Goal: Communication & Community: Answer question/provide support

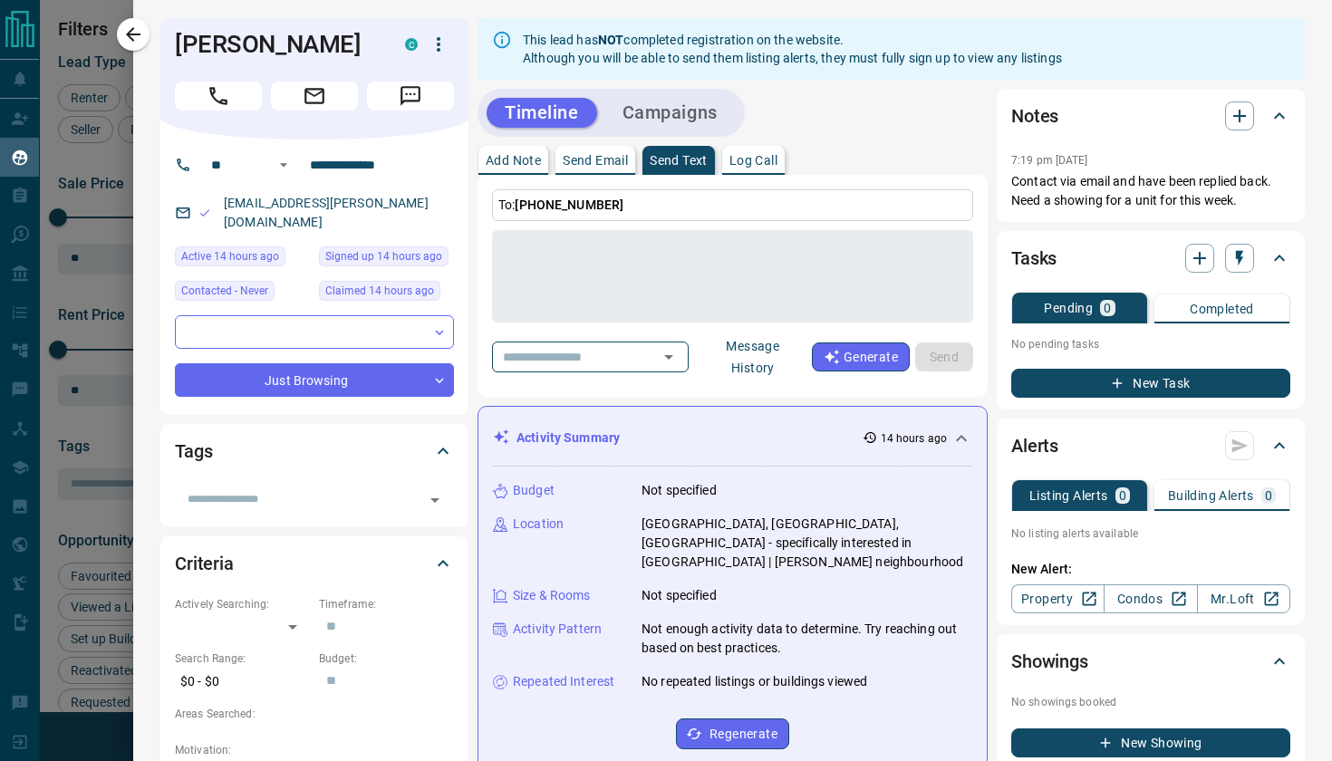
scroll to position [599, 989]
click at [142, 37] on icon "button" at bounding box center [133, 35] width 22 height 22
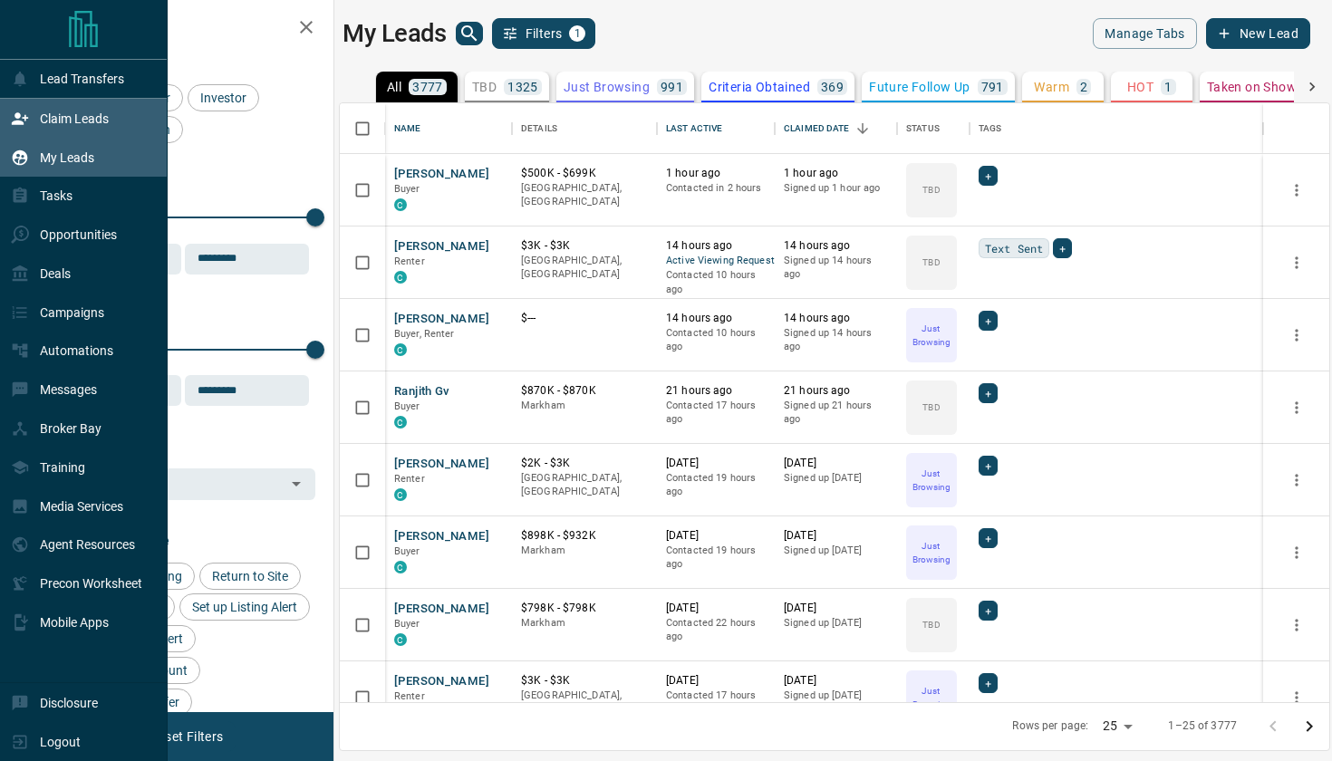
click at [81, 112] on p "Claim Leads" at bounding box center [74, 118] width 69 height 14
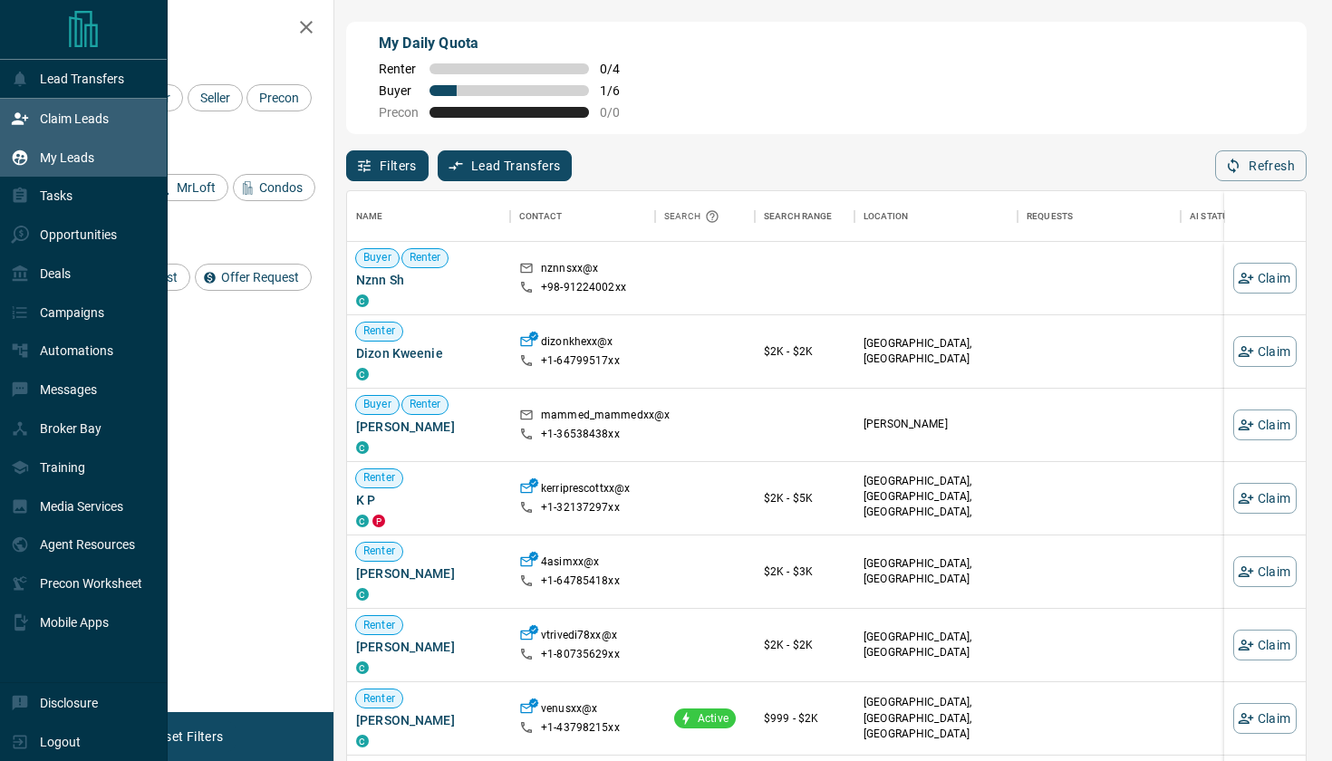
click at [77, 153] on p "My Leads" at bounding box center [67, 157] width 54 height 14
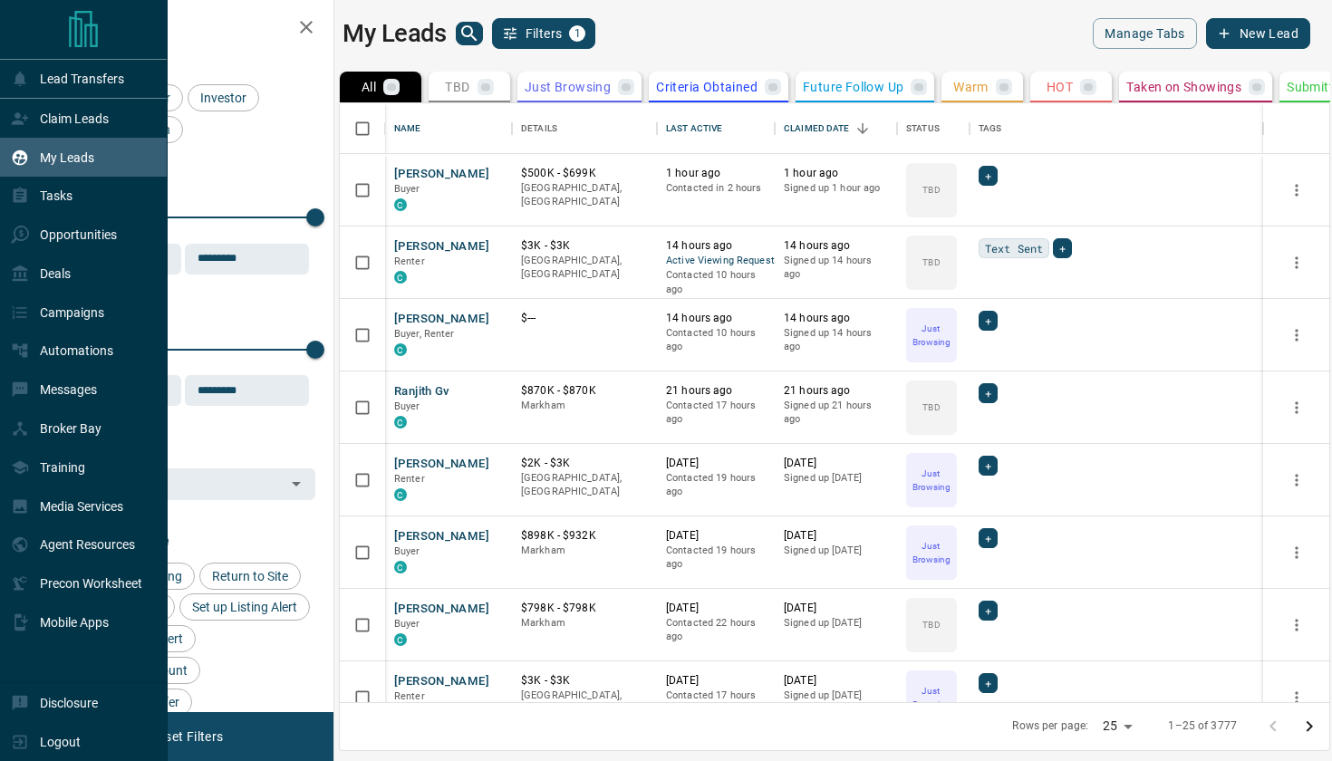
scroll to position [1, 1]
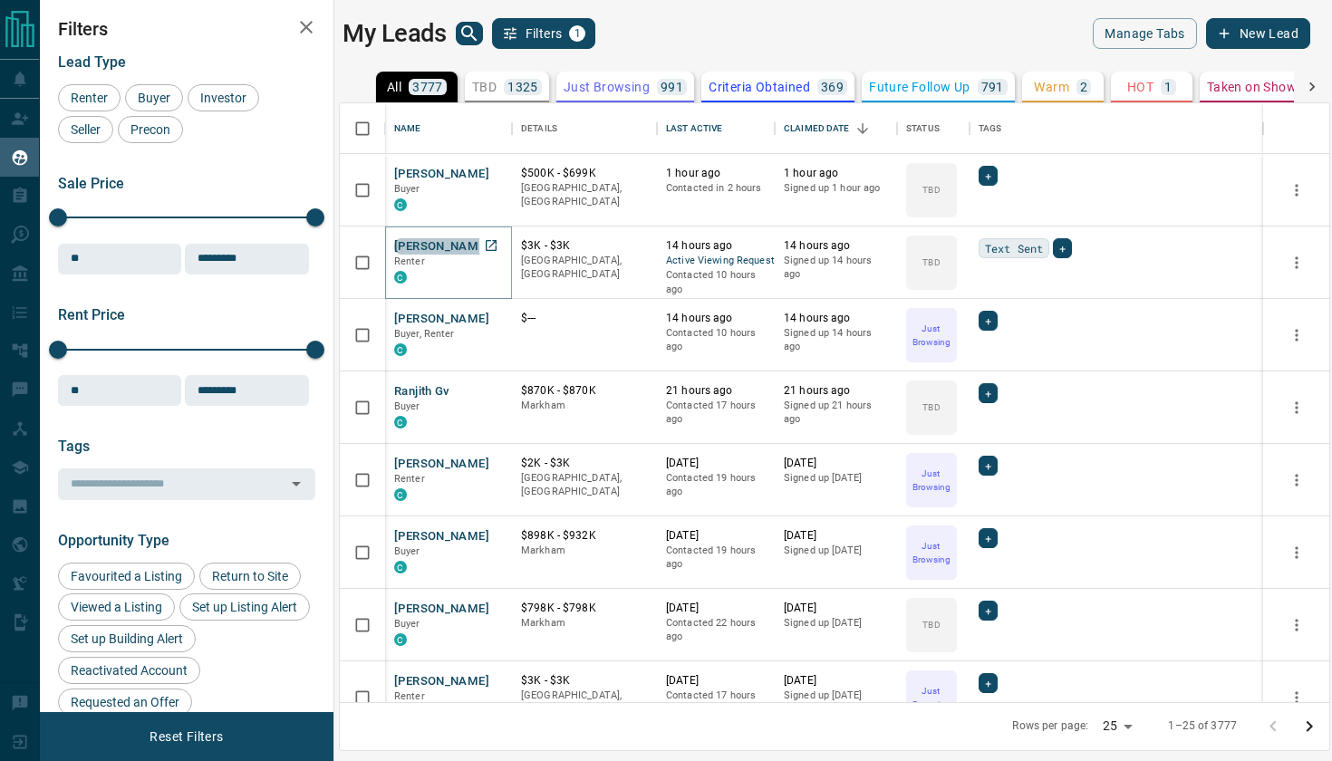
click at [443, 245] on button "[PERSON_NAME]" at bounding box center [441, 246] width 95 height 17
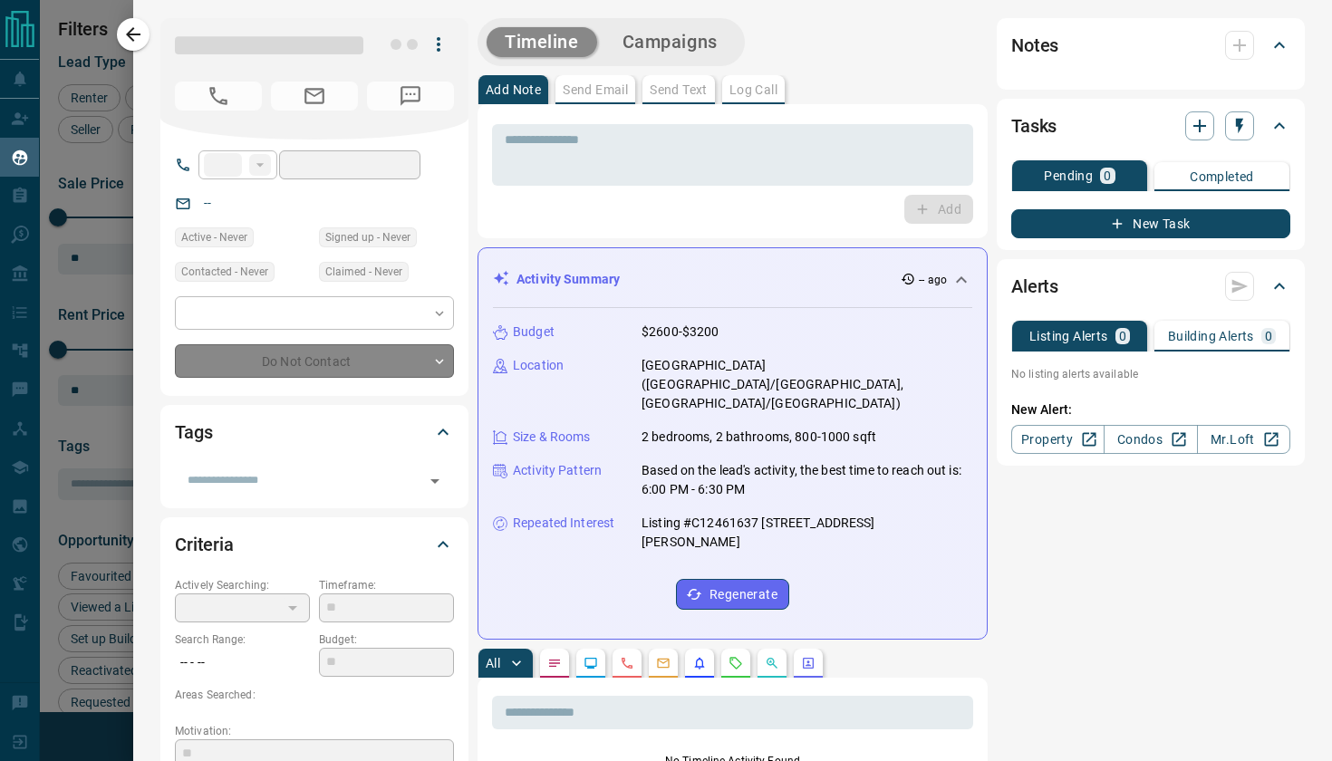
type input "**"
type input "**********"
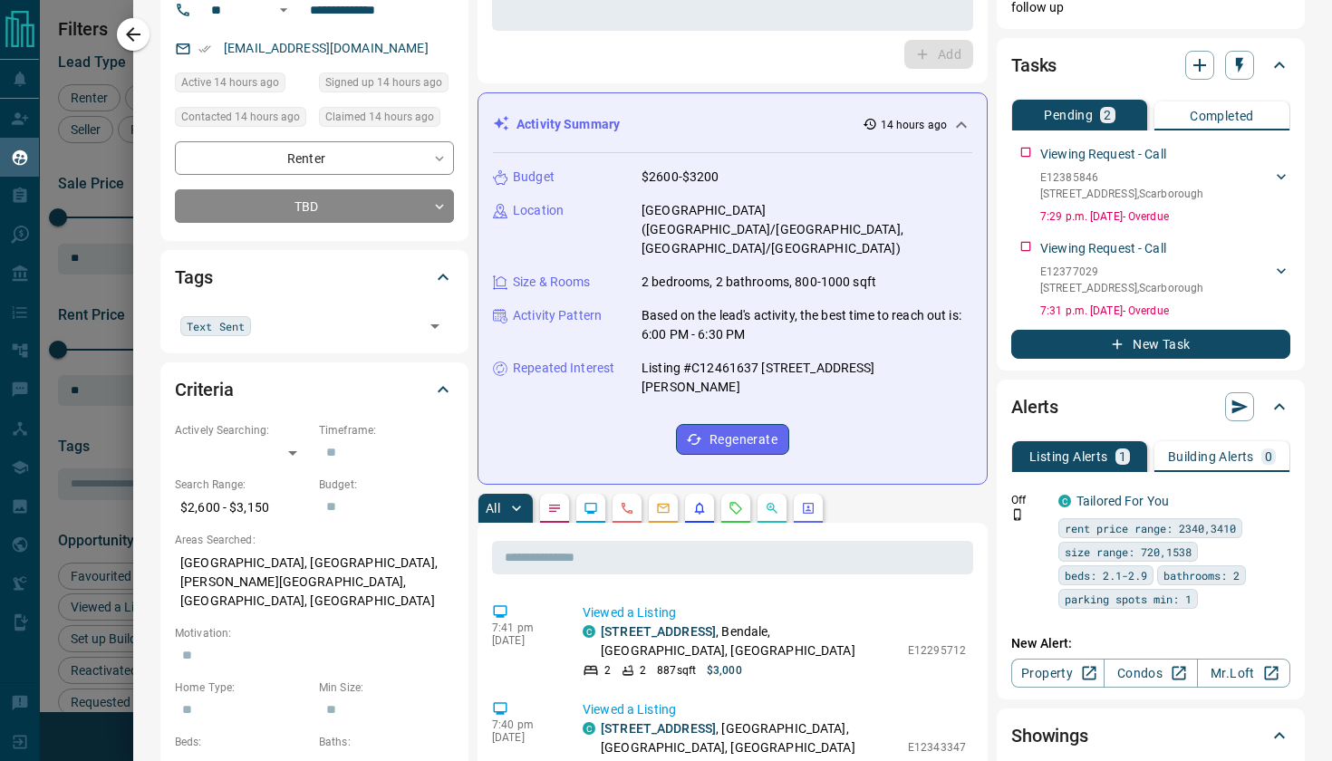
scroll to position [130, 0]
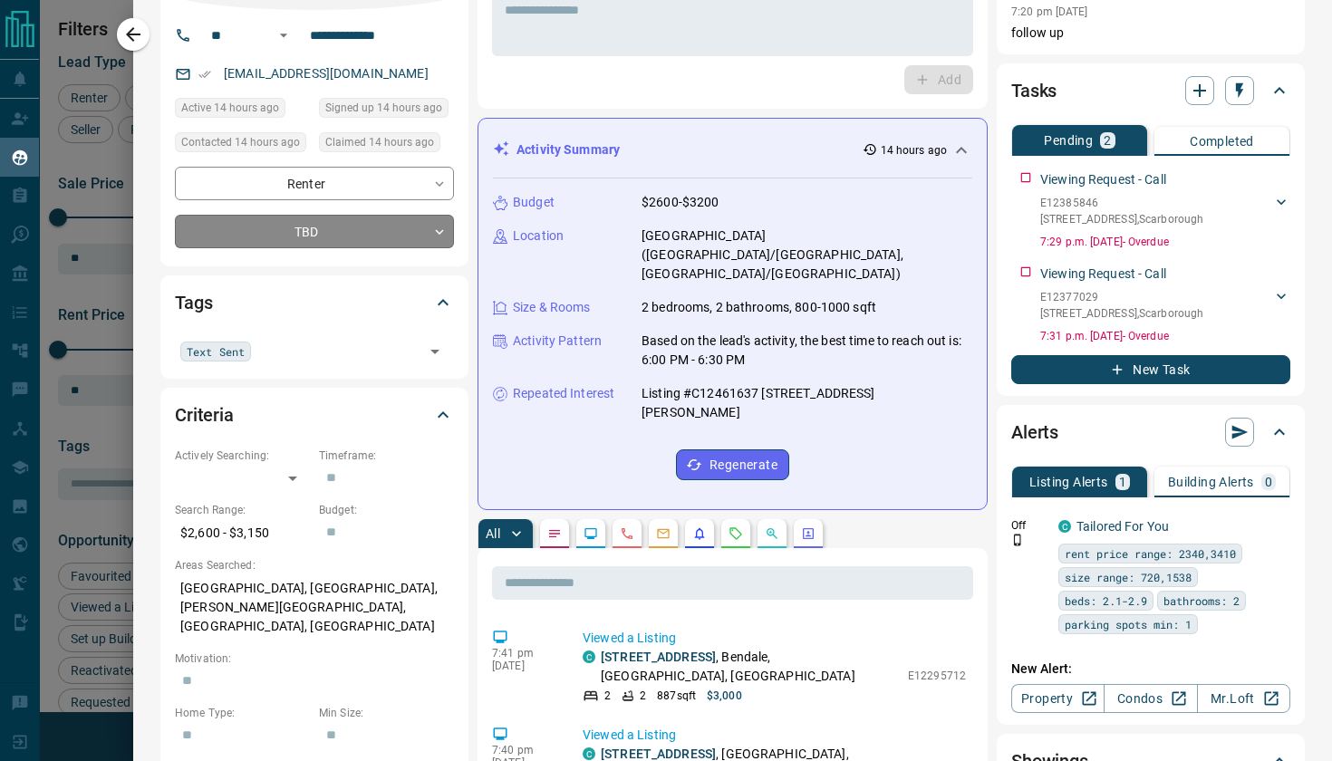
click at [390, 238] on body "Lead Transfers Claim Leads My Leads Tasks Opportunities Deals Campaigns Automat…" at bounding box center [666, 369] width 1332 height 738
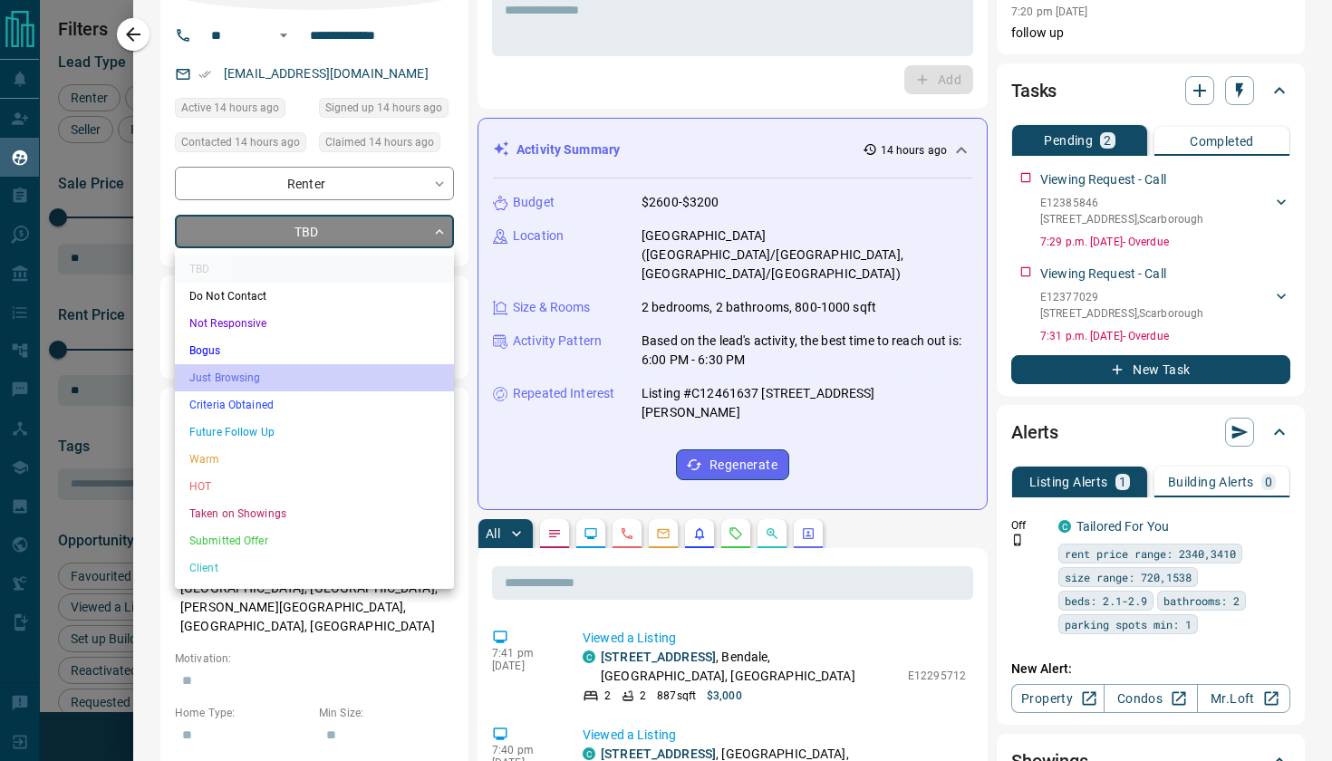
click at [227, 370] on li "Just Browsing" at bounding box center [314, 377] width 279 height 27
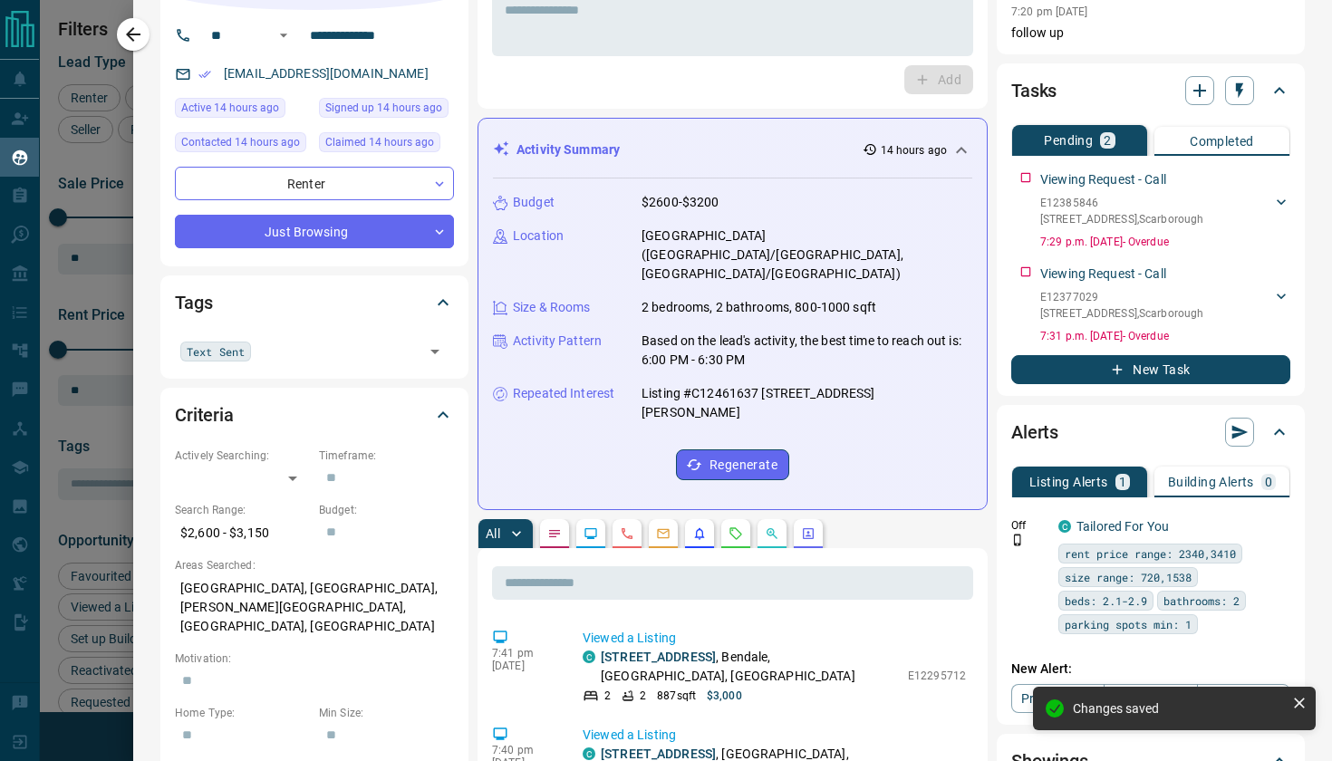
type input "*"
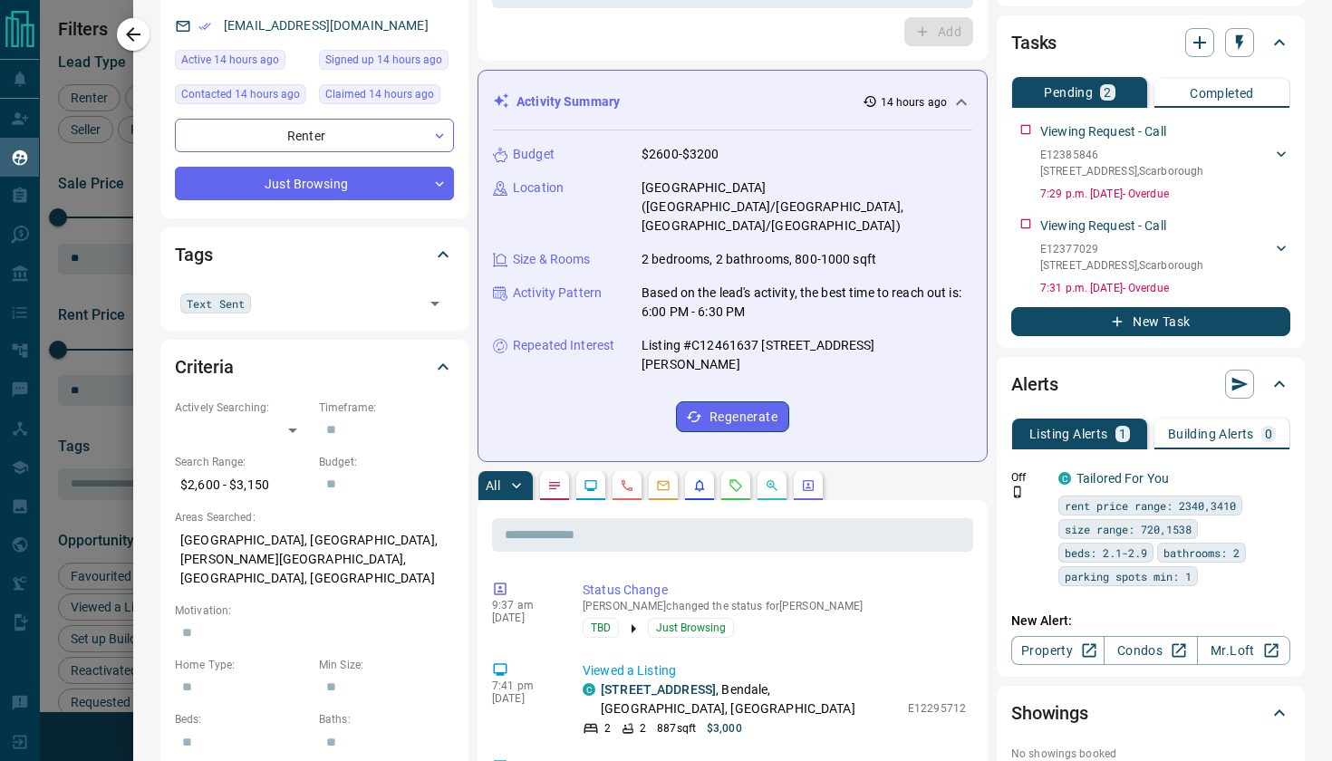
scroll to position [181, 0]
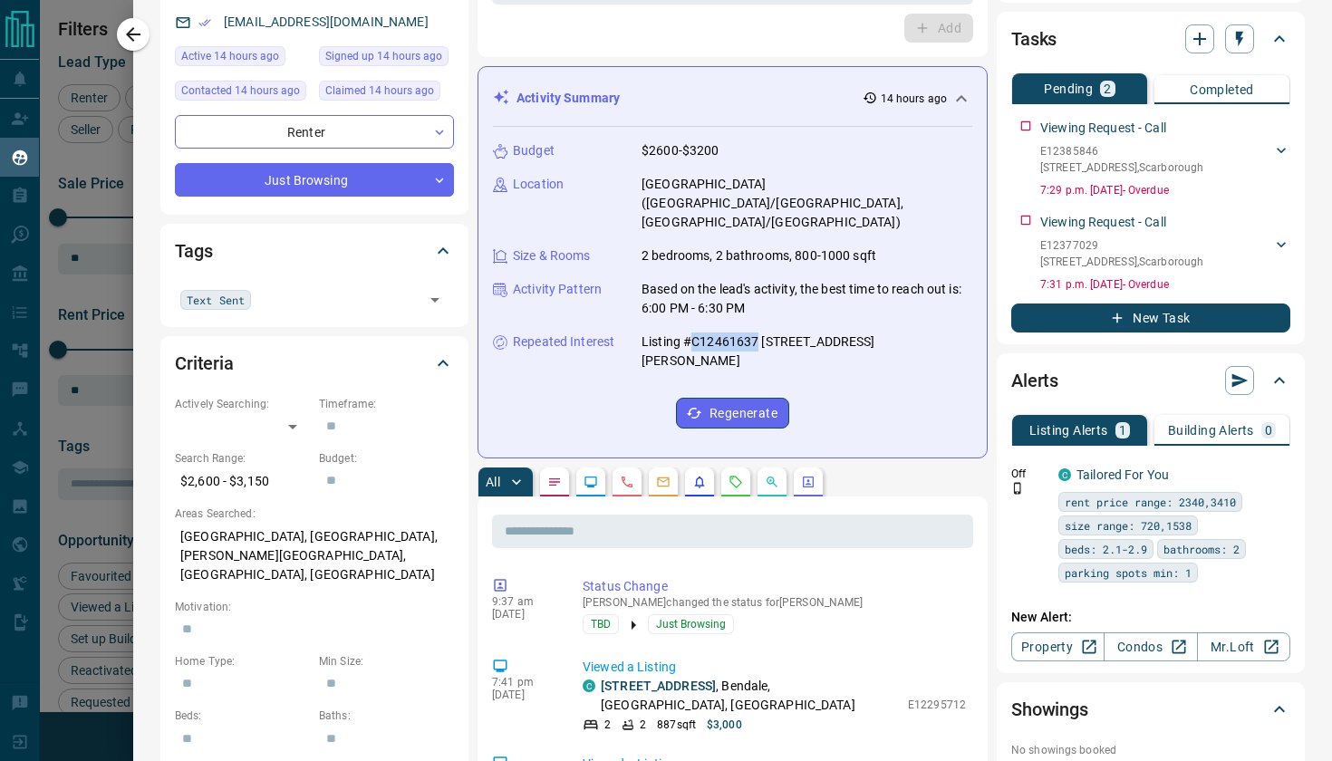
drag, startPoint x: 694, startPoint y: 322, endPoint x: 756, endPoint y: 328, distance: 62.8
click at [756, 332] on p "Listing #C12461637 [STREET_ADDRESS][PERSON_NAME]" at bounding box center [806, 351] width 331 height 38
copy p "C12461637"
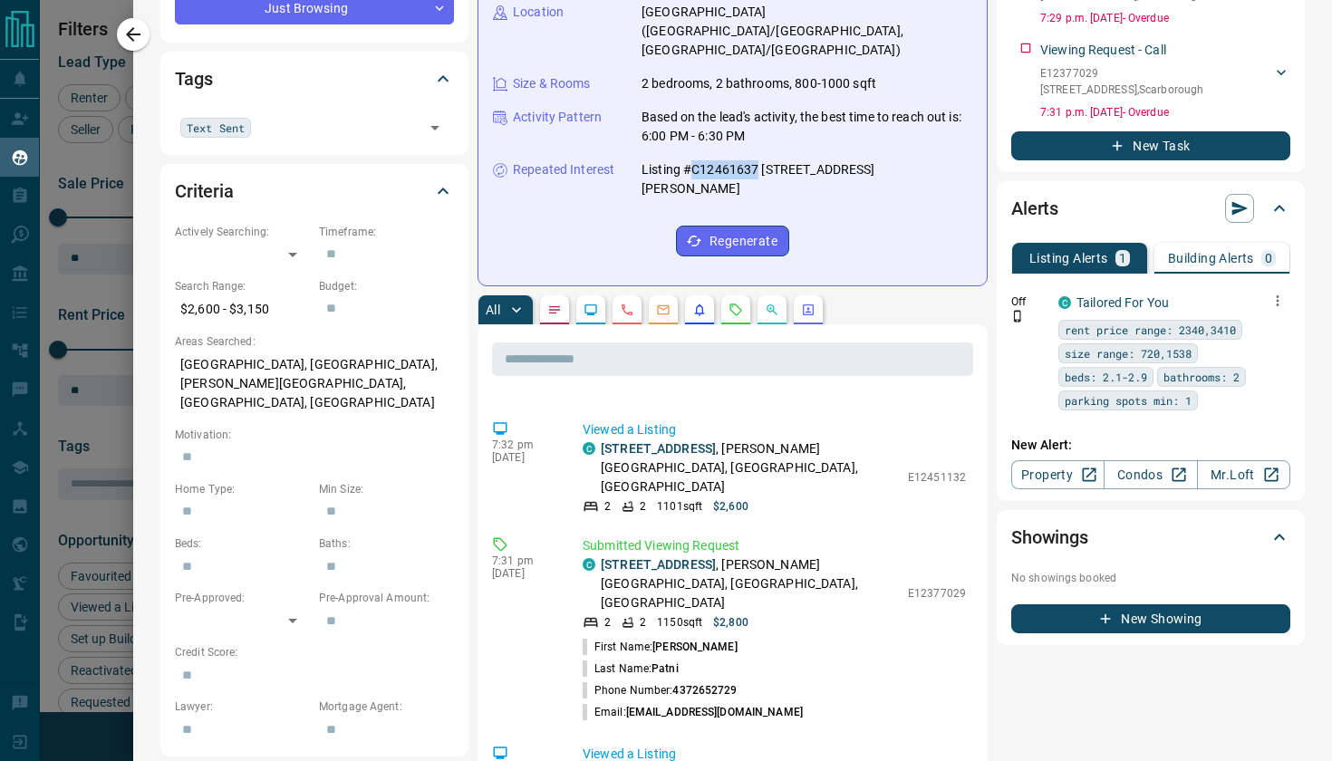
scroll to position [422, 0]
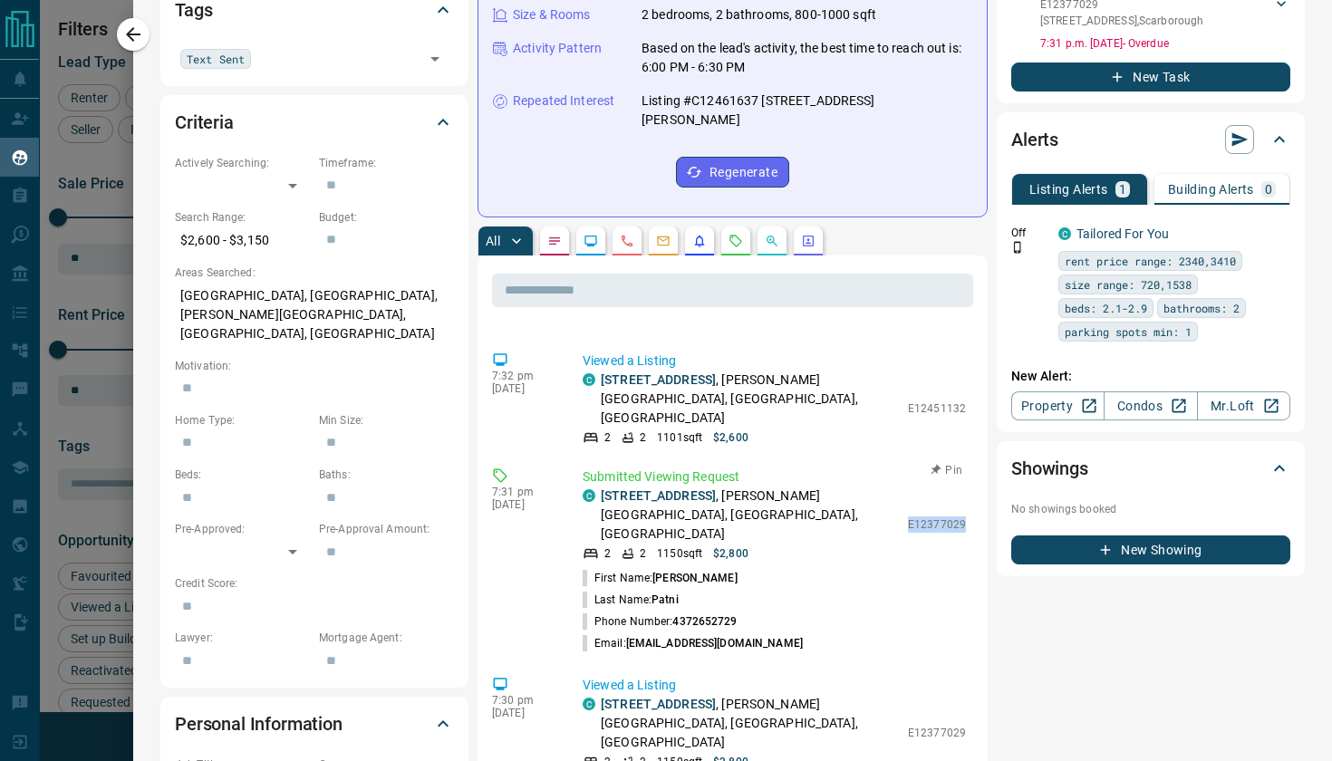
drag, startPoint x: 912, startPoint y: 458, endPoint x: 967, endPoint y: 457, distance: 54.4
click at [967, 467] on div "Submitted Viewing Request C [STREET_ADDRESS][PERSON_NAME][PERSON_NAME] 2 2 1150…" at bounding box center [777, 560] width 390 height 187
copy p "E12377029"
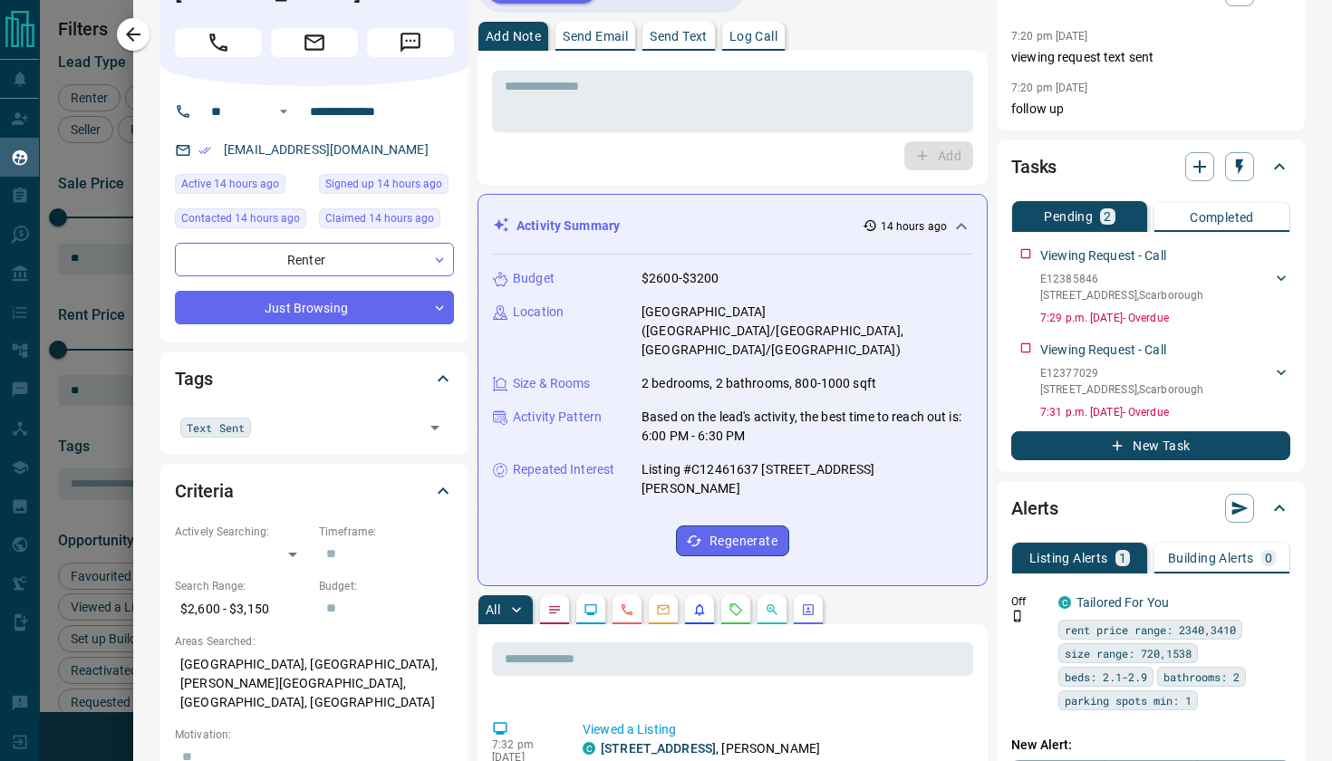
scroll to position [0, 0]
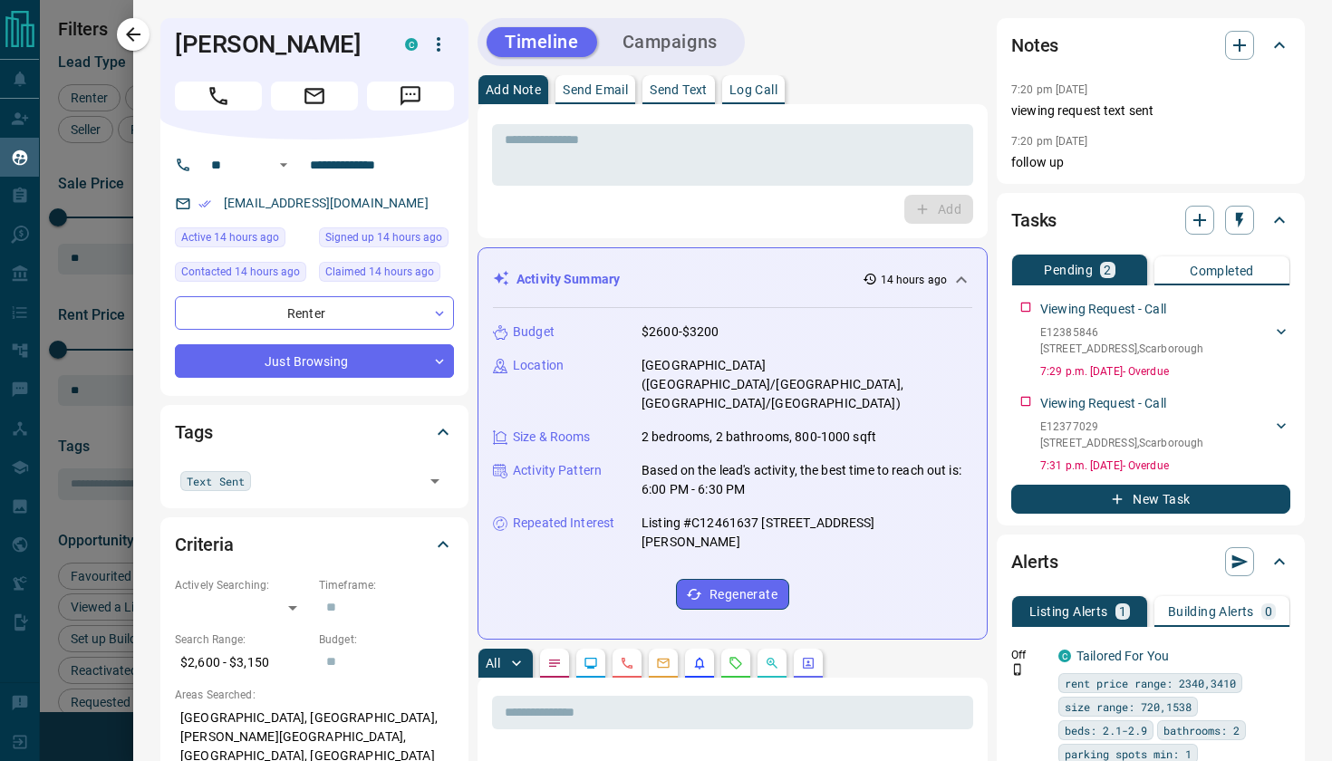
click at [696, 89] on p "Send Text" at bounding box center [678, 89] width 58 height 13
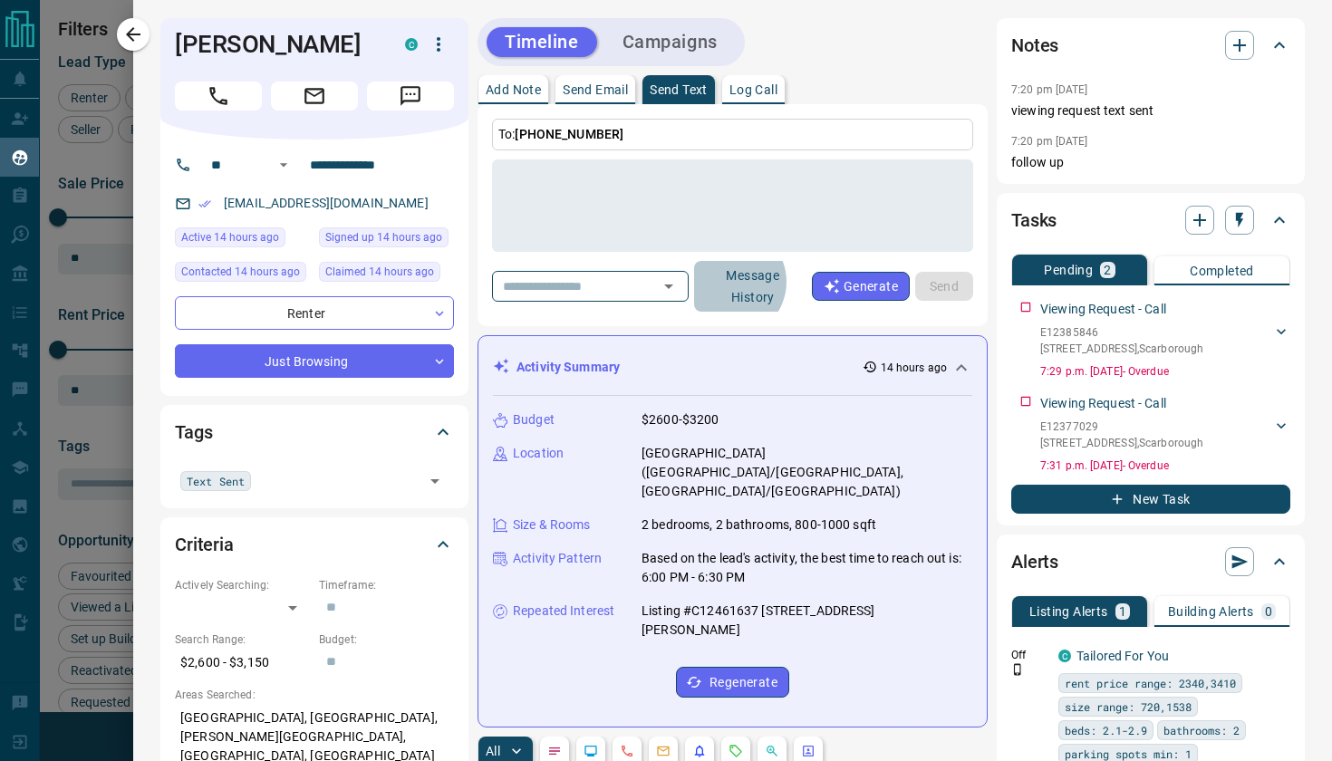
click at [765, 282] on button "Message History" at bounding box center [753, 286] width 118 height 51
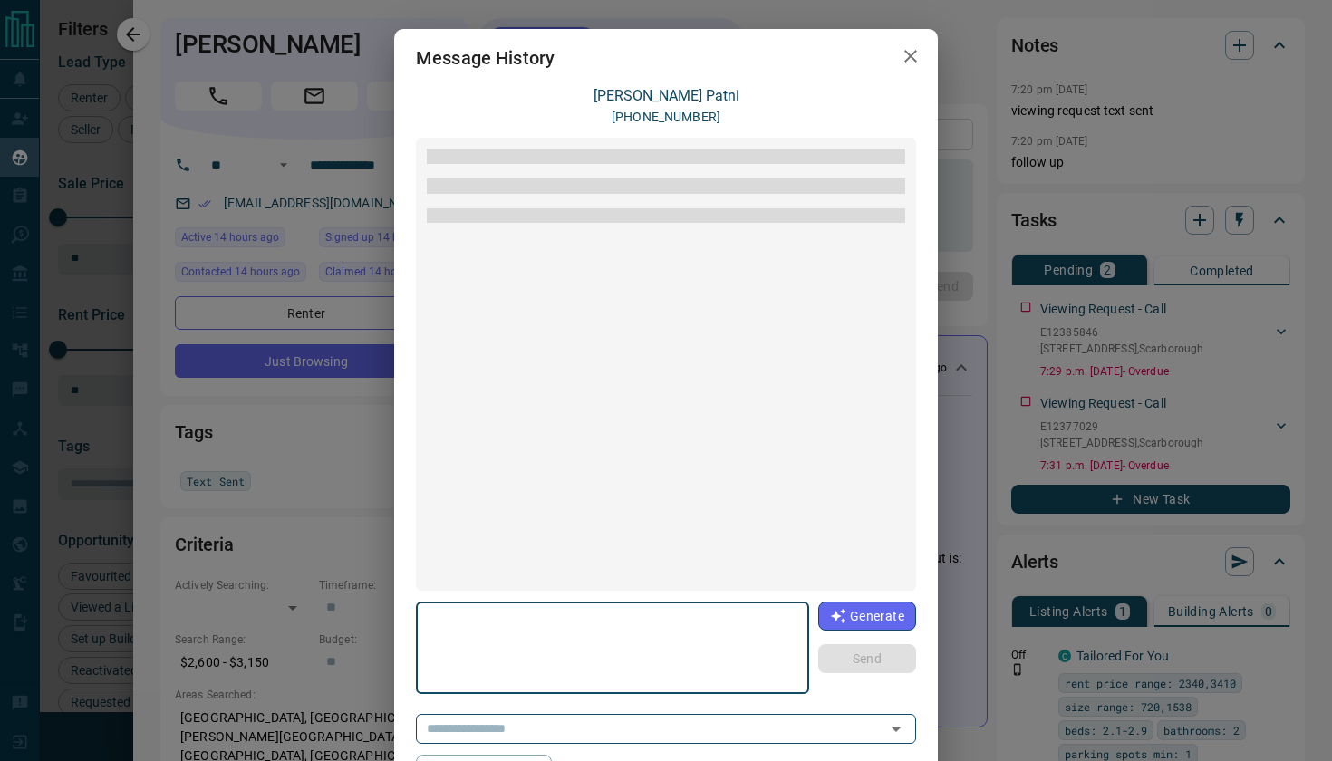
click at [646, 648] on textarea at bounding box center [612, 648] width 368 height 77
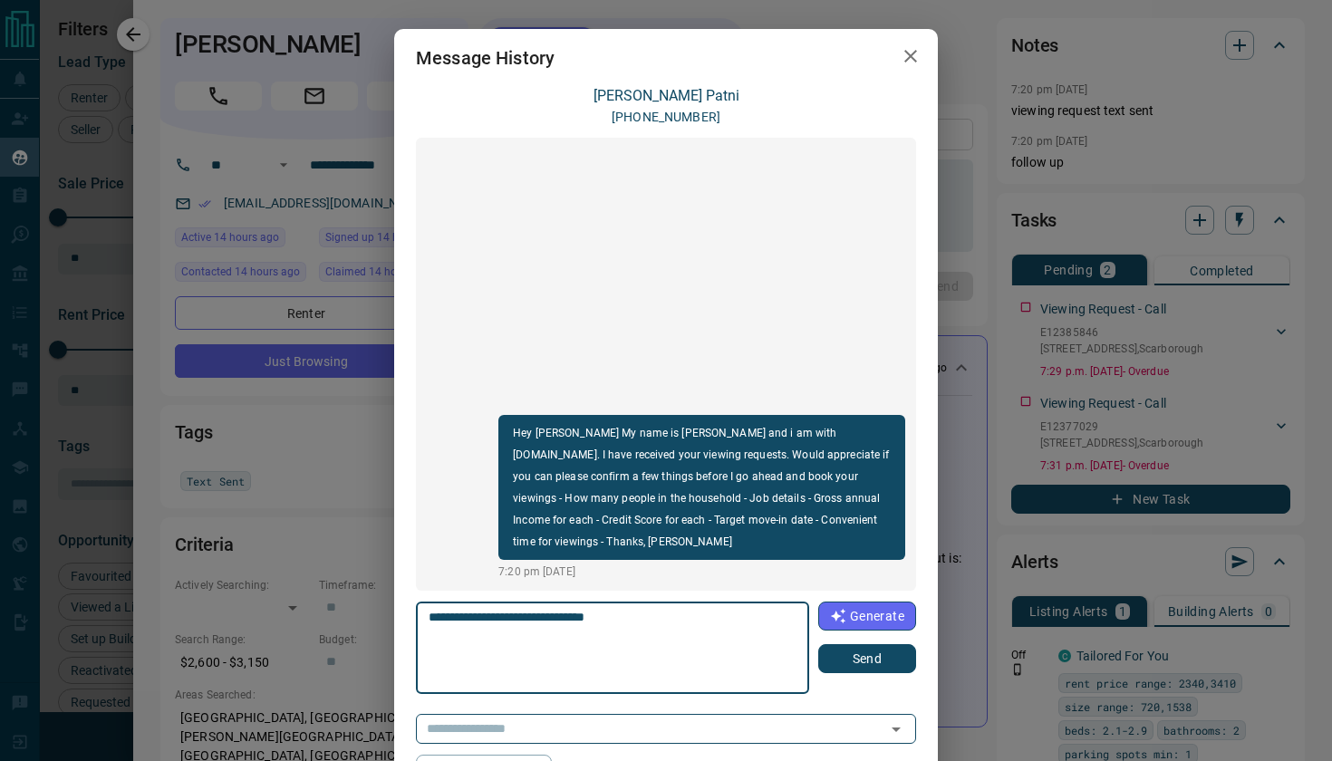
click at [430, 620] on textarea "**********" at bounding box center [612, 648] width 369 height 77
click at [791, 621] on textarea "**********" at bounding box center [612, 648] width 369 height 77
type textarea "**********"
click at [847, 649] on button "Send" at bounding box center [867, 658] width 98 height 29
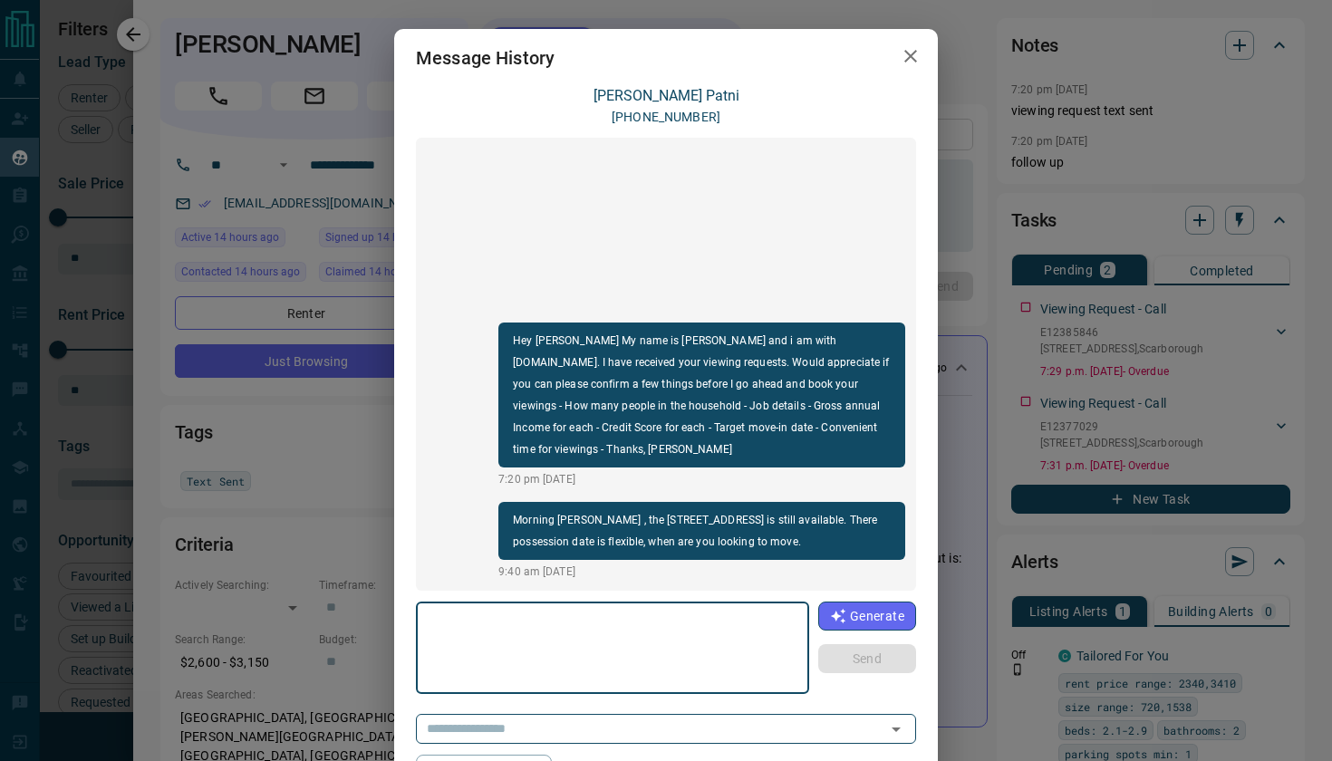
click at [655, 635] on textarea at bounding box center [612, 648] width 369 height 77
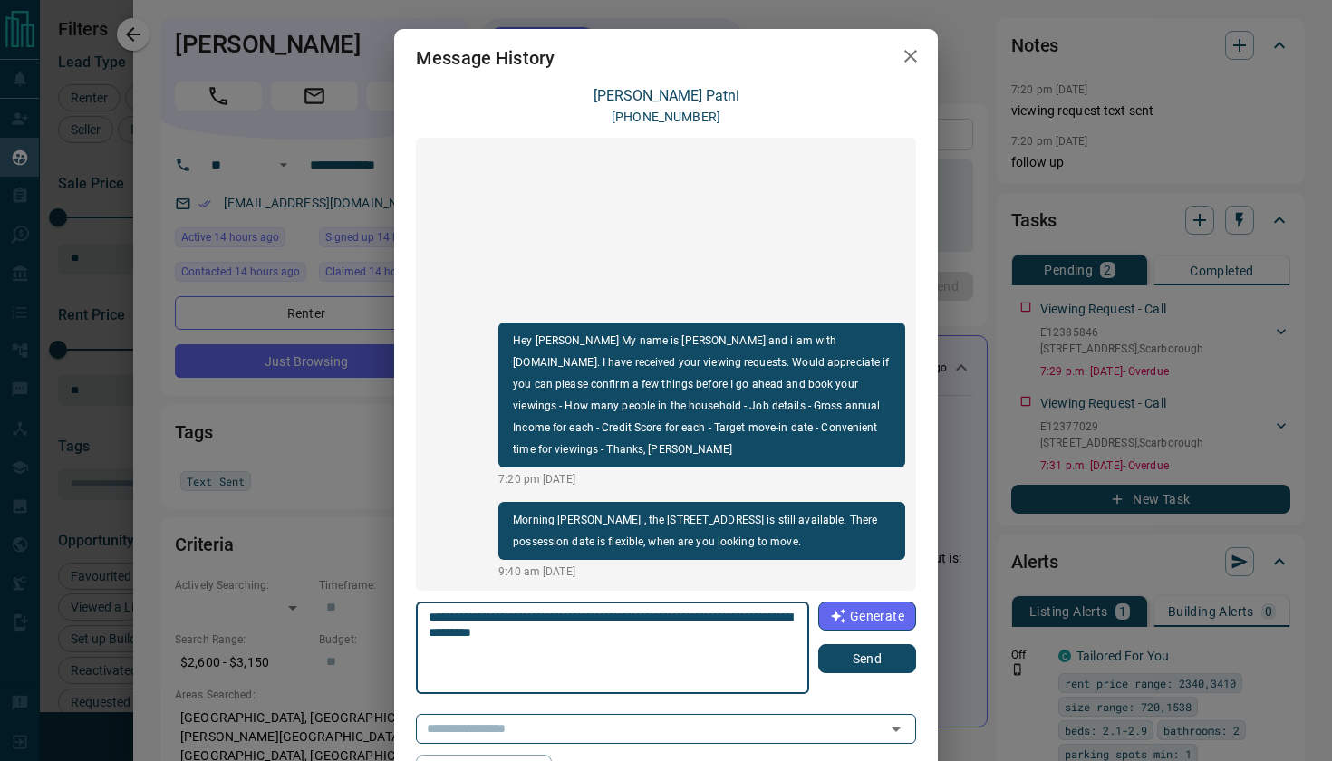
type textarea "**********"
click at [877, 659] on button "Send" at bounding box center [867, 658] width 98 height 29
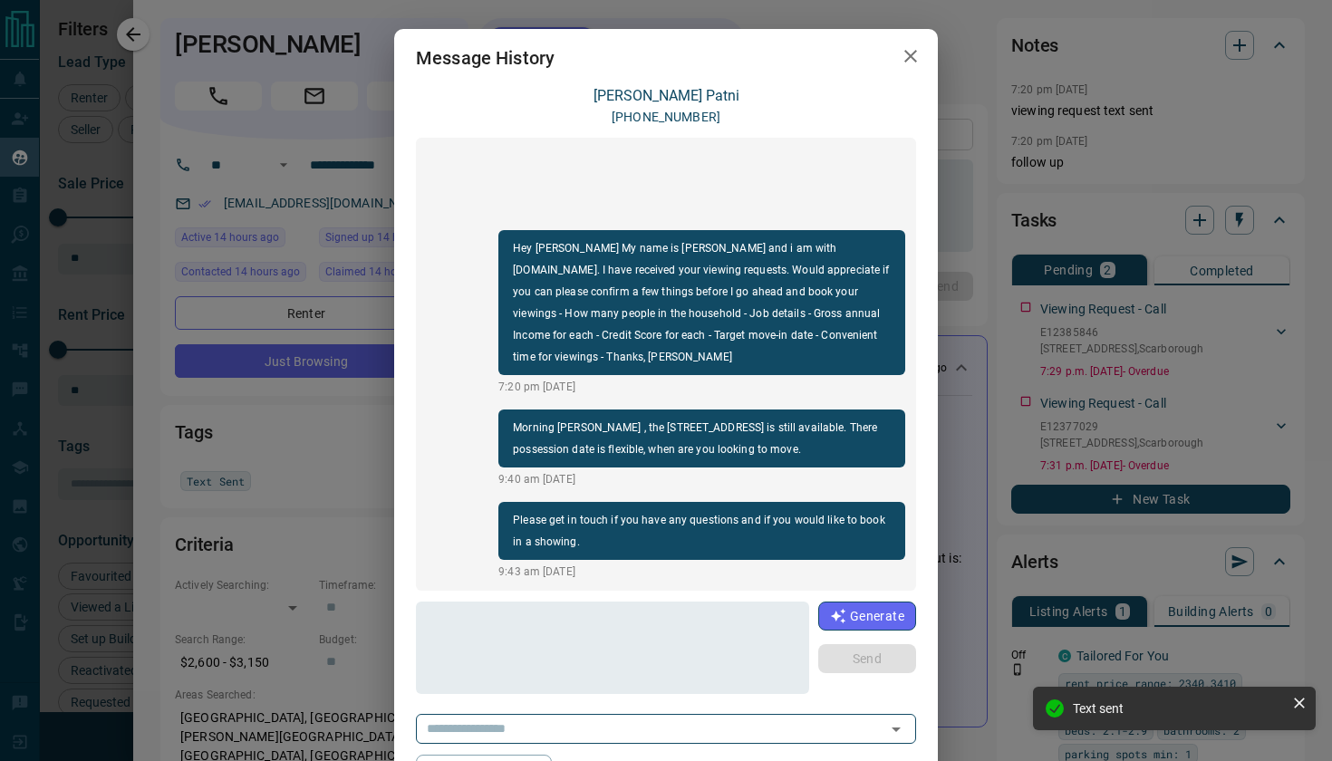
click at [908, 63] on icon "button" at bounding box center [911, 56] width 22 height 22
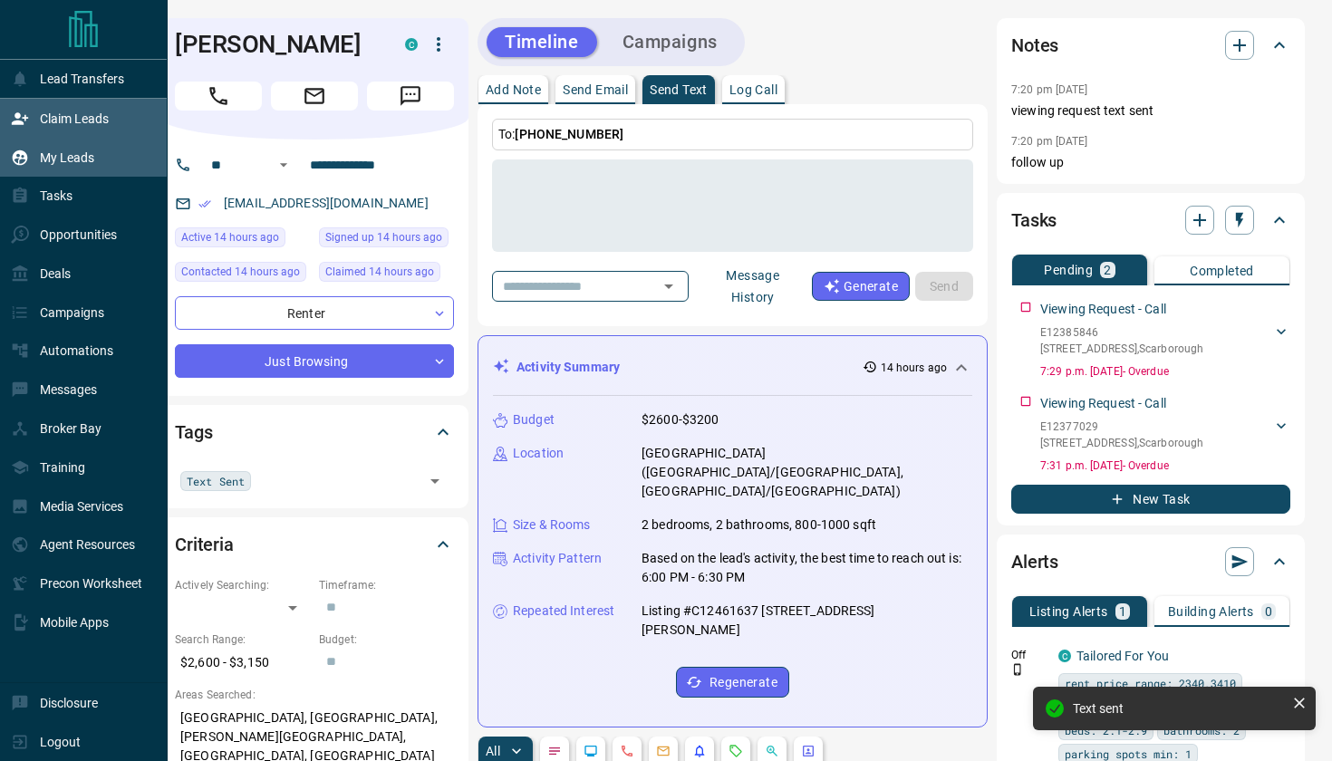
click at [51, 113] on p "Claim Leads" at bounding box center [74, 118] width 69 height 14
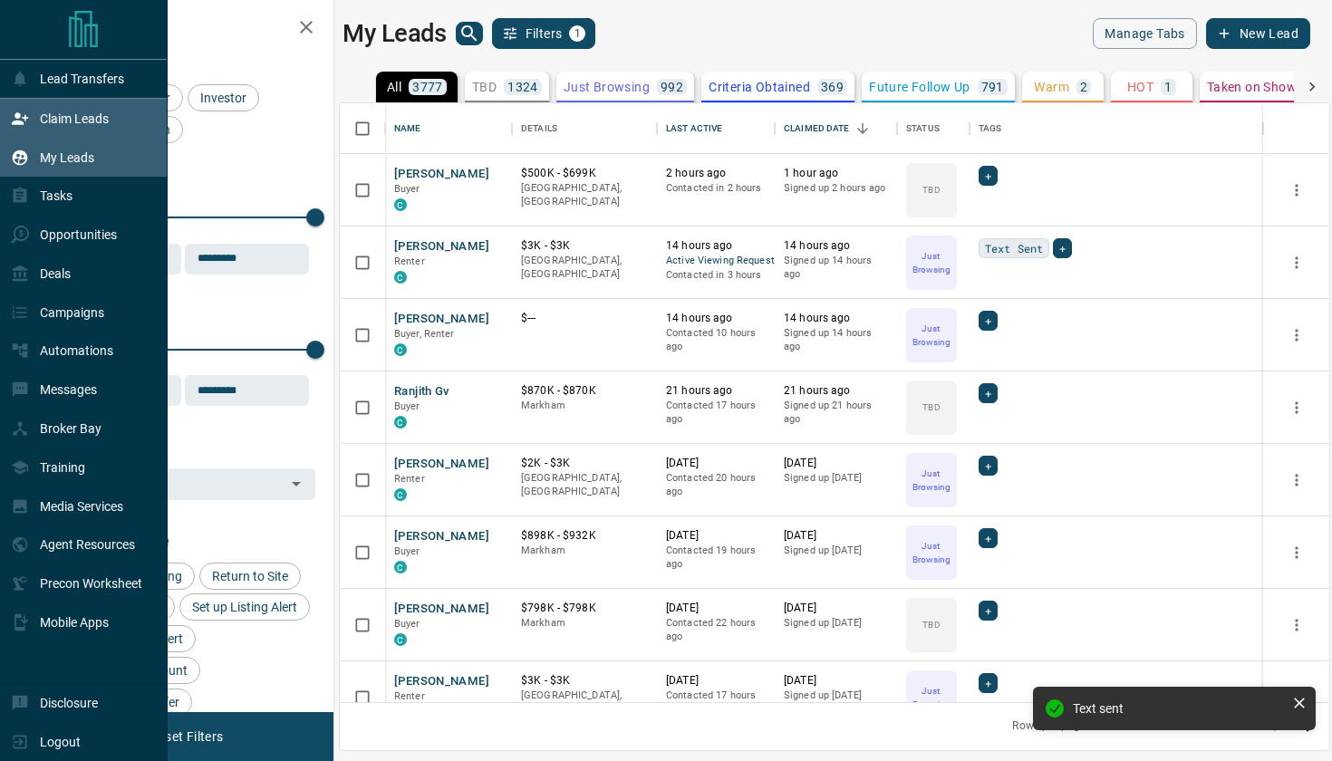
click at [51, 113] on p "Claim Leads" at bounding box center [74, 118] width 69 height 14
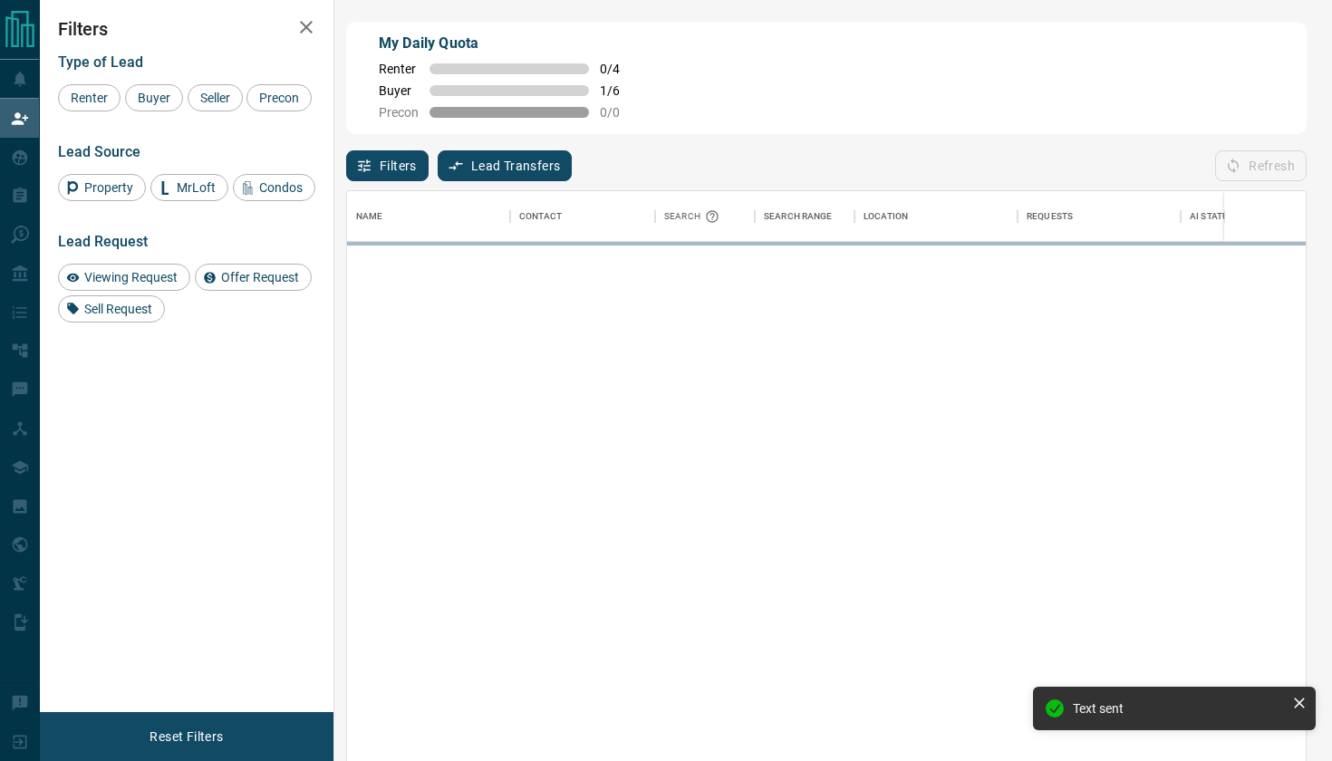
scroll to position [580, 958]
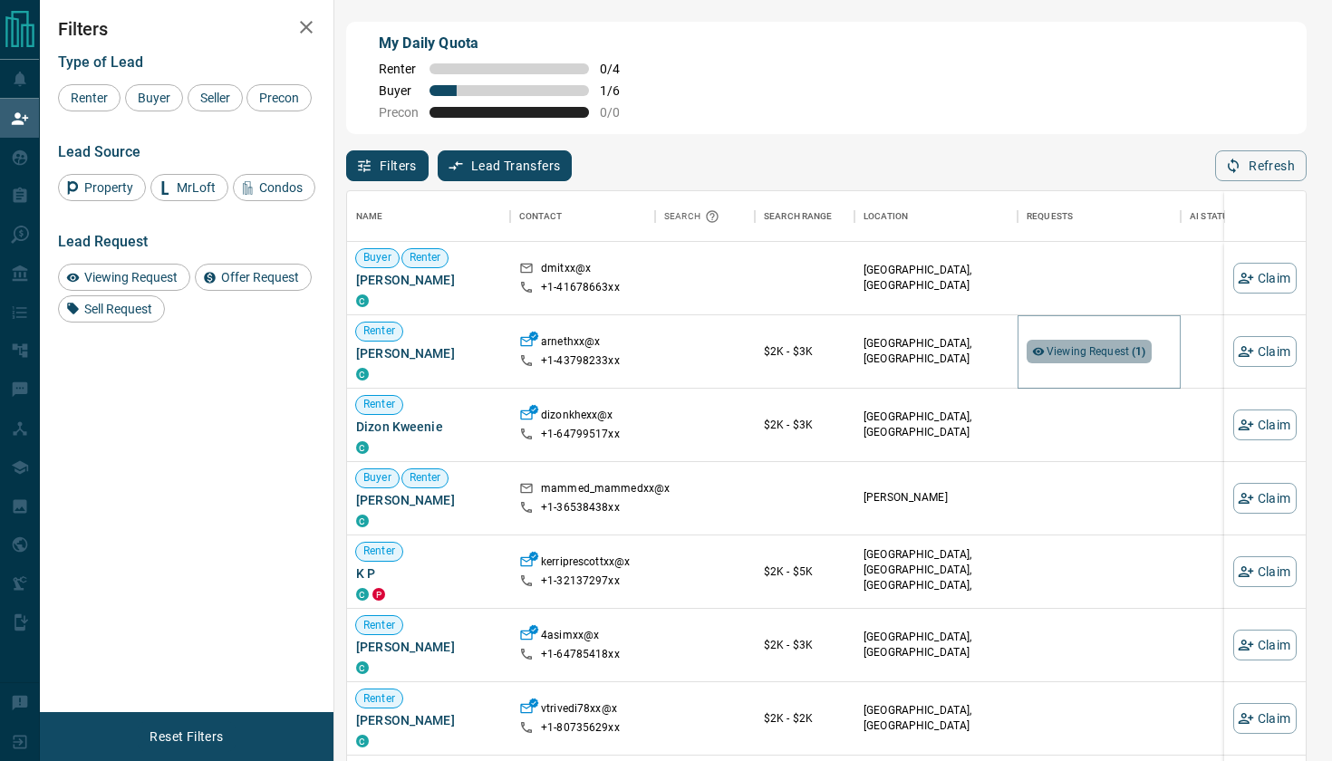
click at [1096, 345] on span "Viewing Request ( 1 )" at bounding box center [1096, 351] width 100 height 13
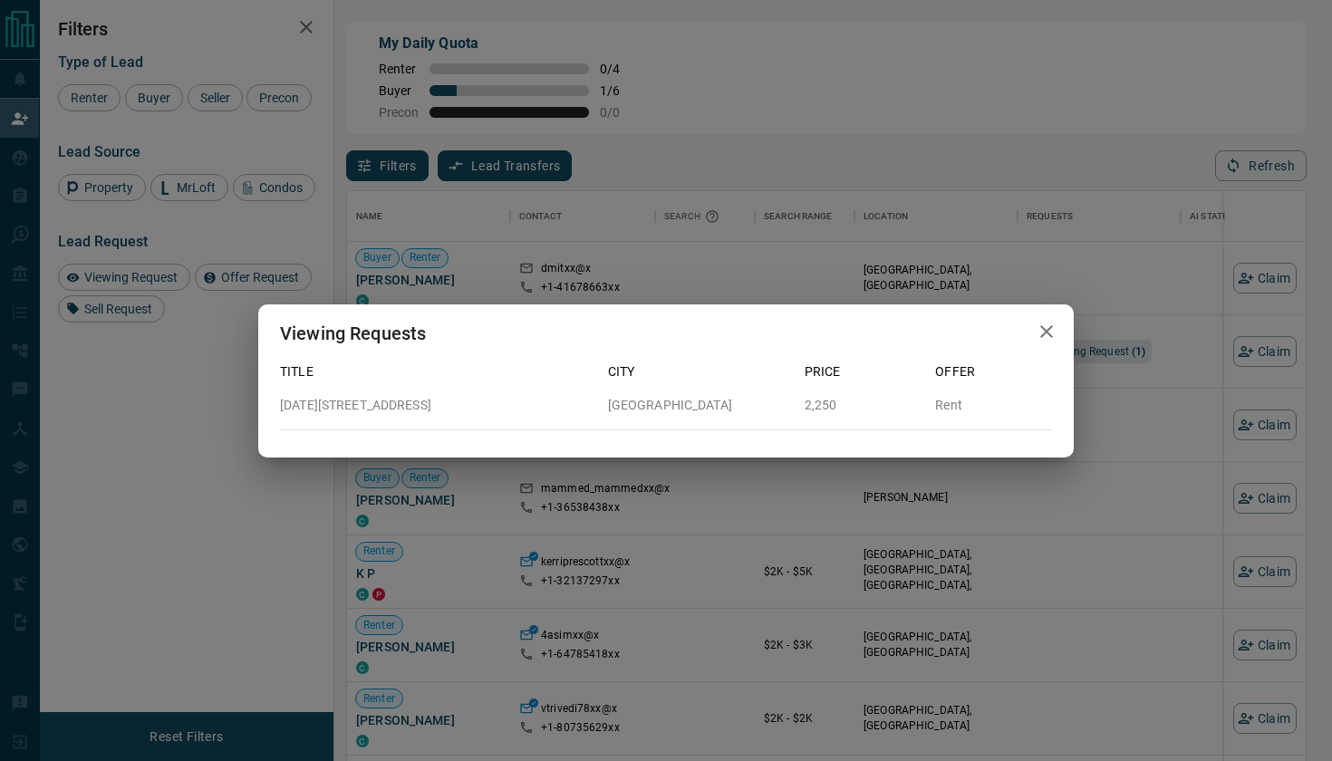
click at [1045, 328] on icon "button" at bounding box center [1046, 332] width 22 height 22
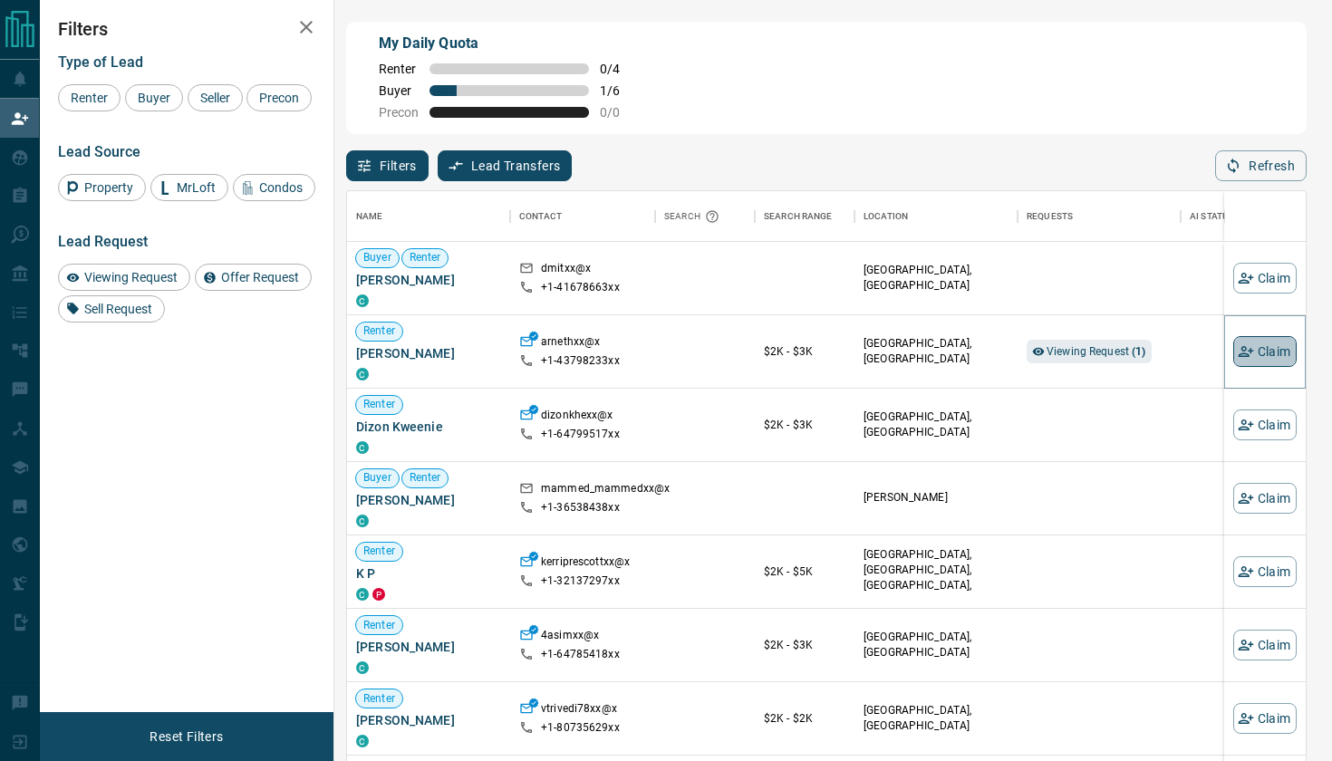
click at [1255, 355] on button "Claim" at bounding box center [1264, 351] width 63 height 31
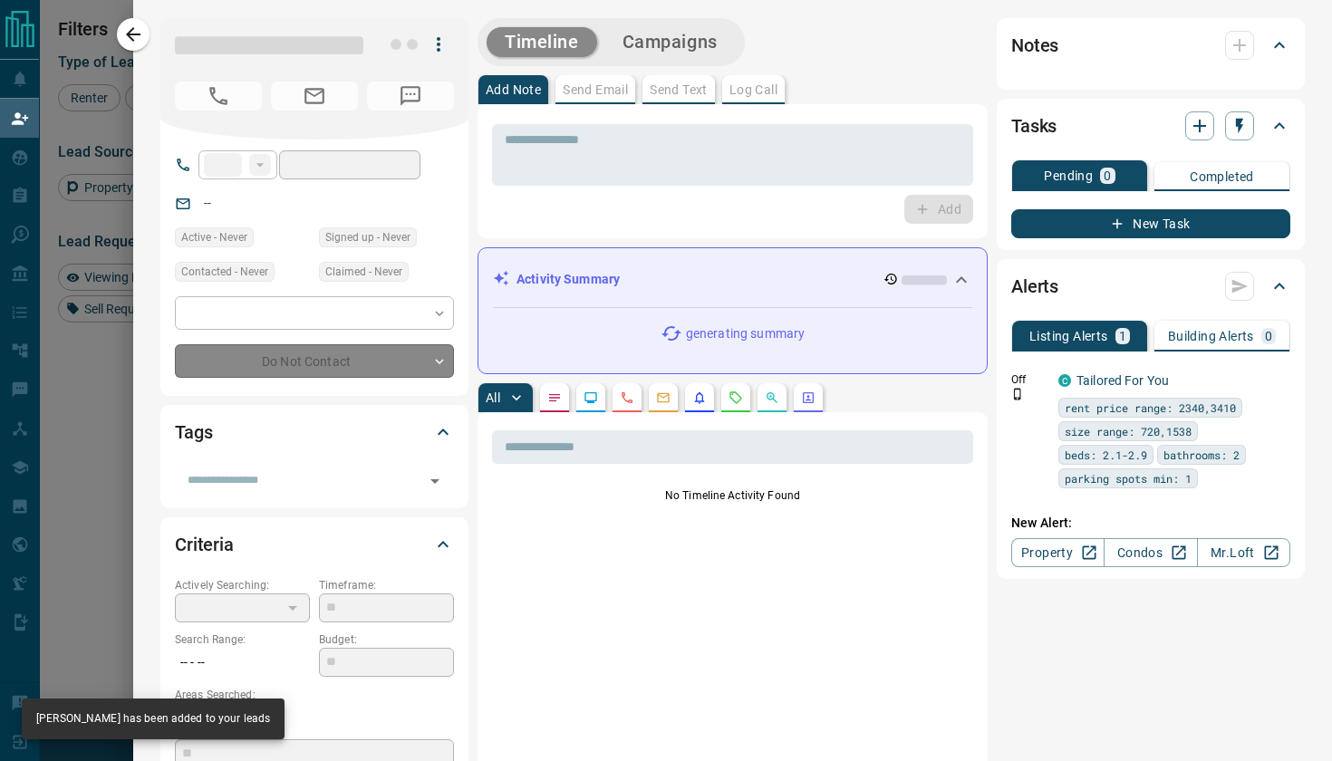
type input "**"
type input "**********"
type input "**"
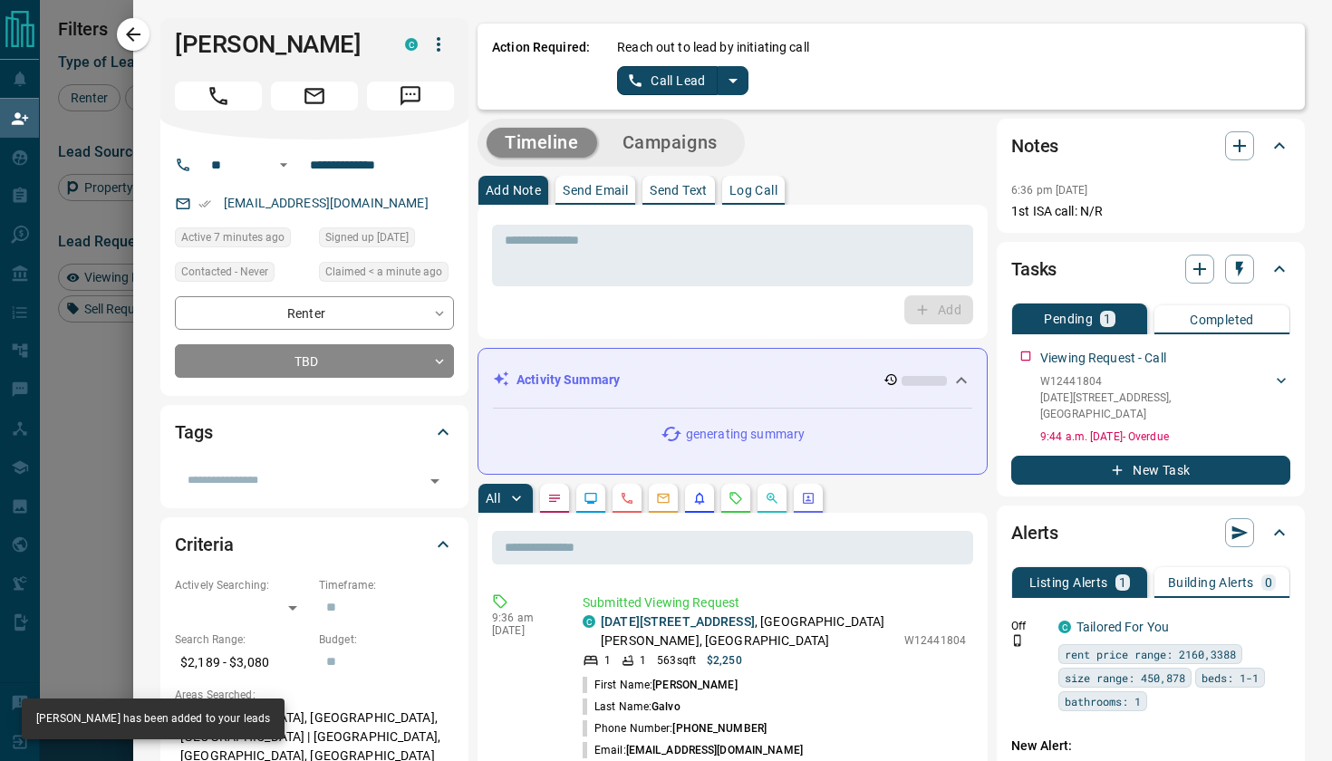
click at [728, 72] on icon "split button" at bounding box center [733, 81] width 22 height 22
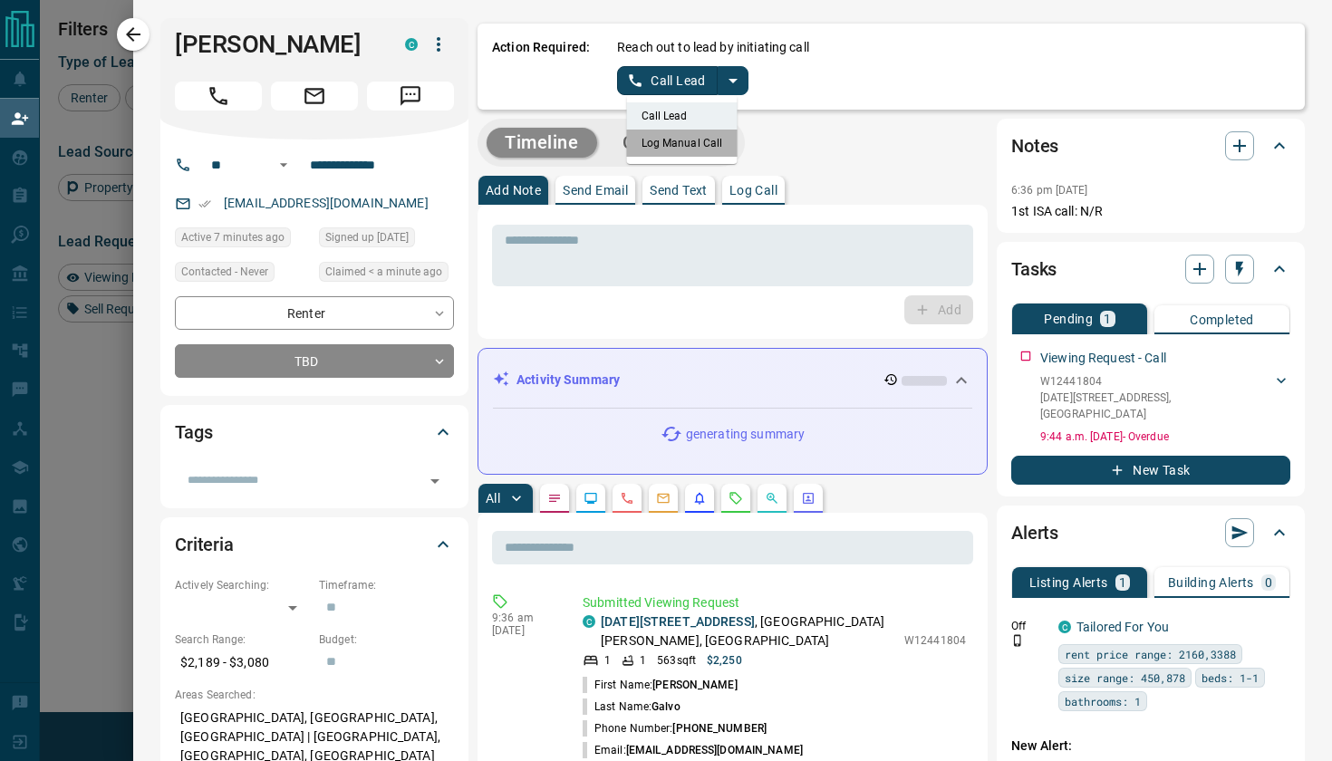
click at [699, 144] on li "Log Manual Call" at bounding box center [682, 143] width 111 height 27
click at [653, 80] on button "Log Manual Call" at bounding box center [677, 80] width 120 height 29
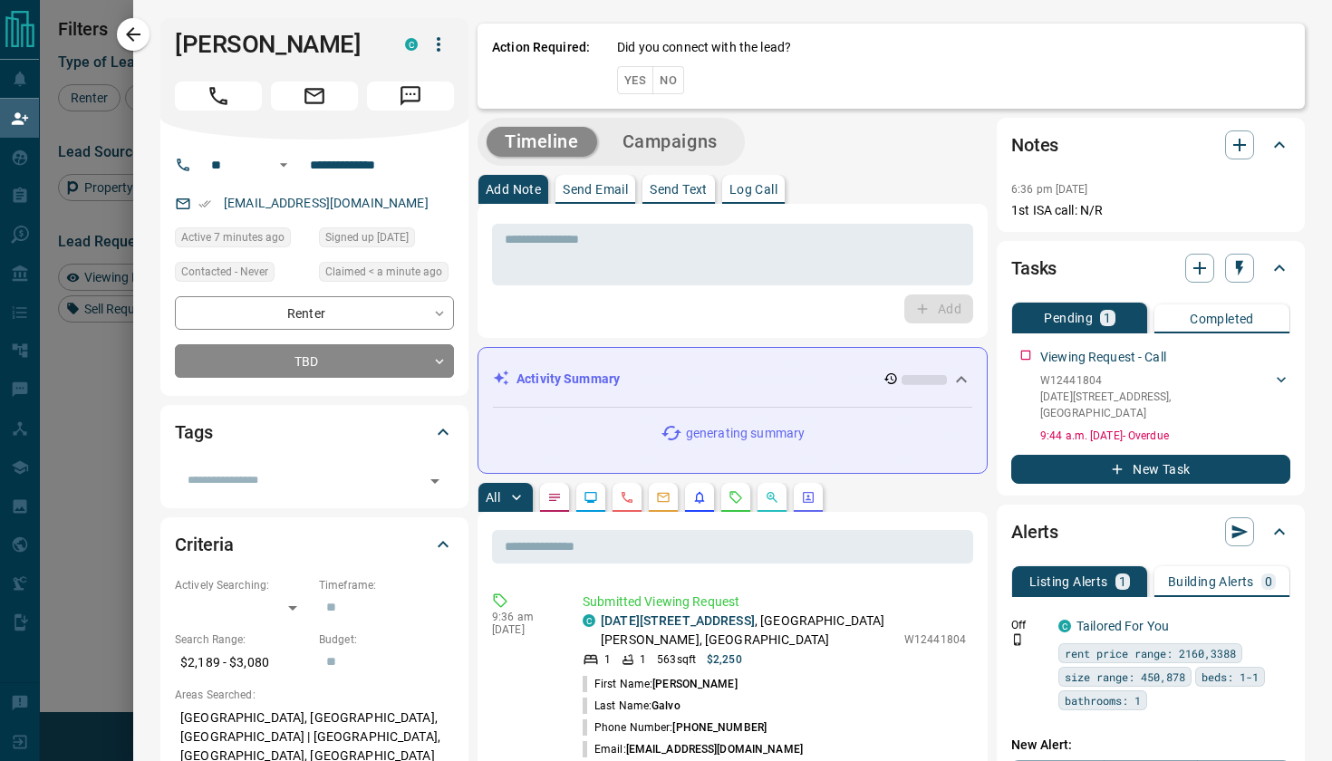
click at [641, 82] on button "Yes" at bounding box center [635, 80] width 36 height 28
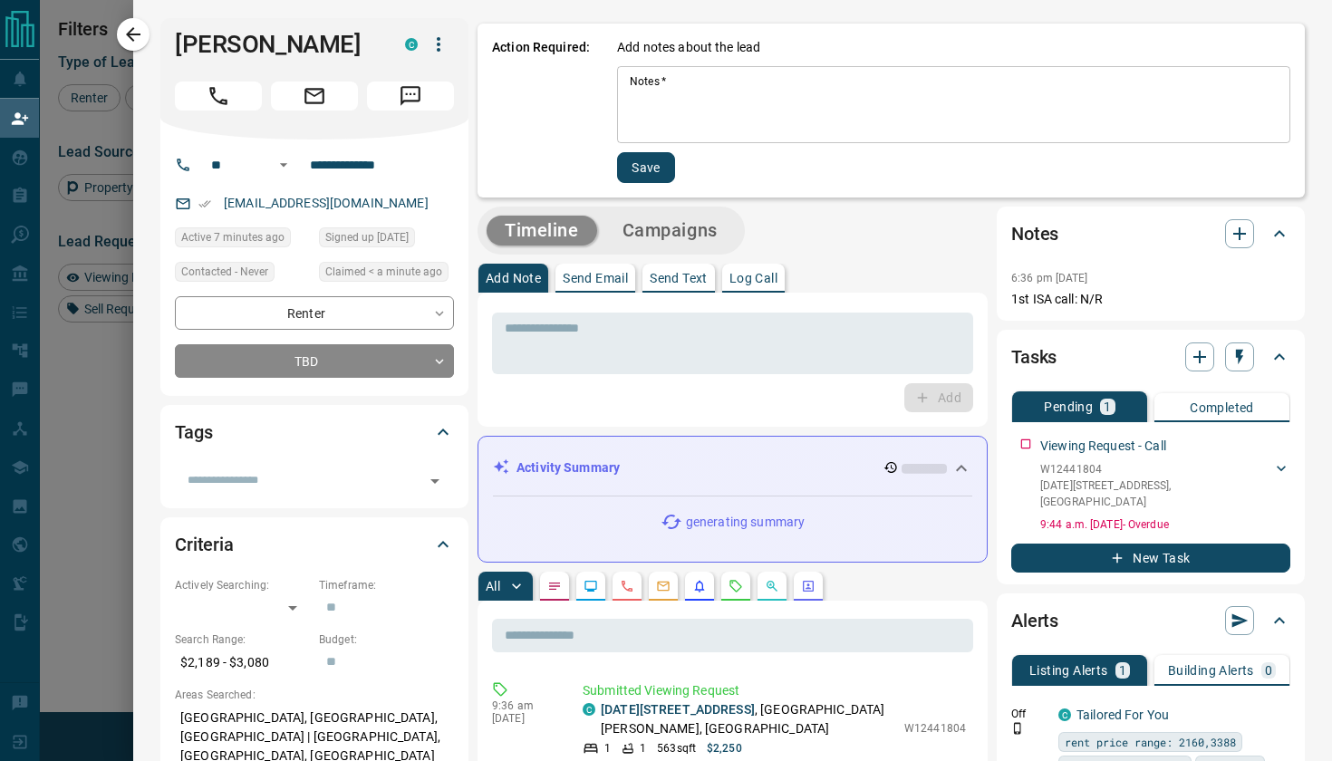
click at [655, 93] on textarea "Notes   *" at bounding box center [954, 105] width 648 height 62
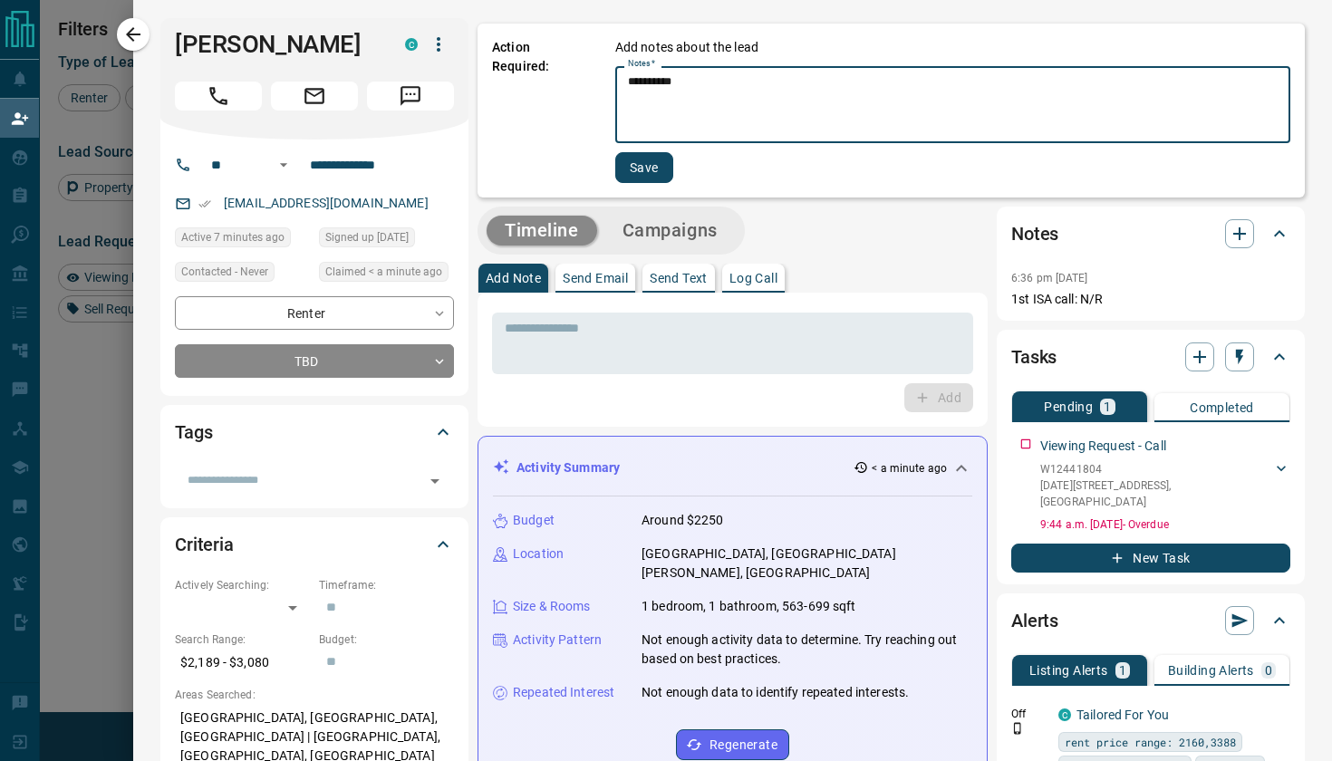
type textarea "*********"
click at [654, 169] on button "Save" at bounding box center [644, 167] width 58 height 31
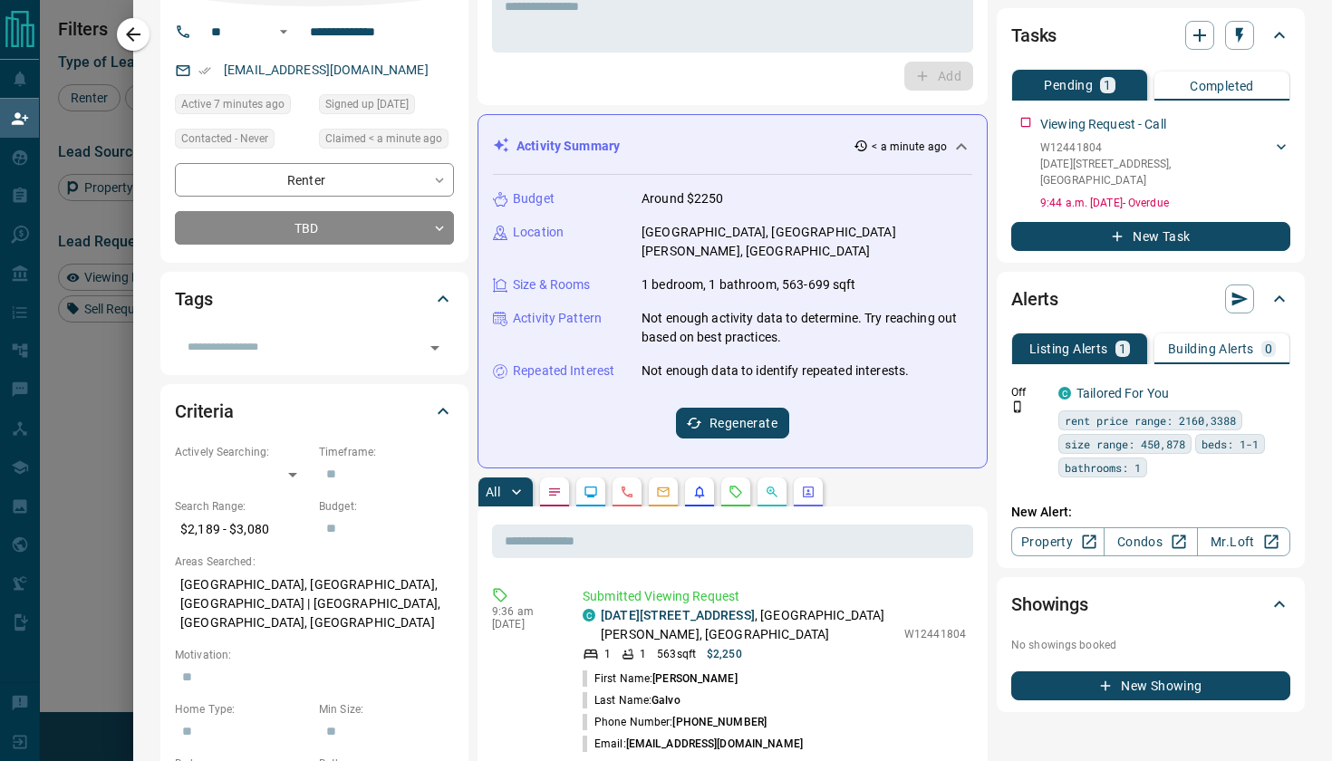
scroll to position [63, 0]
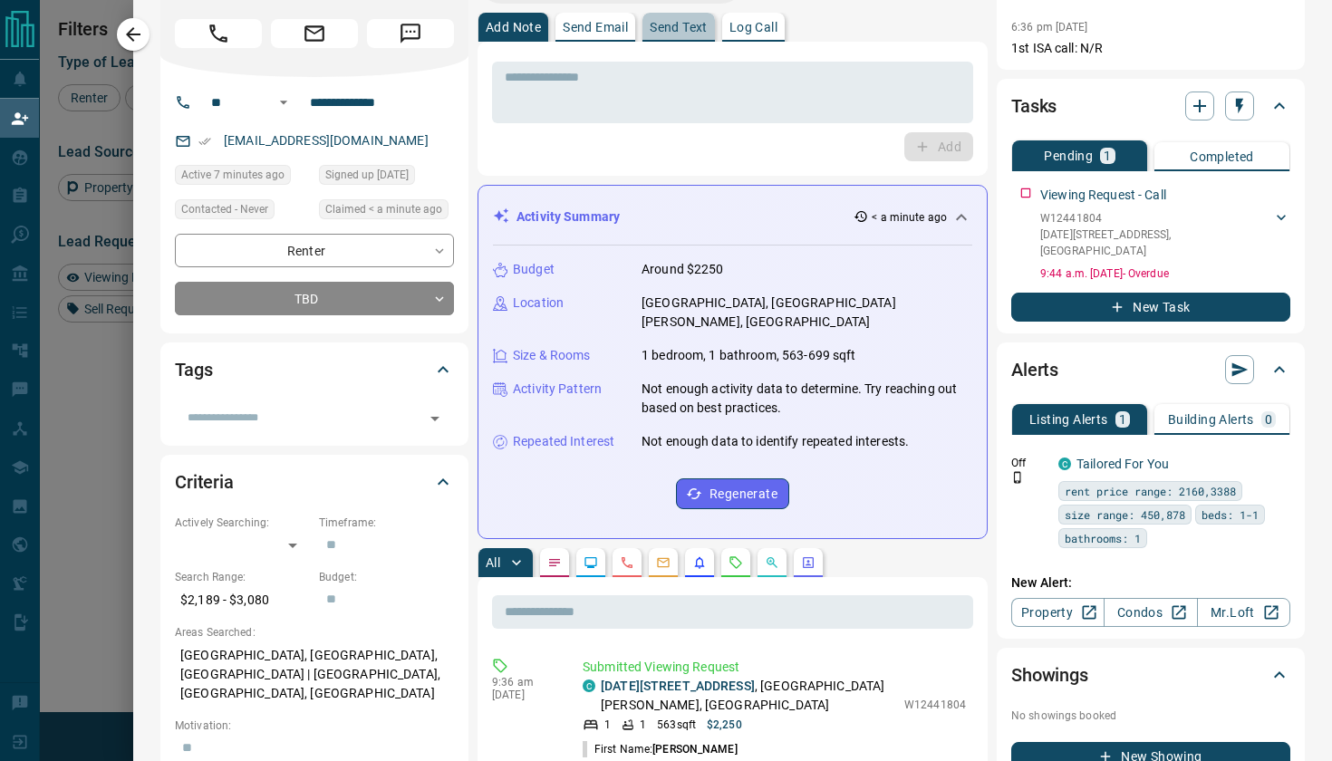
click at [675, 41] on button "Send Text" at bounding box center [678, 27] width 72 height 29
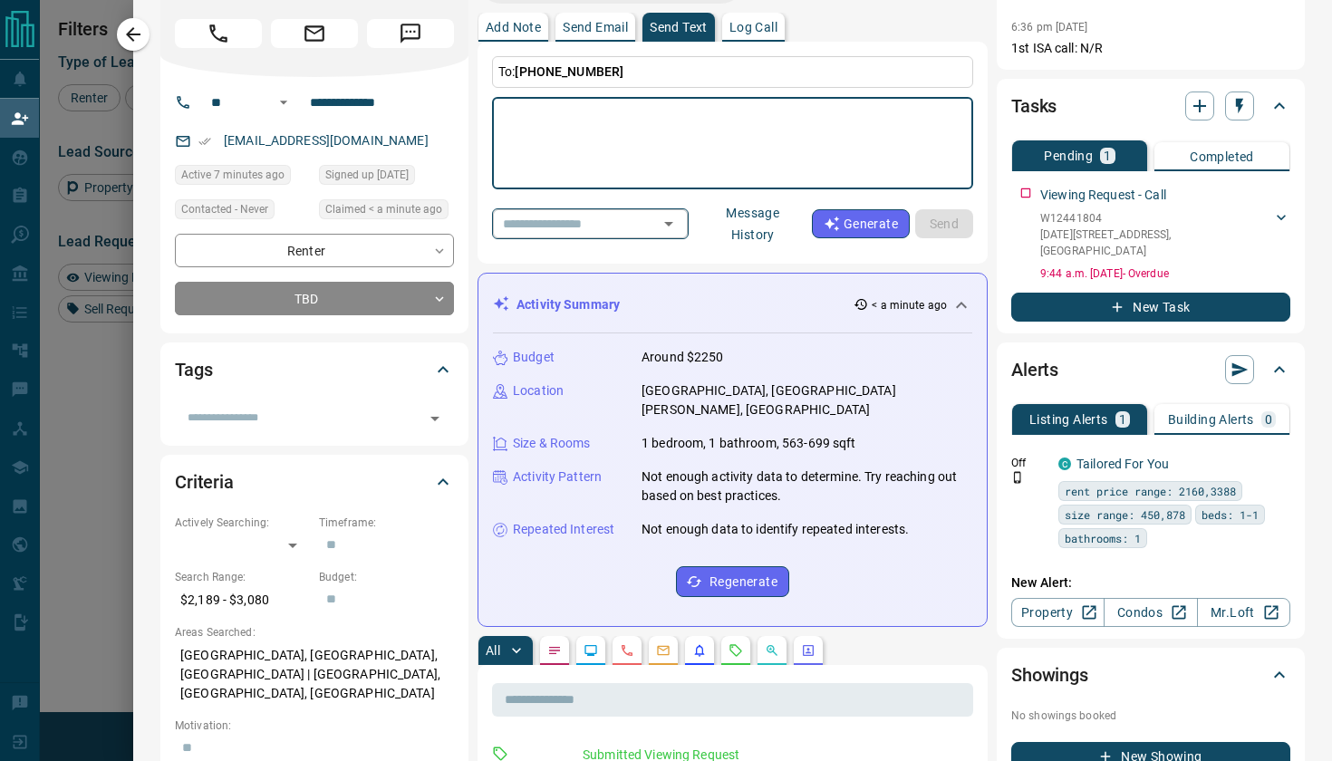
click at [679, 223] on icon "Open" at bounding box center [669, 224] width 22 height 22
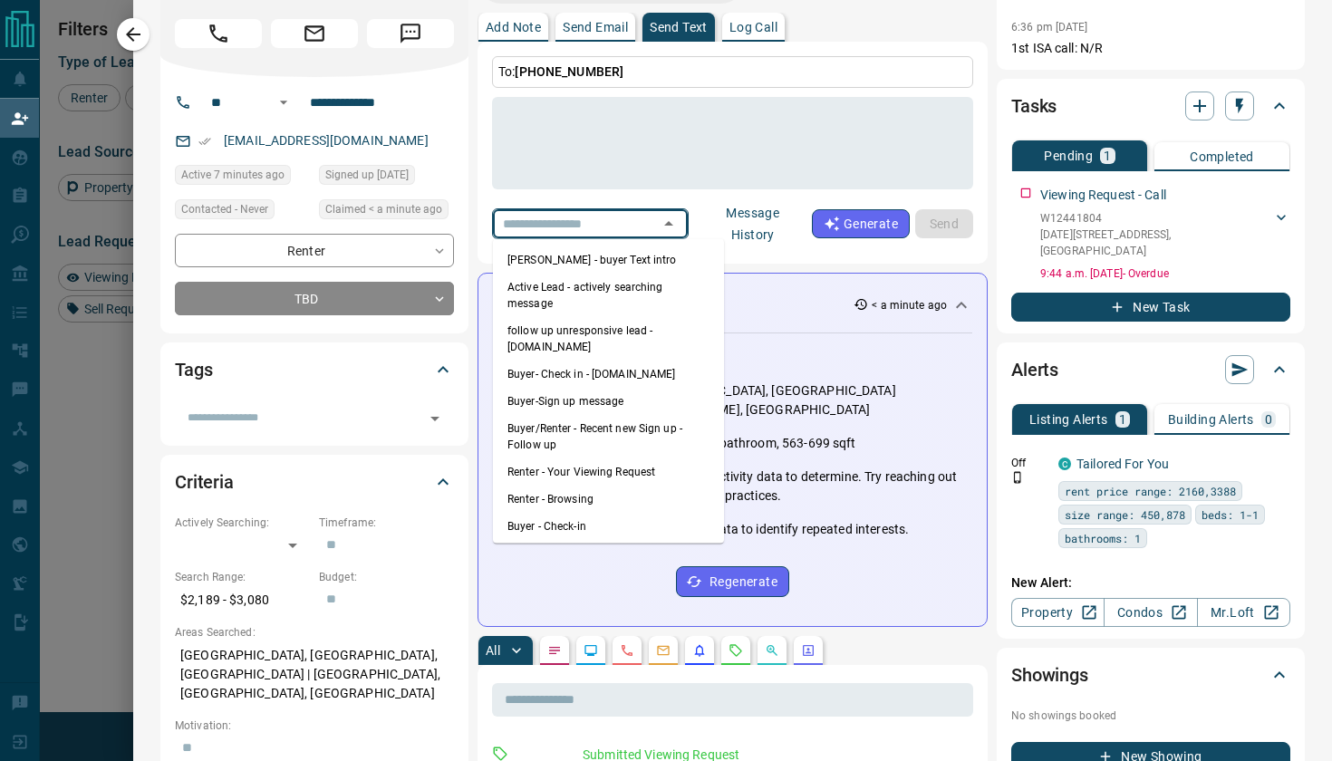
click at [590, 458] on li "Renter - Your Viewing Request" at bounding box center [608, 471] width 231 height 27
type textarea "**********"
type input "**********"
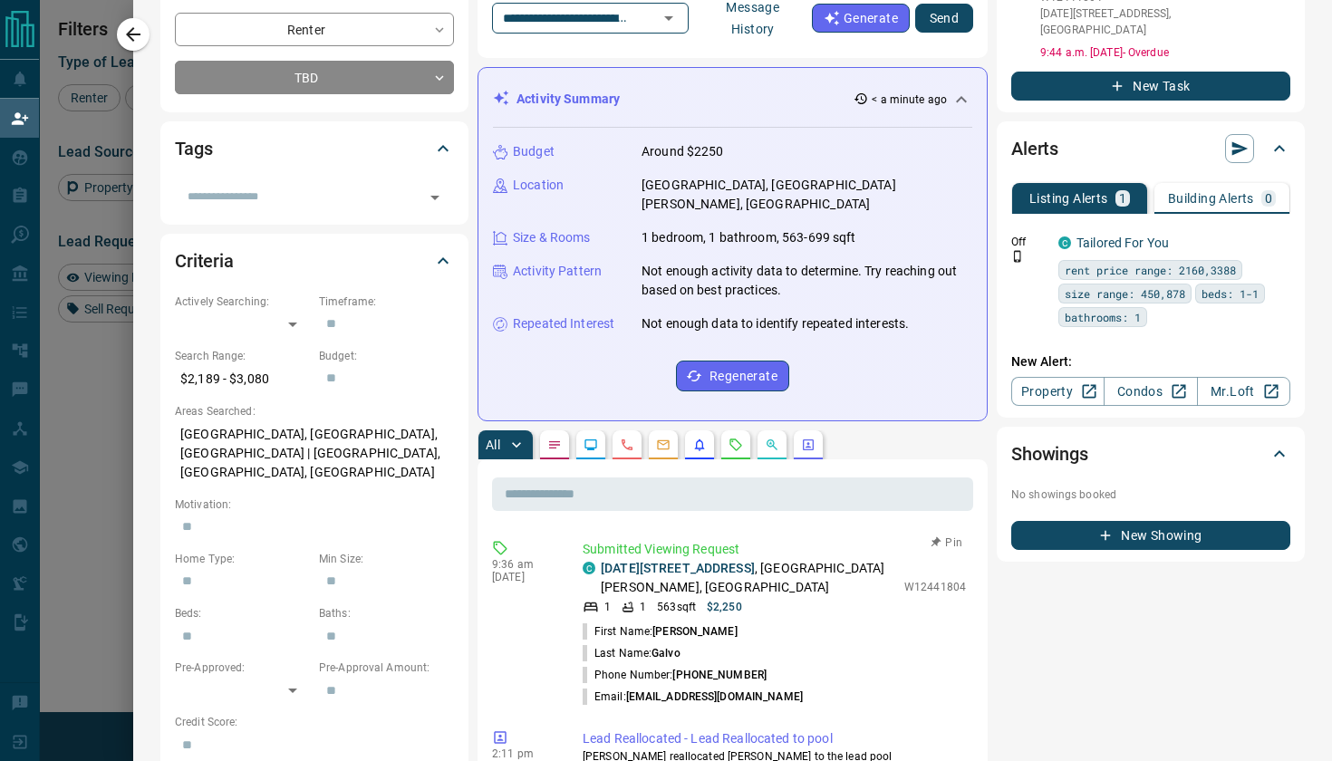
scroll to position [206, 0]
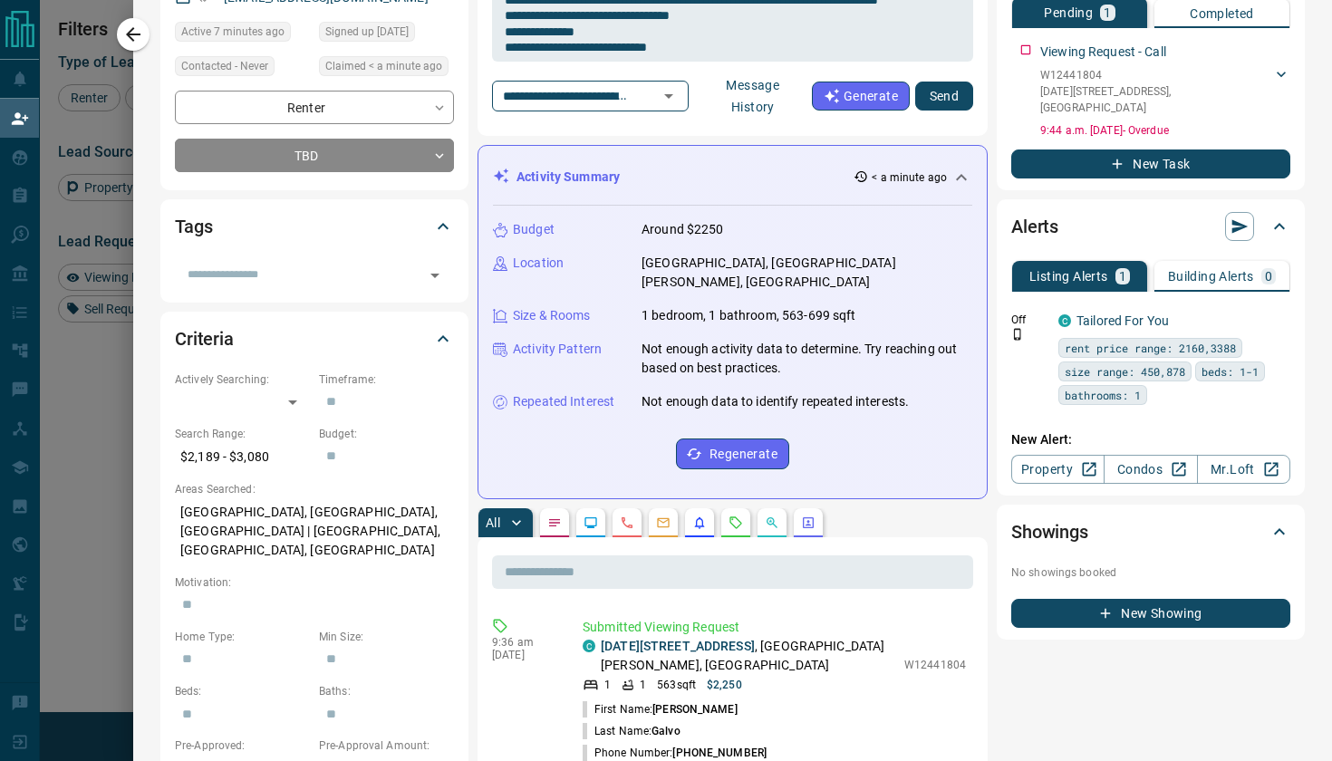
click at [948, 95] on button "Send" at bounding box center [944, 96] width 58 height 29
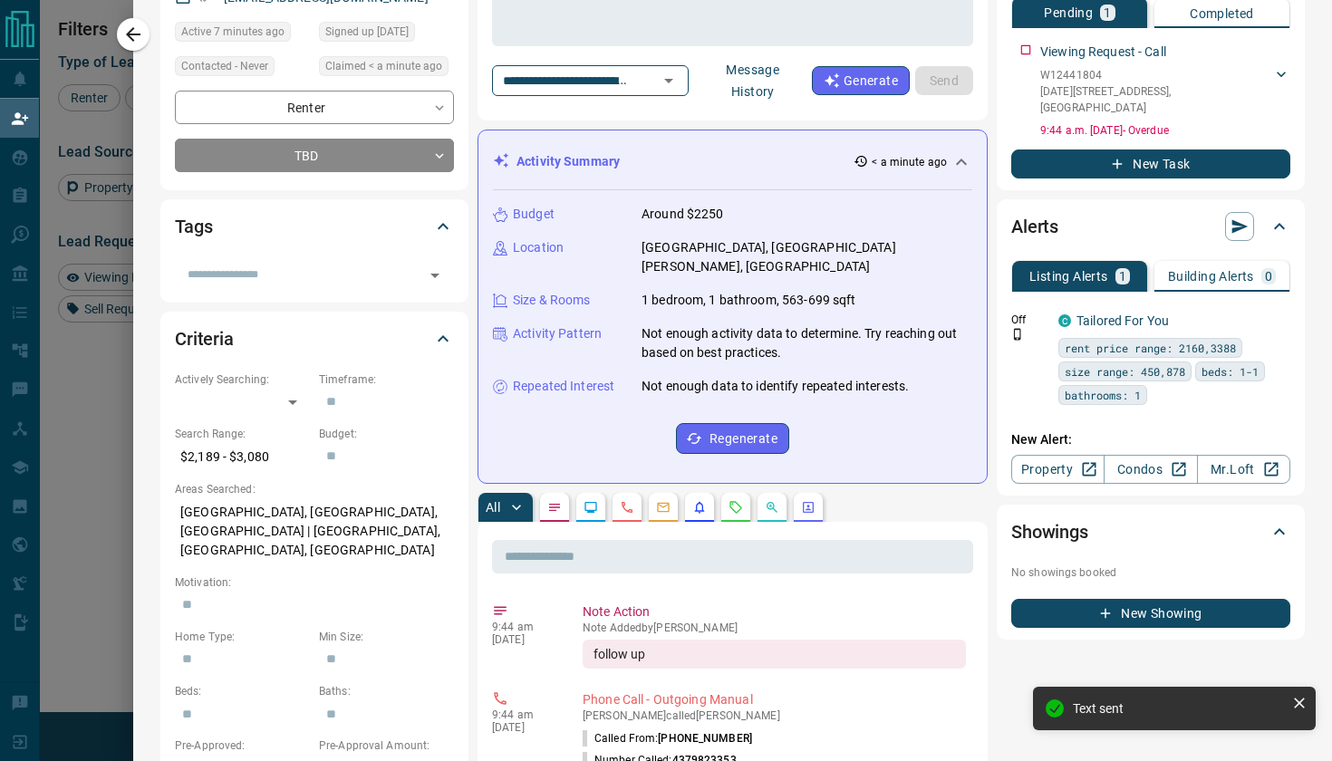
scroll to position [0, 0]
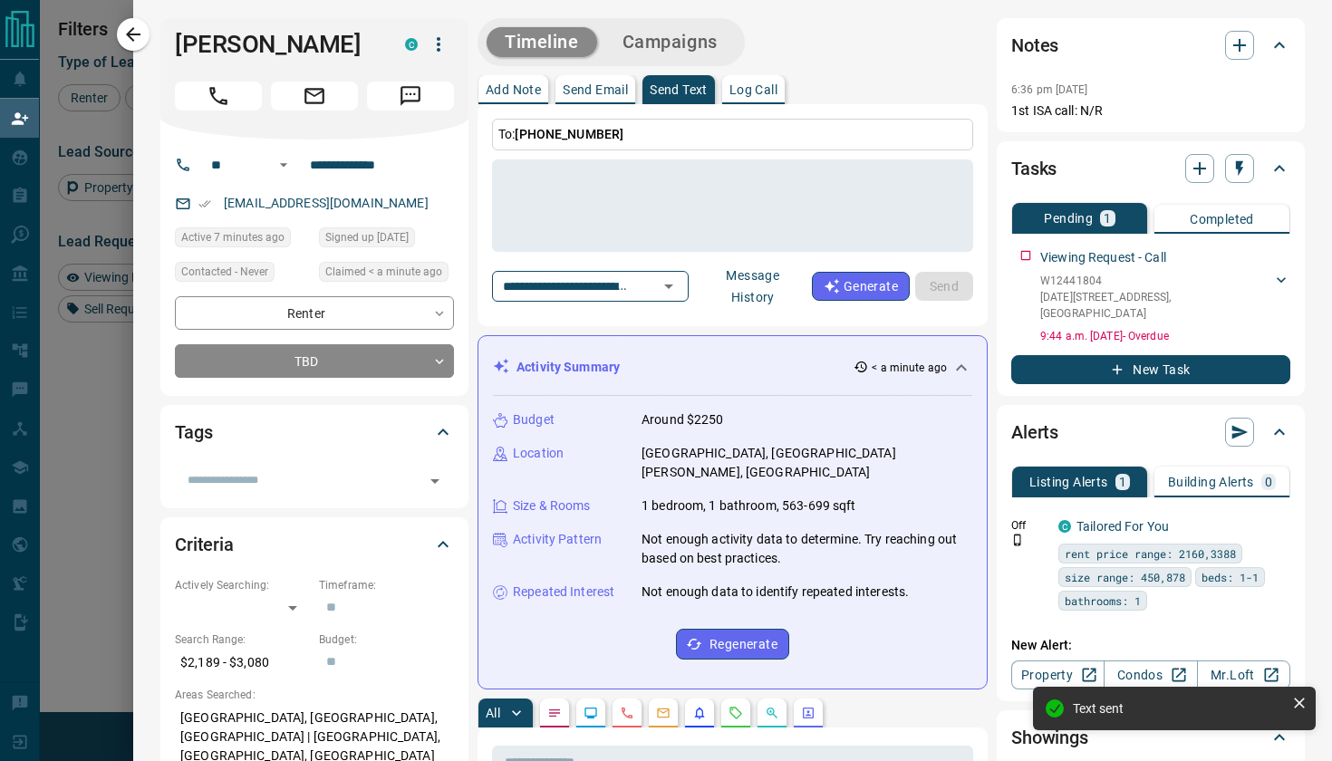
click at [516, 89] on p "Add Note" at bounding box center [513, 89] width 55 height 13
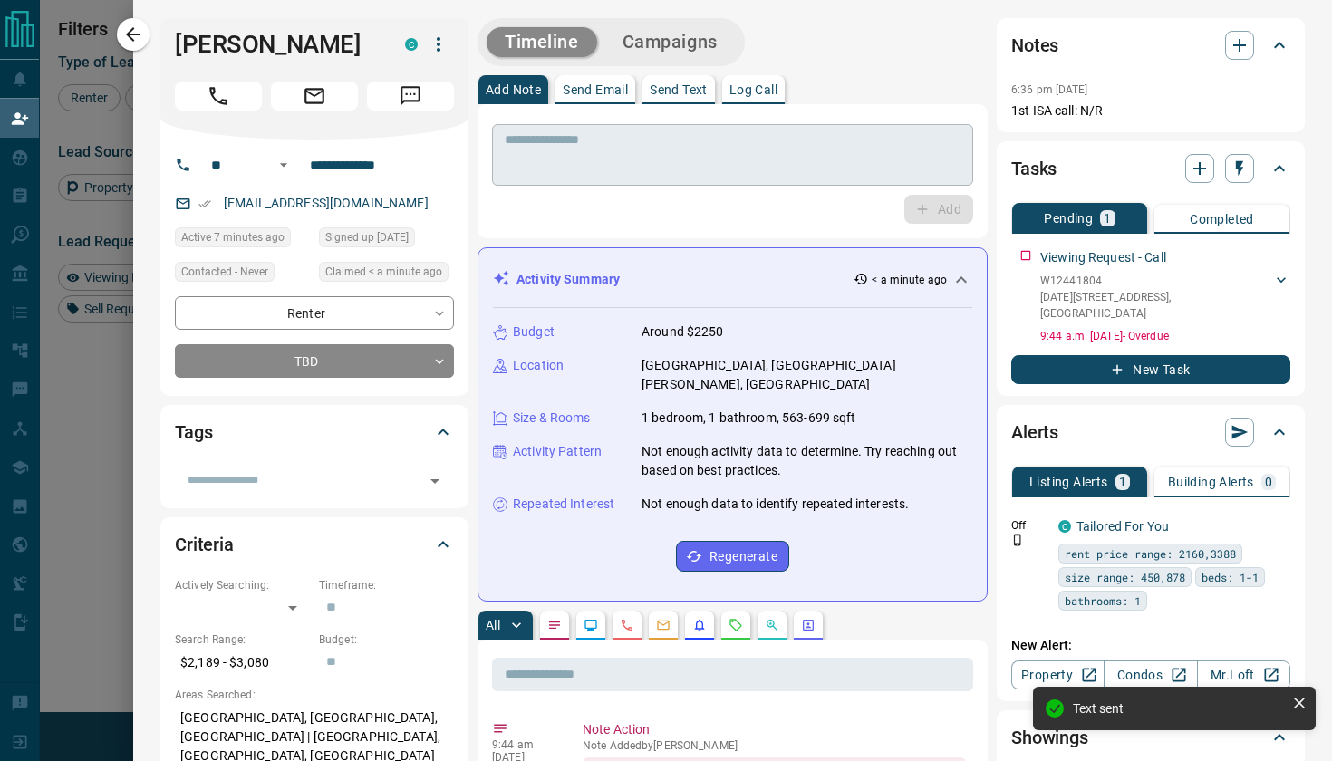
click at [543, 179] on div "* ​" at bounding box center [732, 155] width 481 height 62
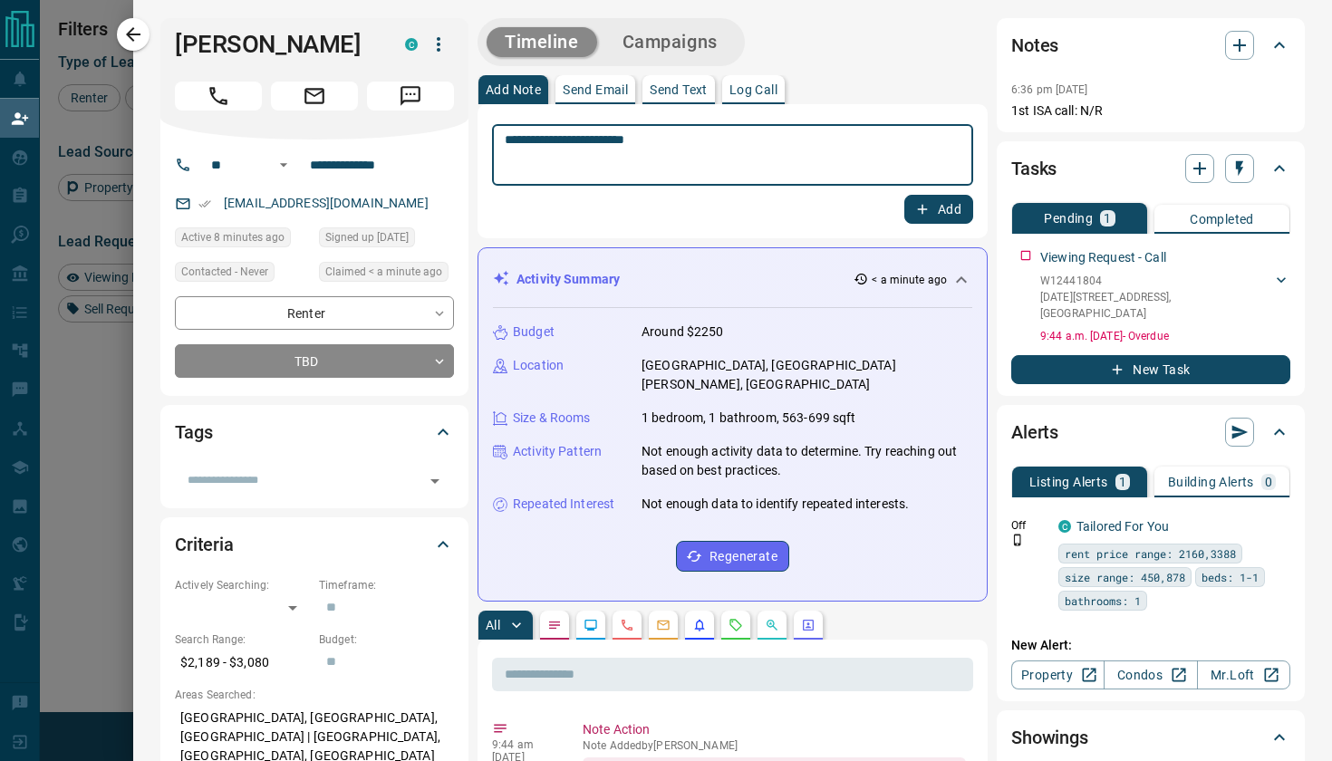
type textarea "**********"
click at [936, 207] on button "Add" at bounding box center [938, 209] width 69 height 29
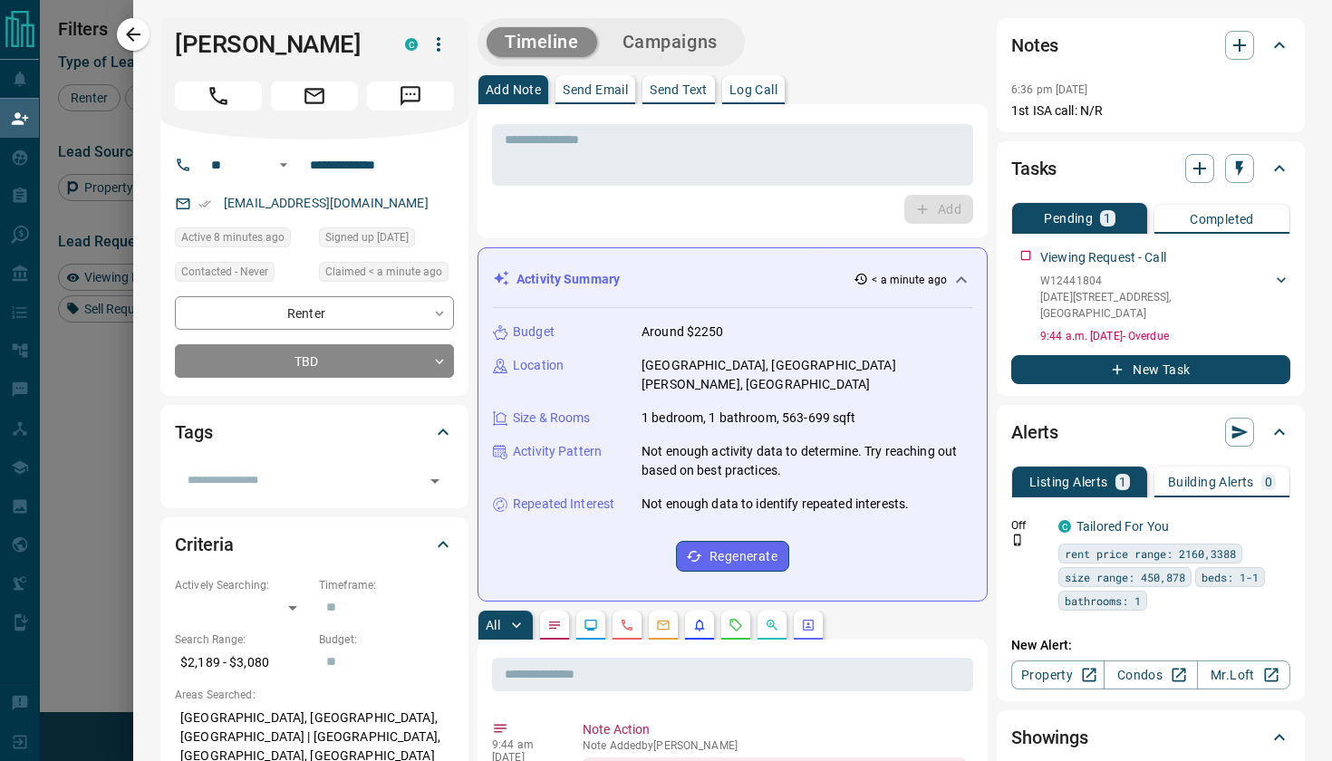
click at [216, 432] on div "Tags" at bounding box center [303, 432] width 257 height 29
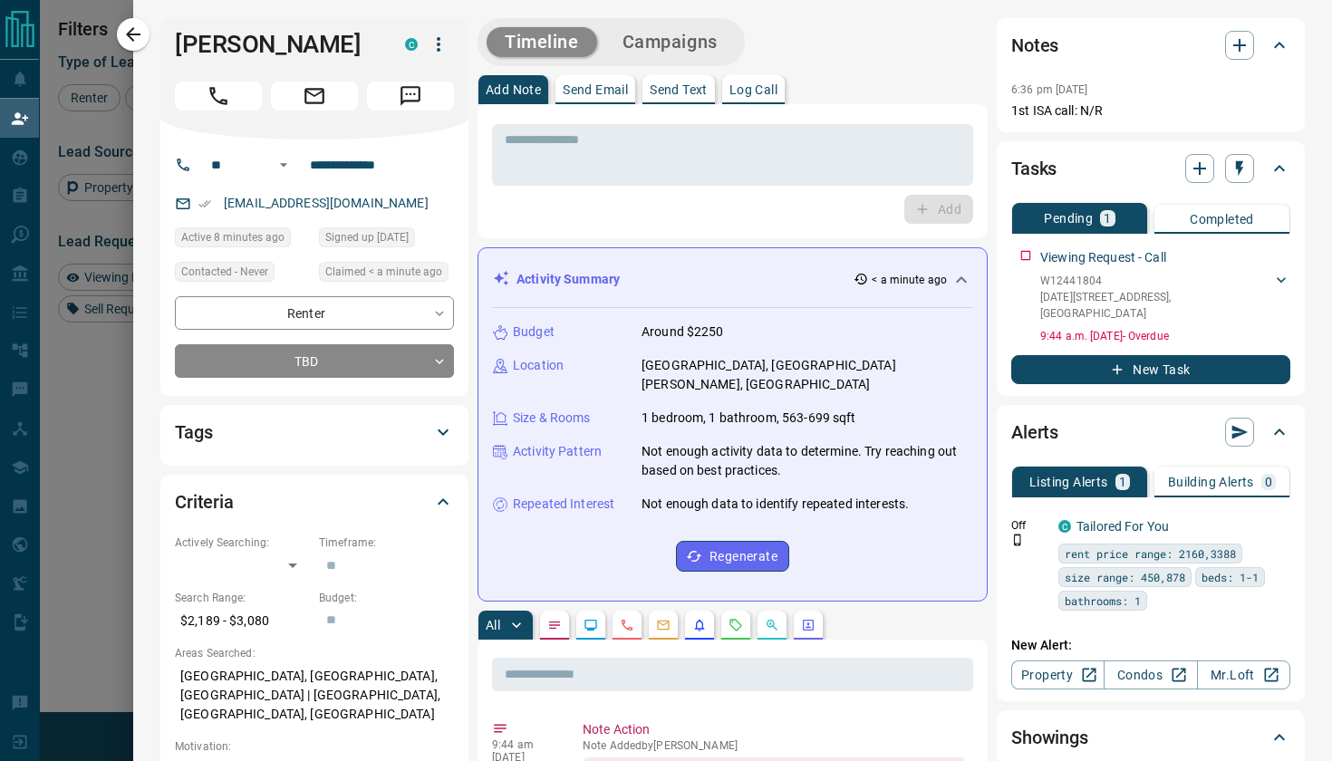
click at [431, 430] on div "Tags" at bounding box center [303, 432] width 257 height 29
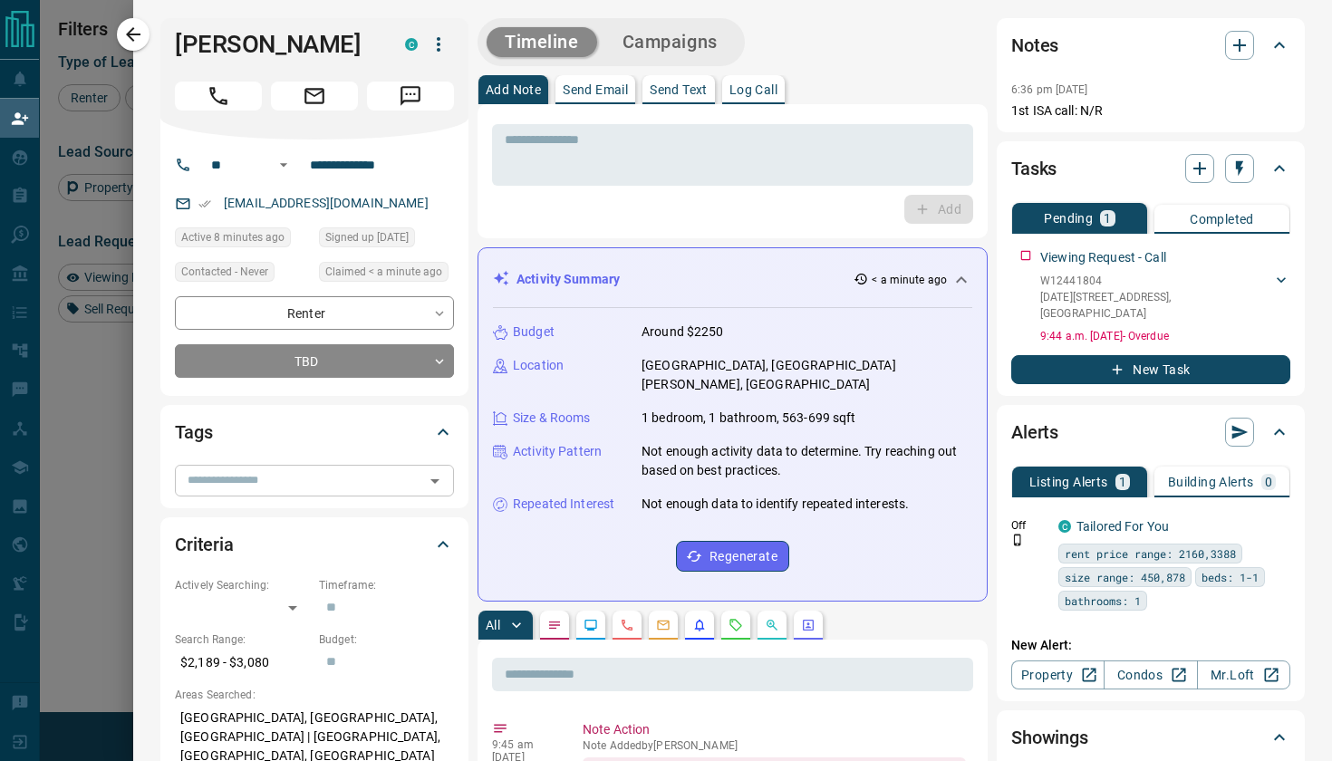
click at [390, 480] on input "text" at bounding box center [299, 480] width 238 height 20
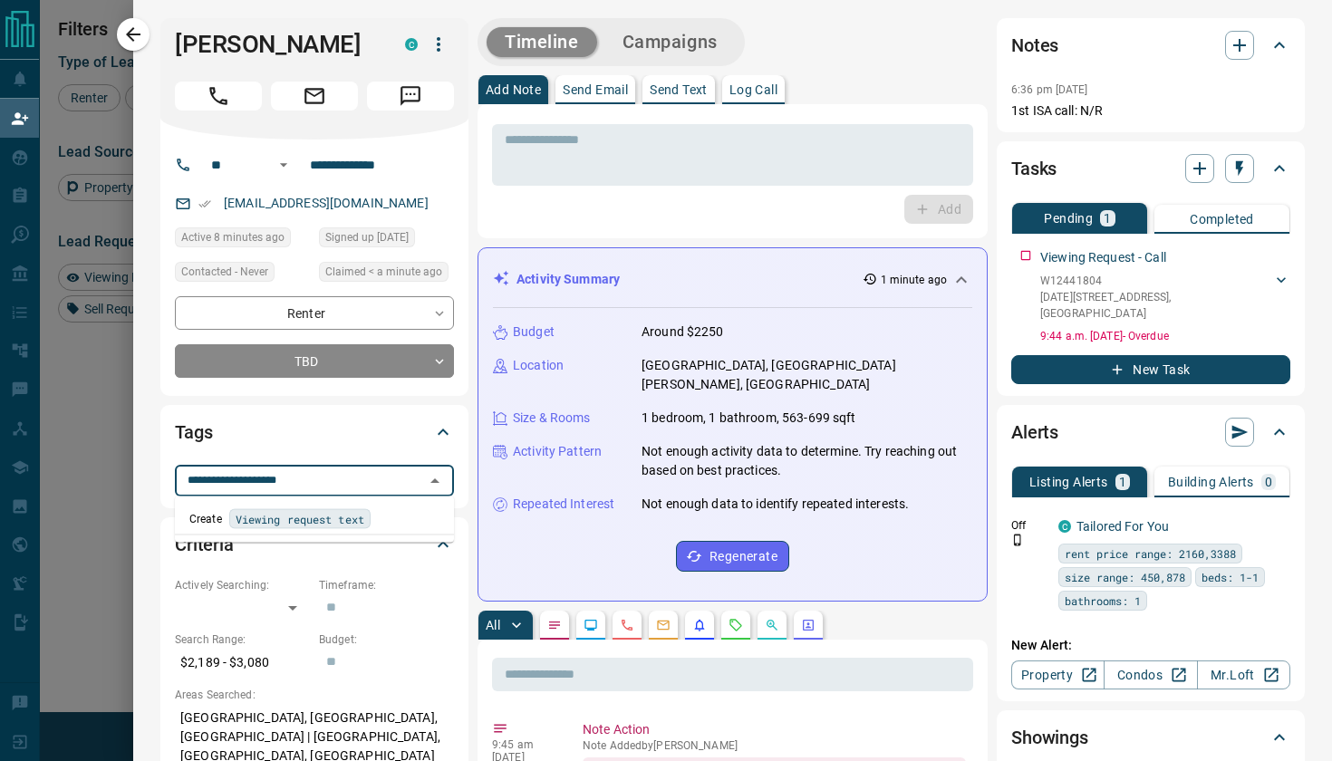
type input "**********"
click at [297, 514] on span "Viewing request text" at bounding box center [300, 519] width 129 height 18
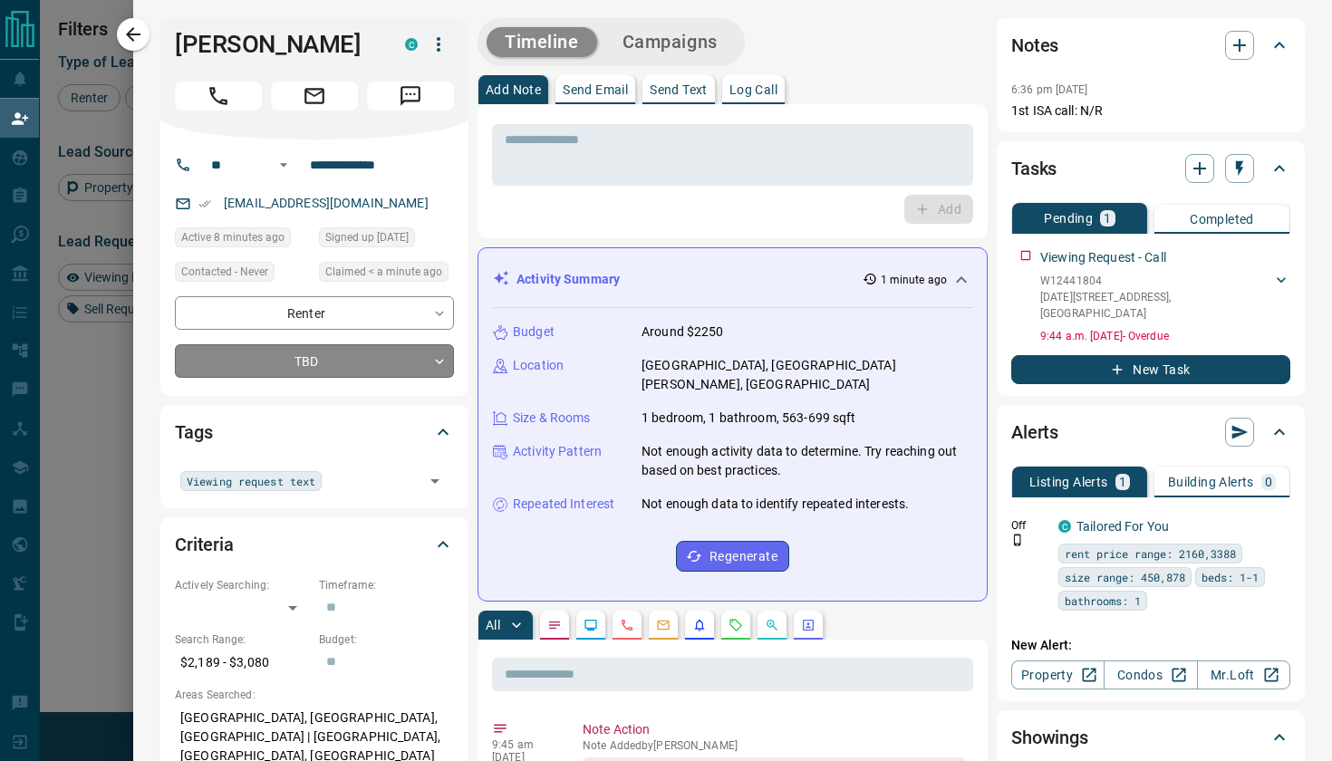
click at [373, 359] on body "Lead Transfers Claim Leads My Leads Tasks Opportunities Deals Campaigns Automat…" at bounding box center [666, 322] width 1332 height 645
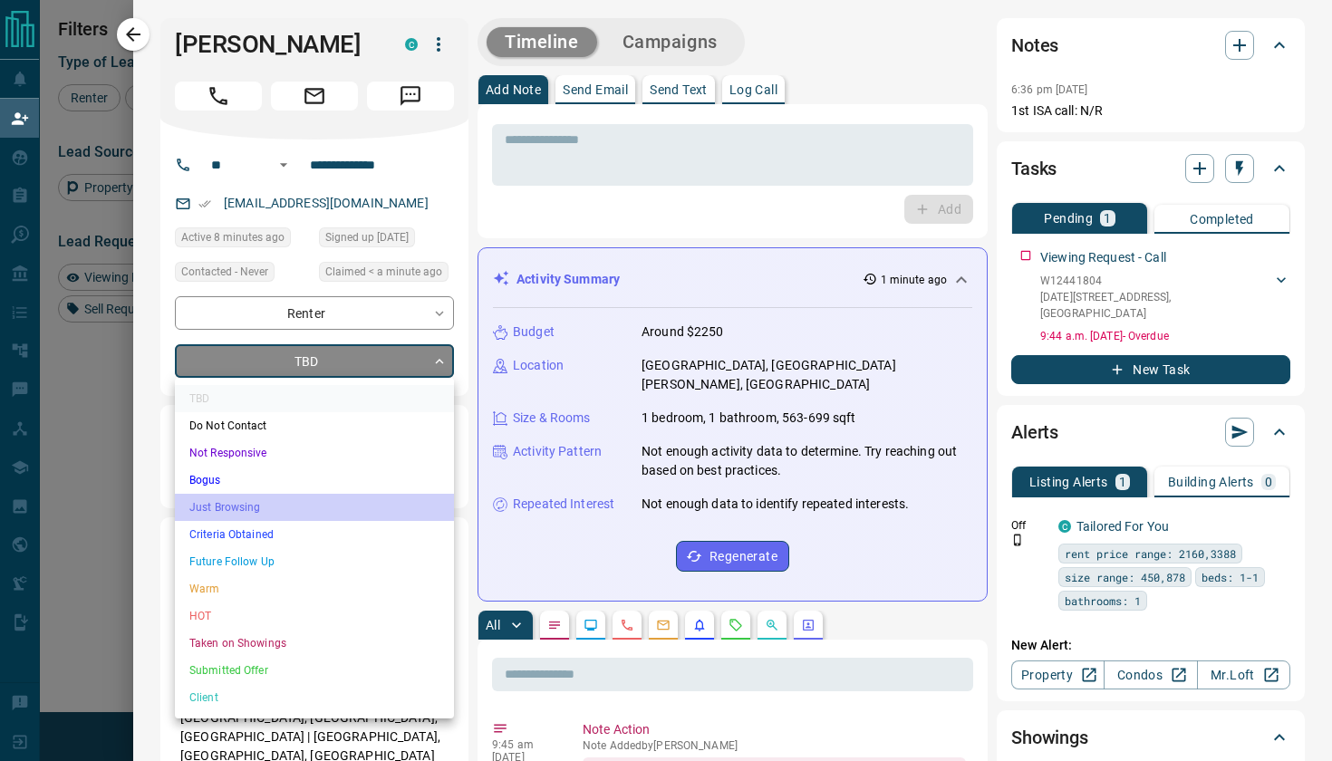
click at [236, 512] on li "Just Browsing" at bounding box center [314, 507] width 279 height 27
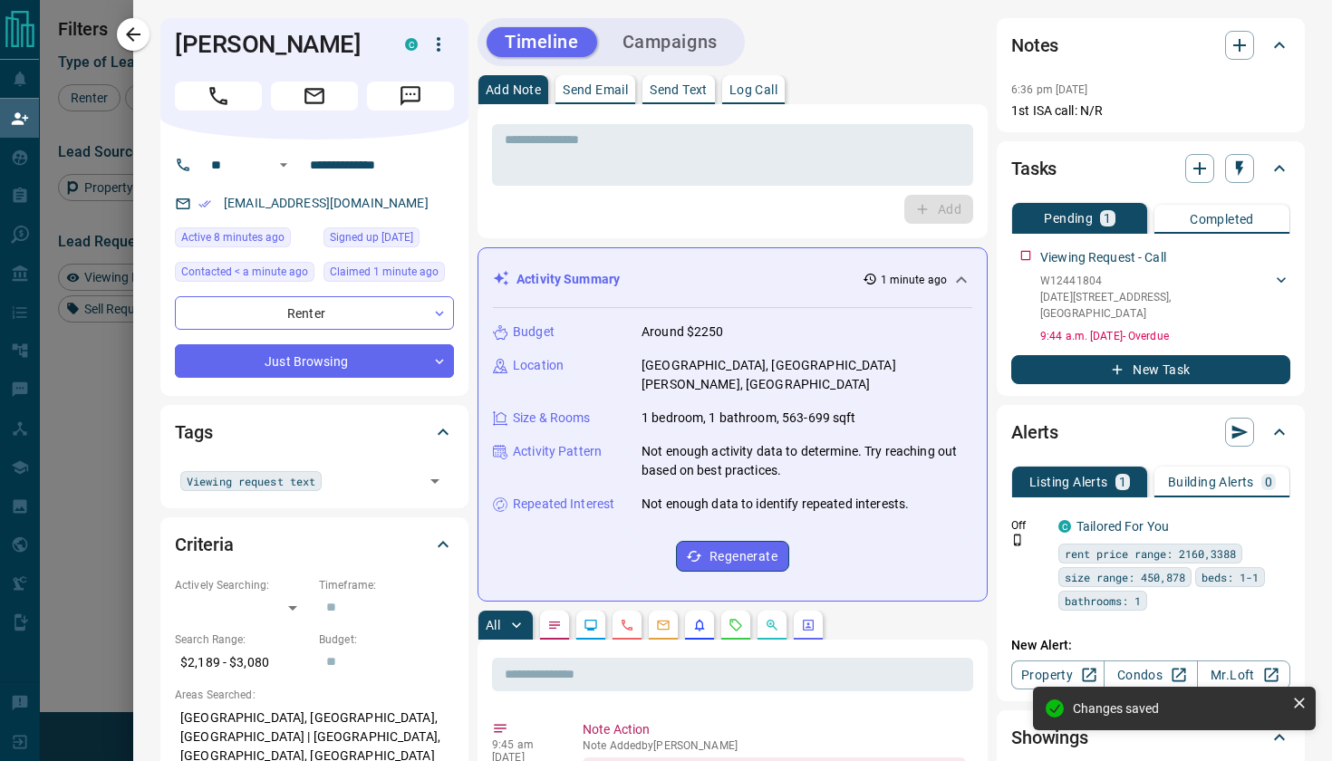
type input "*"
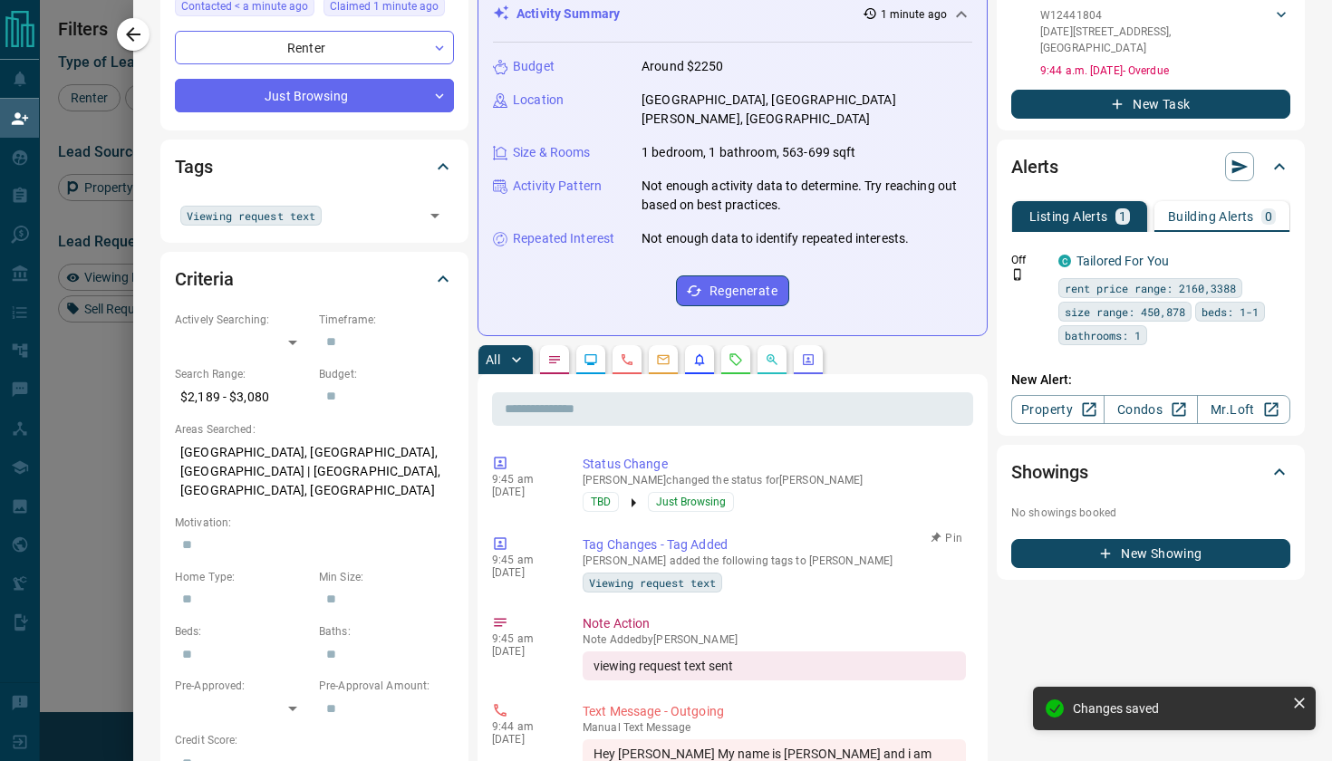
scroll to position [262, 0]
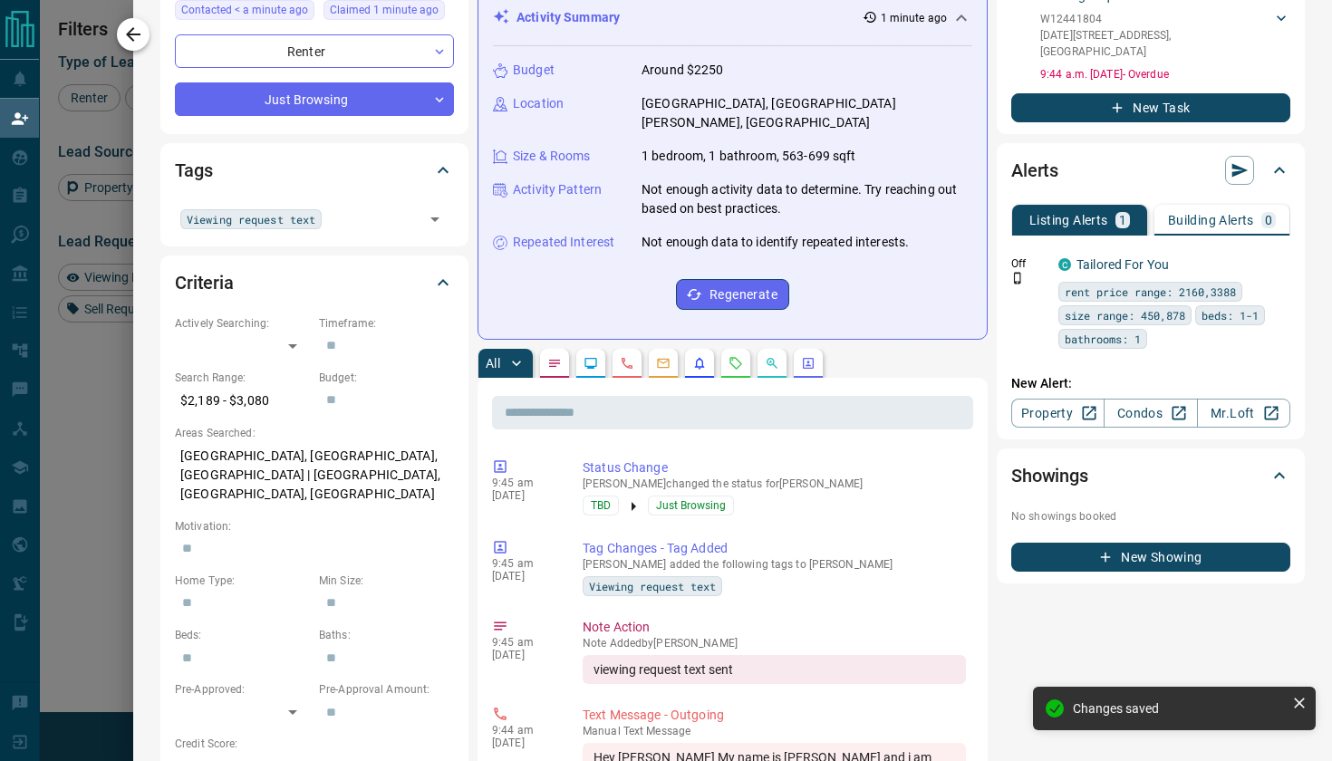
click at [140, 35] on icon "button" at bounding box center [133, 34] width 14 height 14
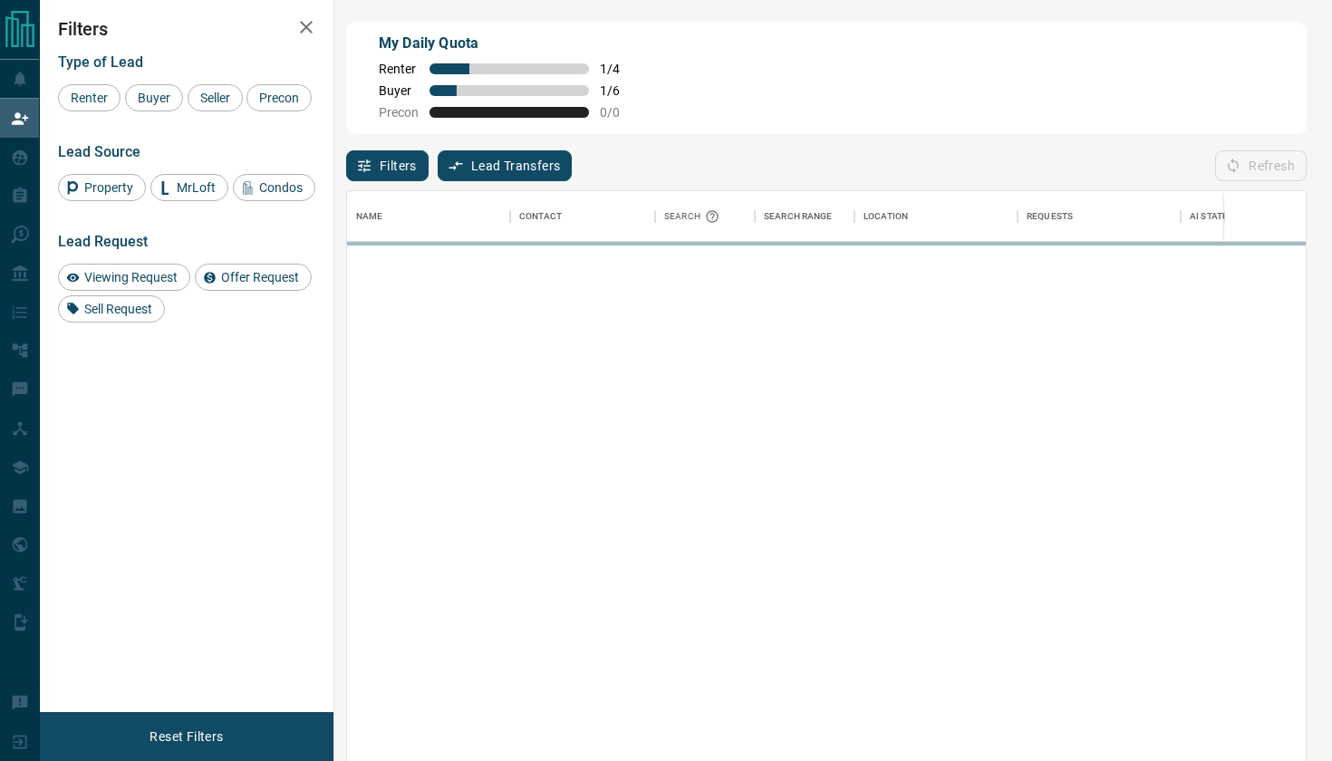
scroll to position [580, 958]
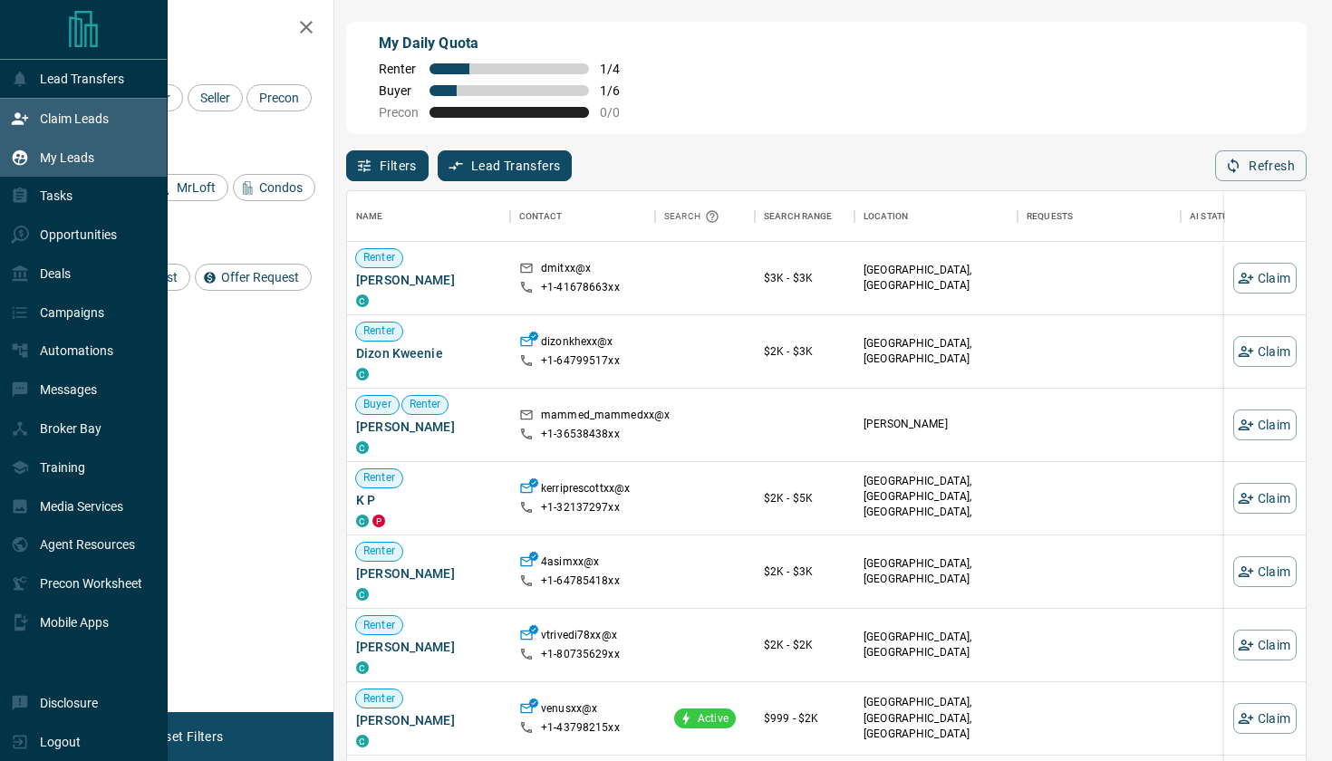
click at [37, 166] on div "My Leads" at bounding box center [52, 157] width 83 height 30
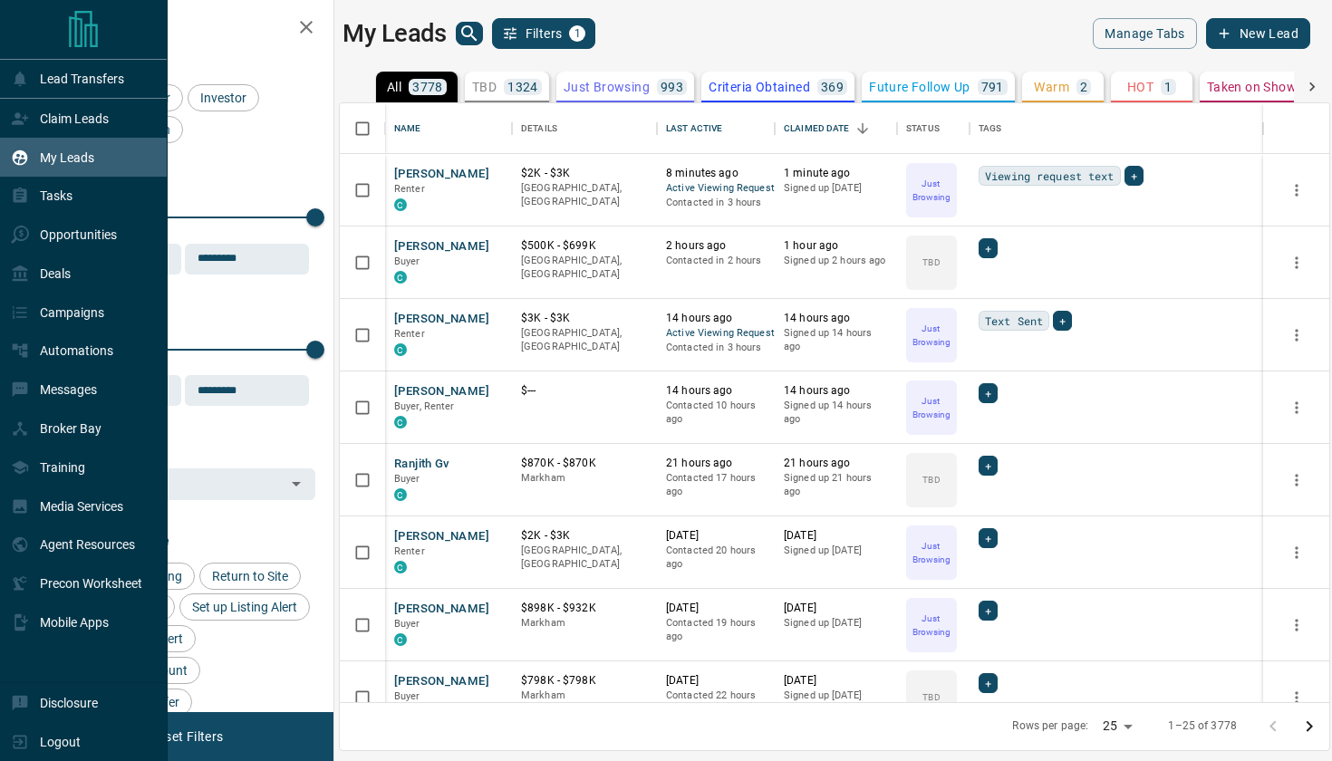
scroll to position [599, 989]
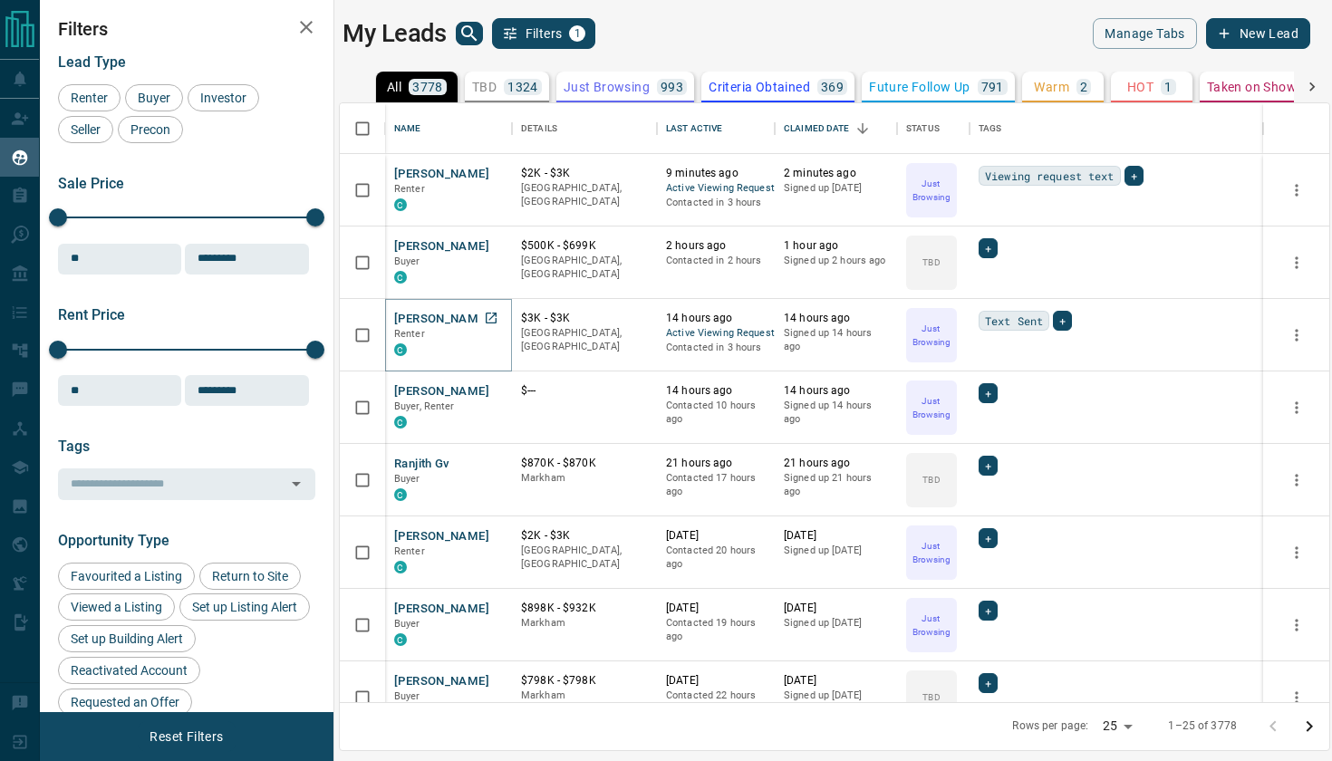
click at [469, 316] on button "[PERSON_NAME]" at bounding box center [441, 319] width 95 height 17
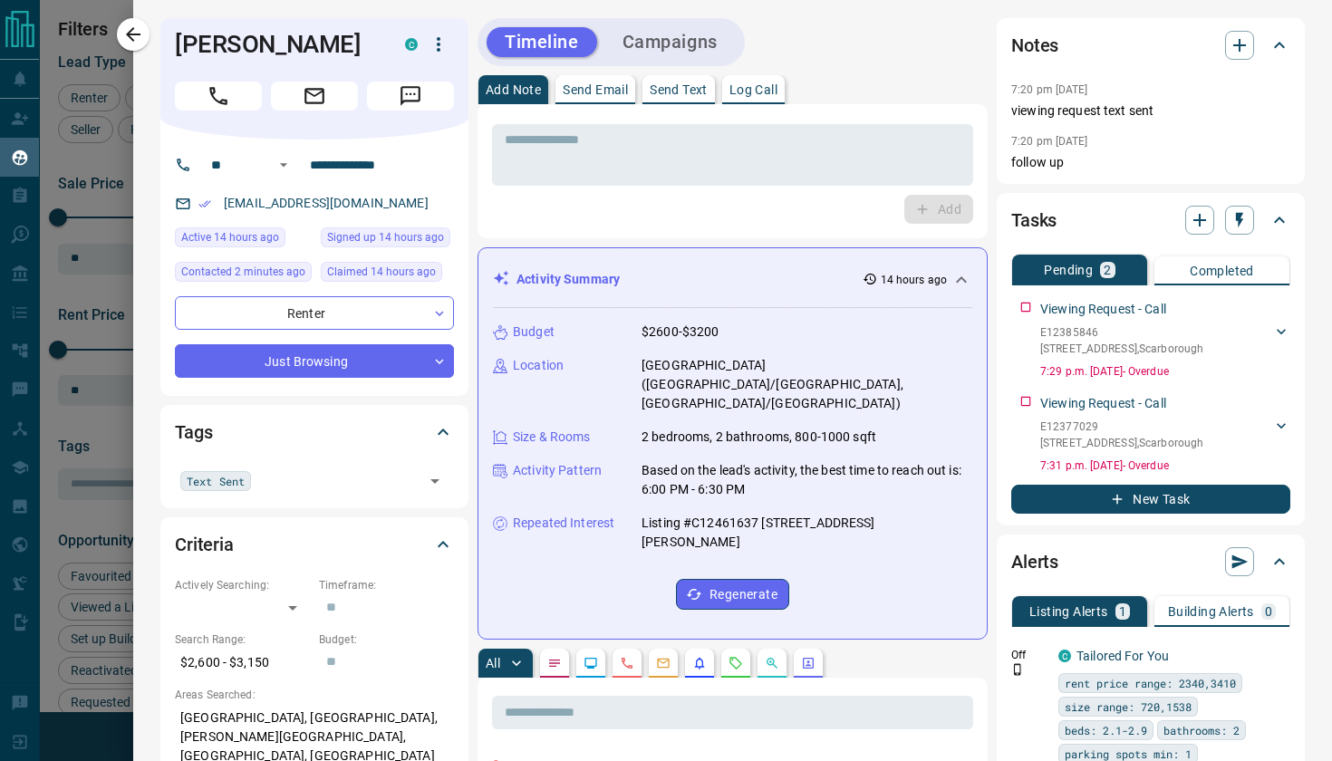
click at [449, 433] on icon at bounding box center [443, 432] width 22 height 22
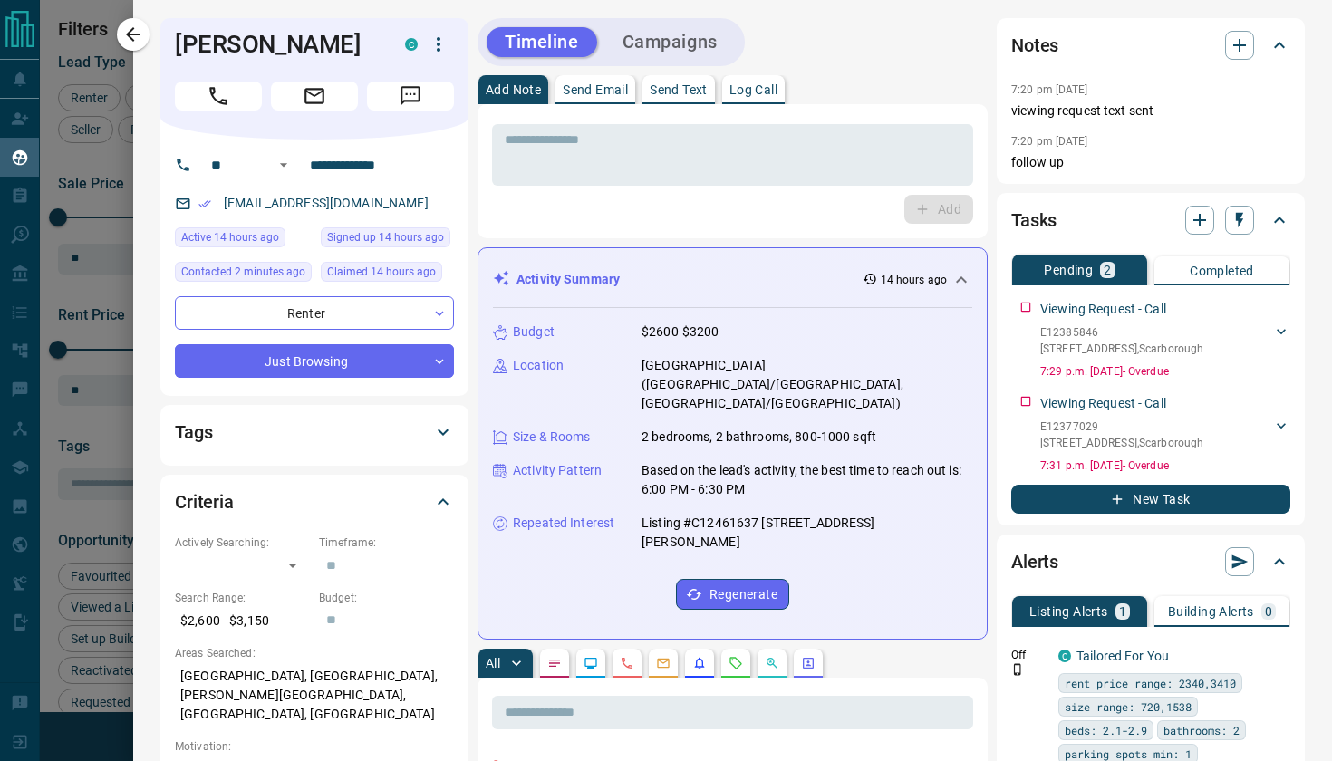
click at [449, 433] on icon at bounding box center [443, 432] width 22 height 22
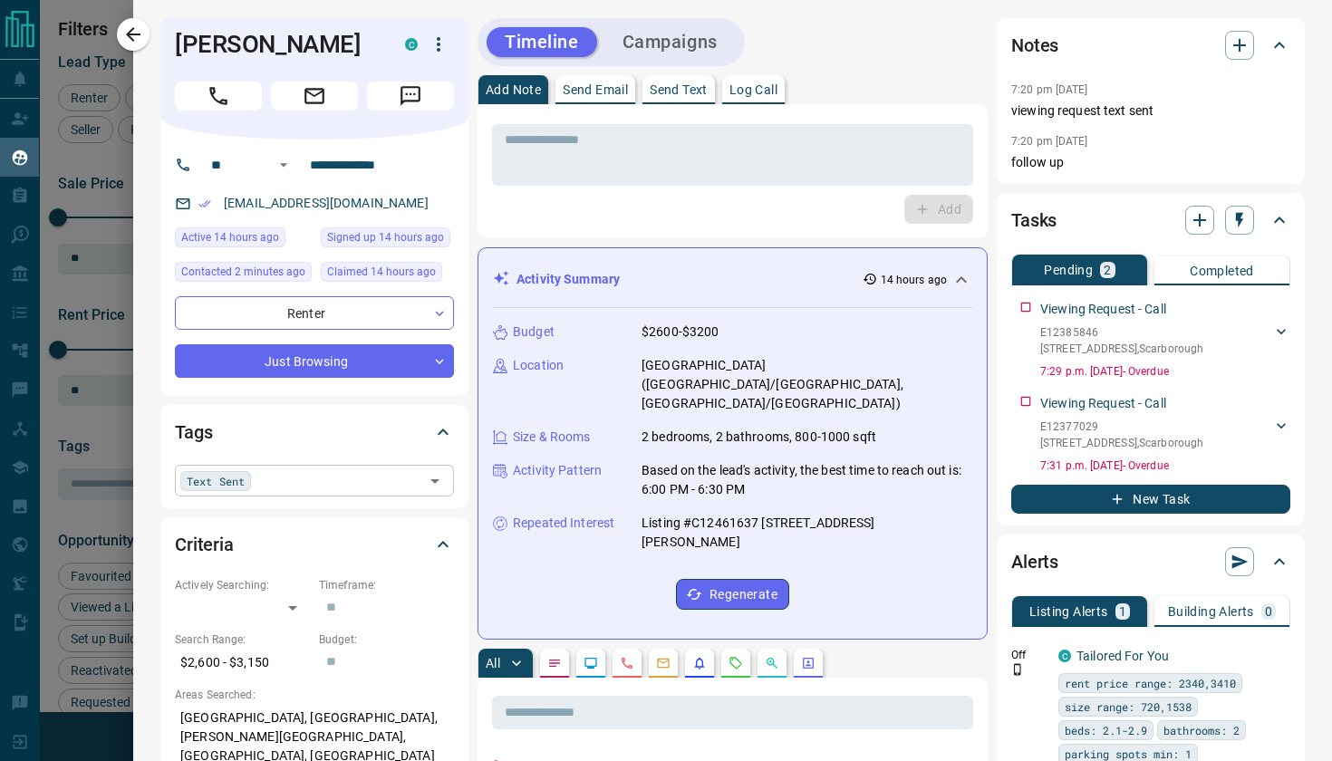
click at [436, 485] on icon "Open" at bounding box center [435, 481] width 22 height 22
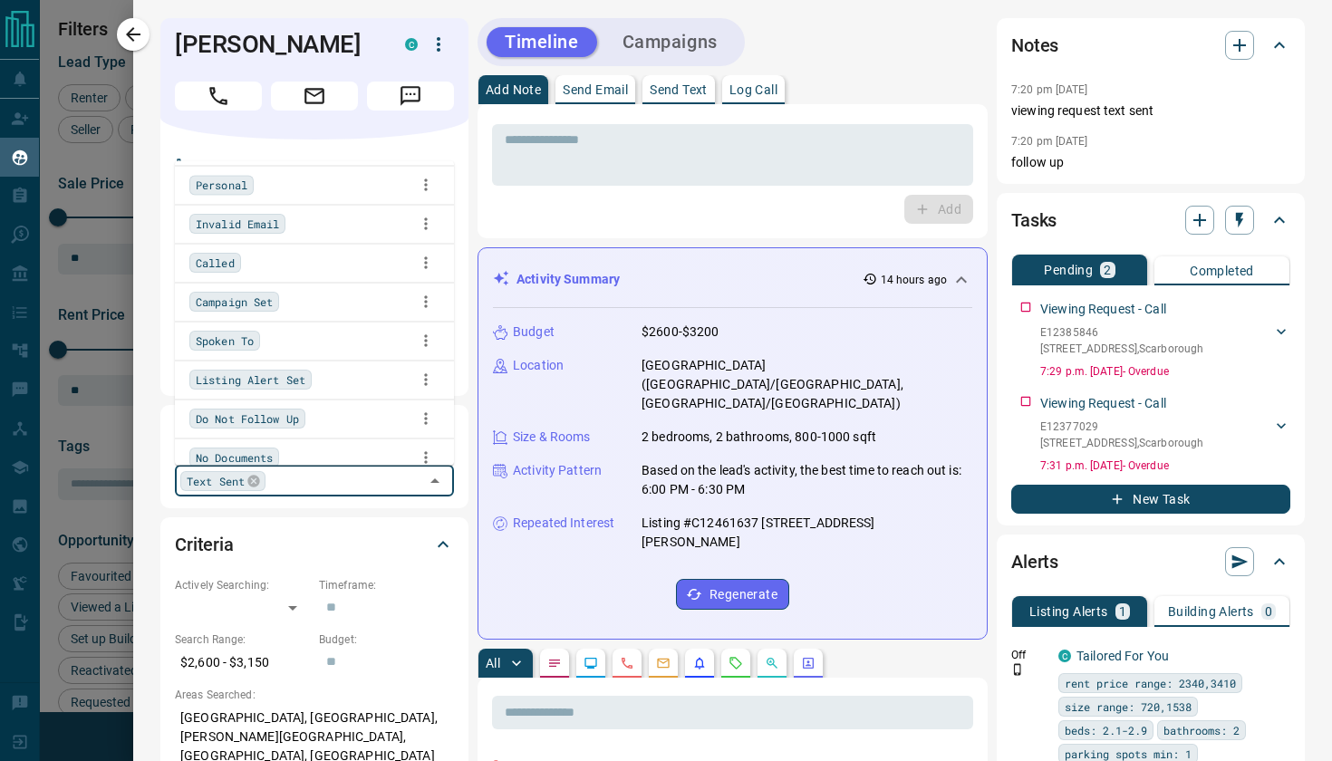
scroll to position [239, 0]
click at [244, 337] on span "Spoken To" at bounding box center [225, 338] width 58 height 18
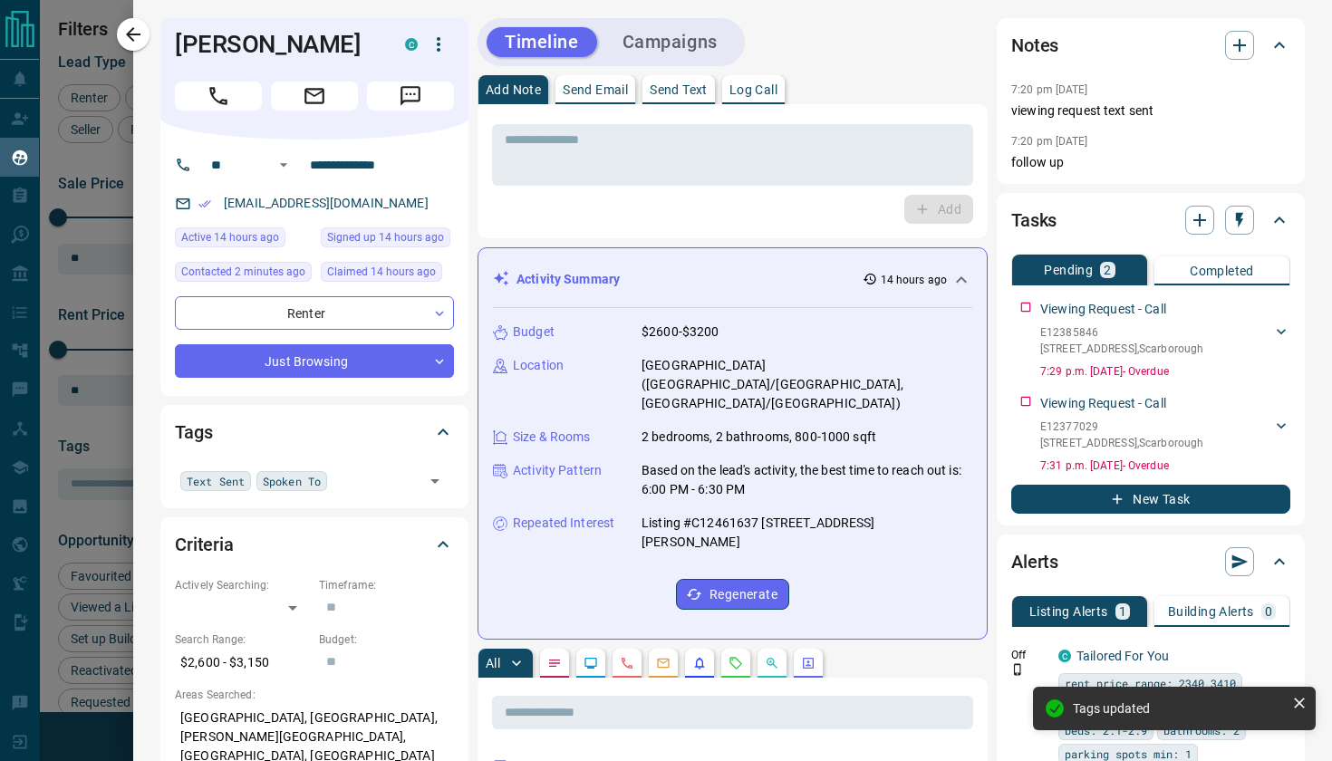
click at [534, 220] on div "Add" at bounding box center [732, 209] width 481 height 29
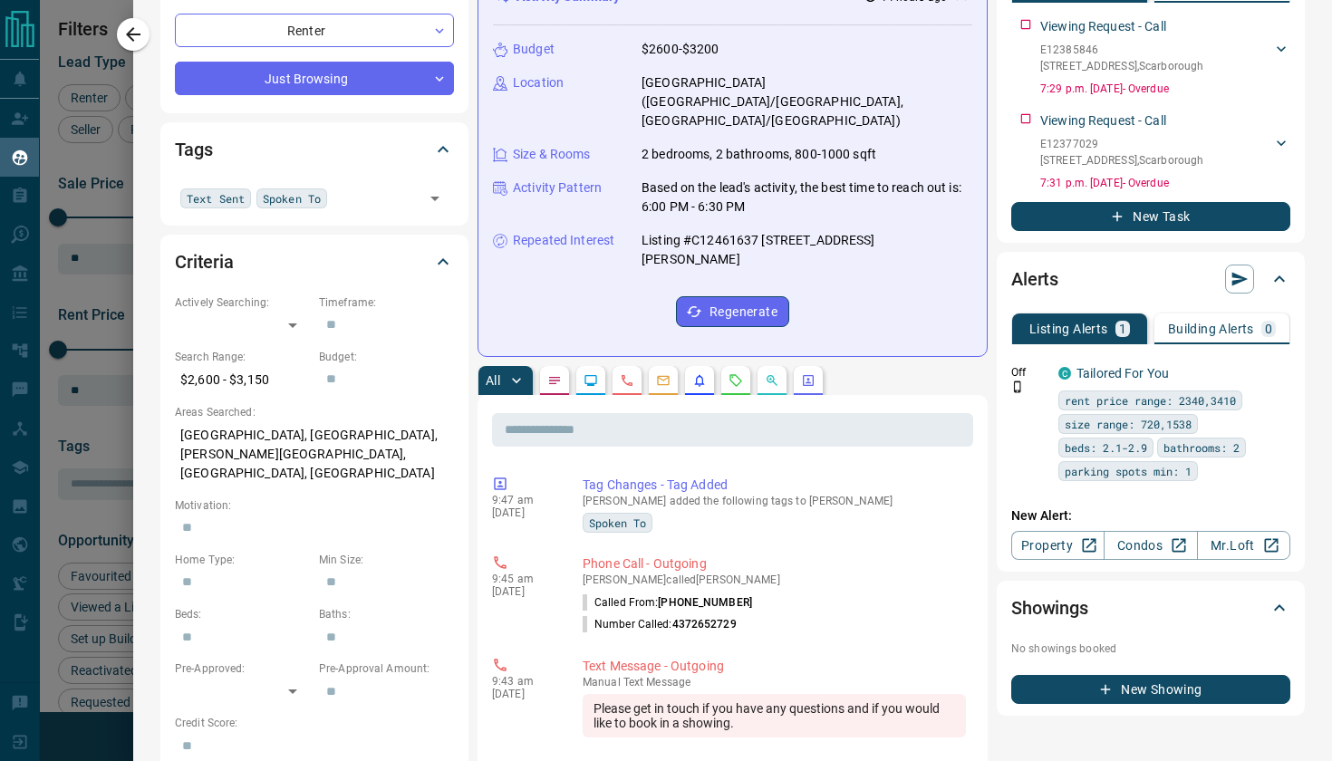
scroll to position [286, 0]
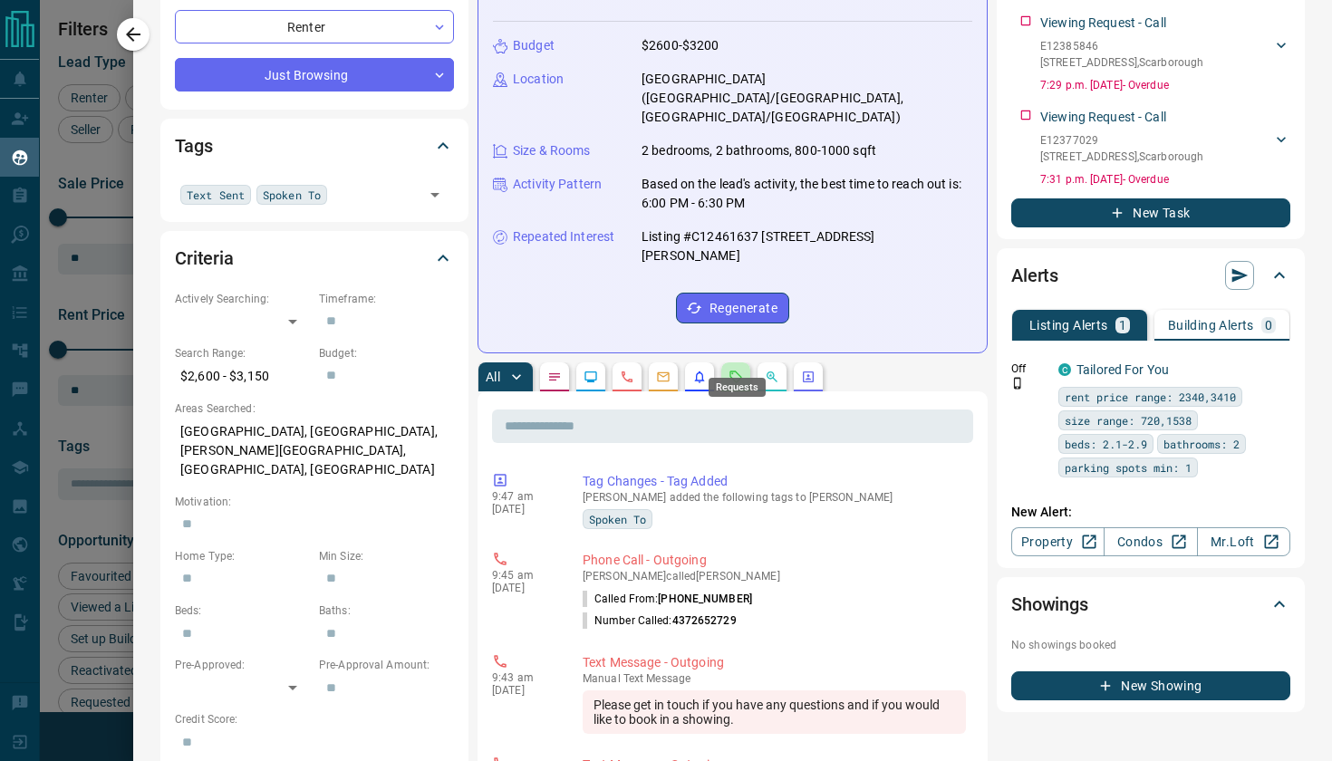
click at [736, 370] on icon "Requests" at bounding box center [735, 377] width 14 height 14
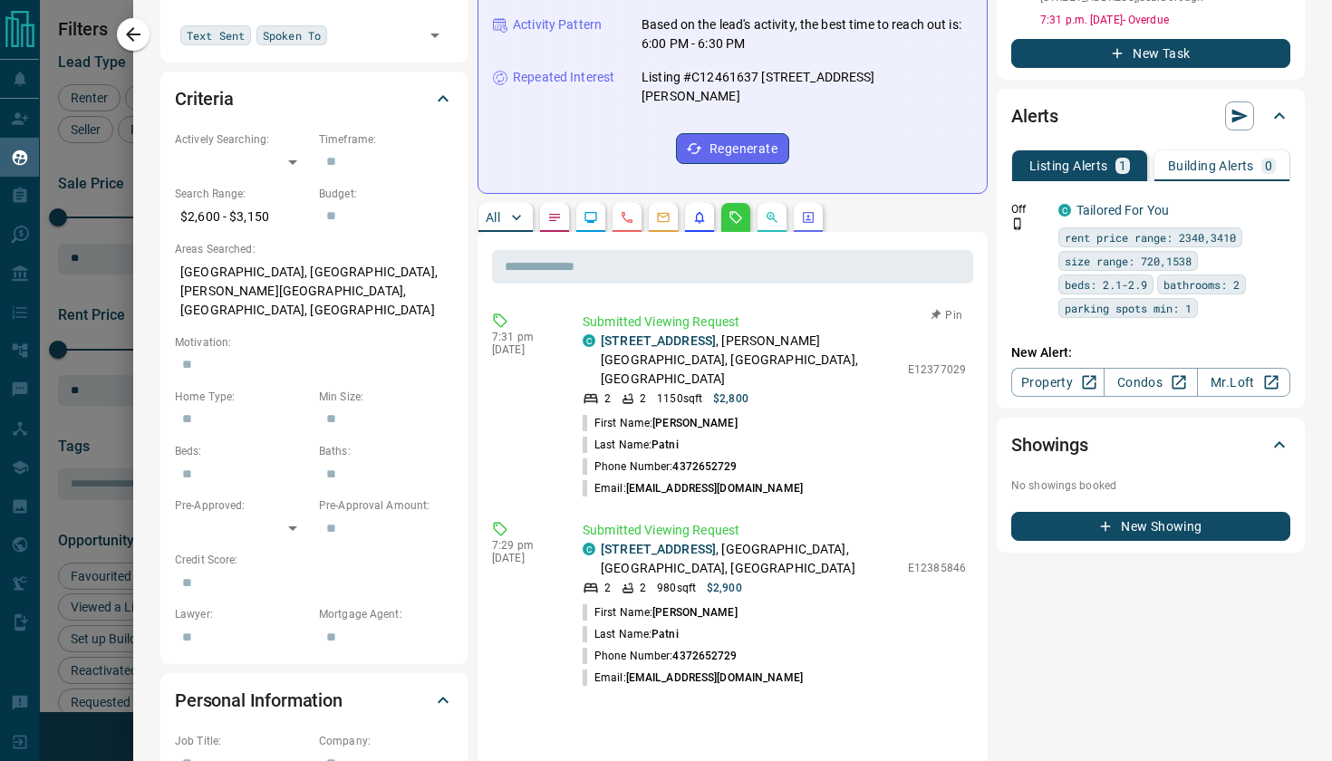
scroll to position [449, 0]
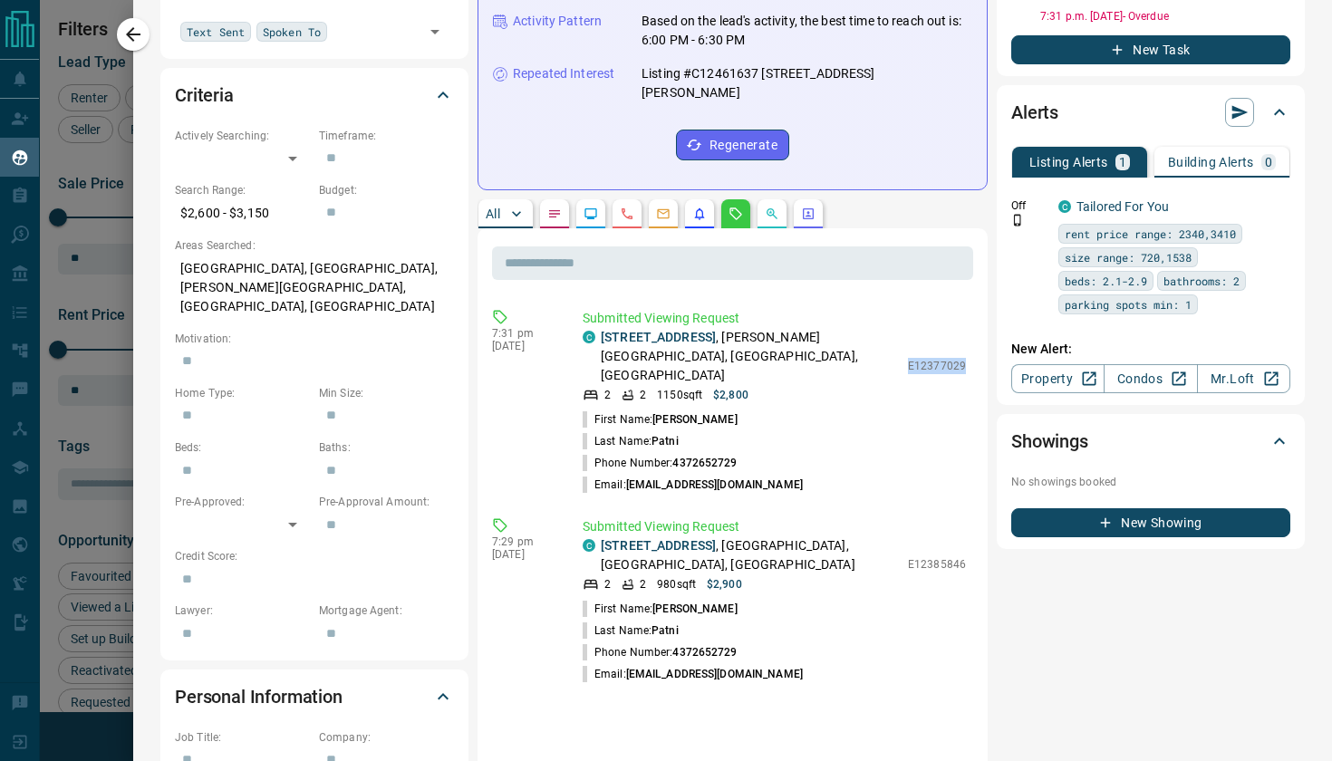
drag, startPoint x: 910, startPoint y: 337, endPoint x: 976, endPoint y: 336, distance: 66.1
copy p "E12377029"
drag, startPoint x: 911, startPoint y: 524, endPoint x: 967, endPoint y: 532, distance: 56.6
click at [967, 532] on div "Submitted Viewing Request C [STREET_ADDRESS] 2 2 980 sqft $2,900 E12385846 Firs…" at bounding box center [777, 601] width 390 height 168
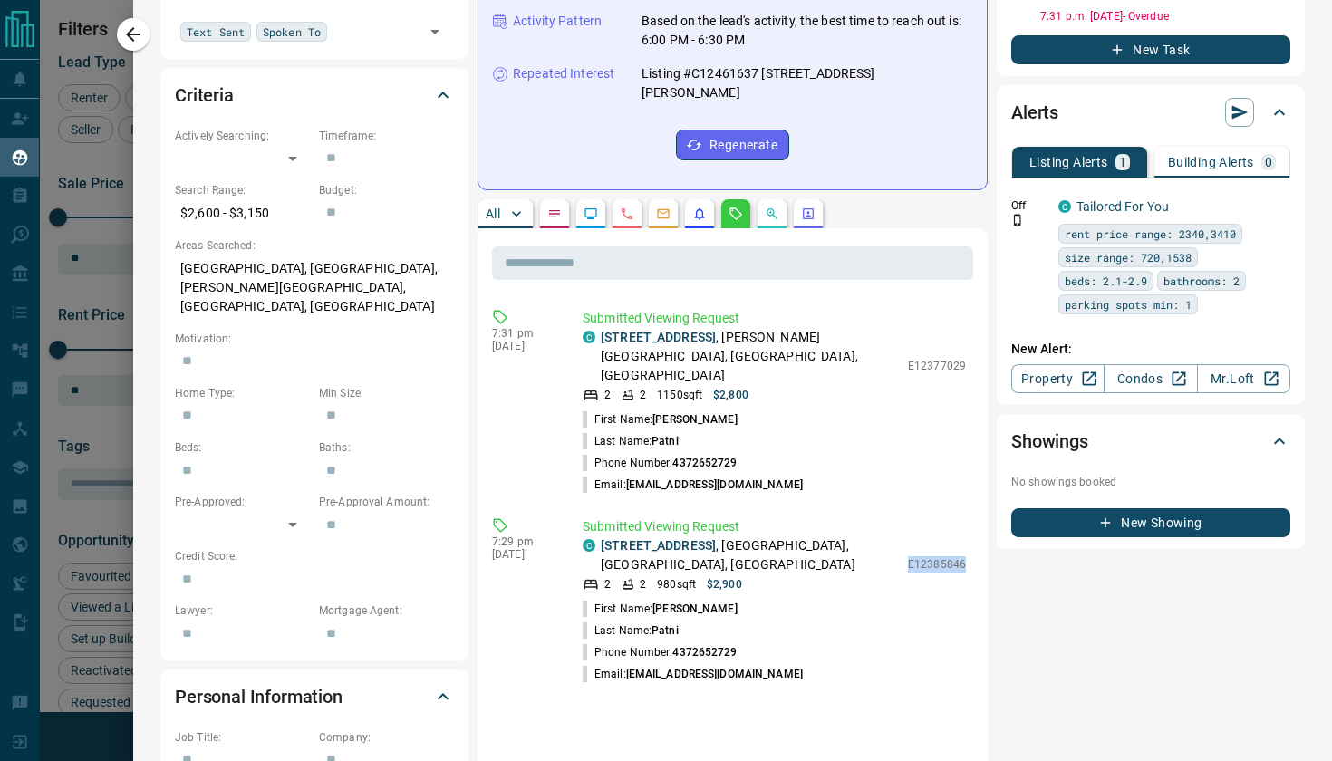
copy p "E12385846"
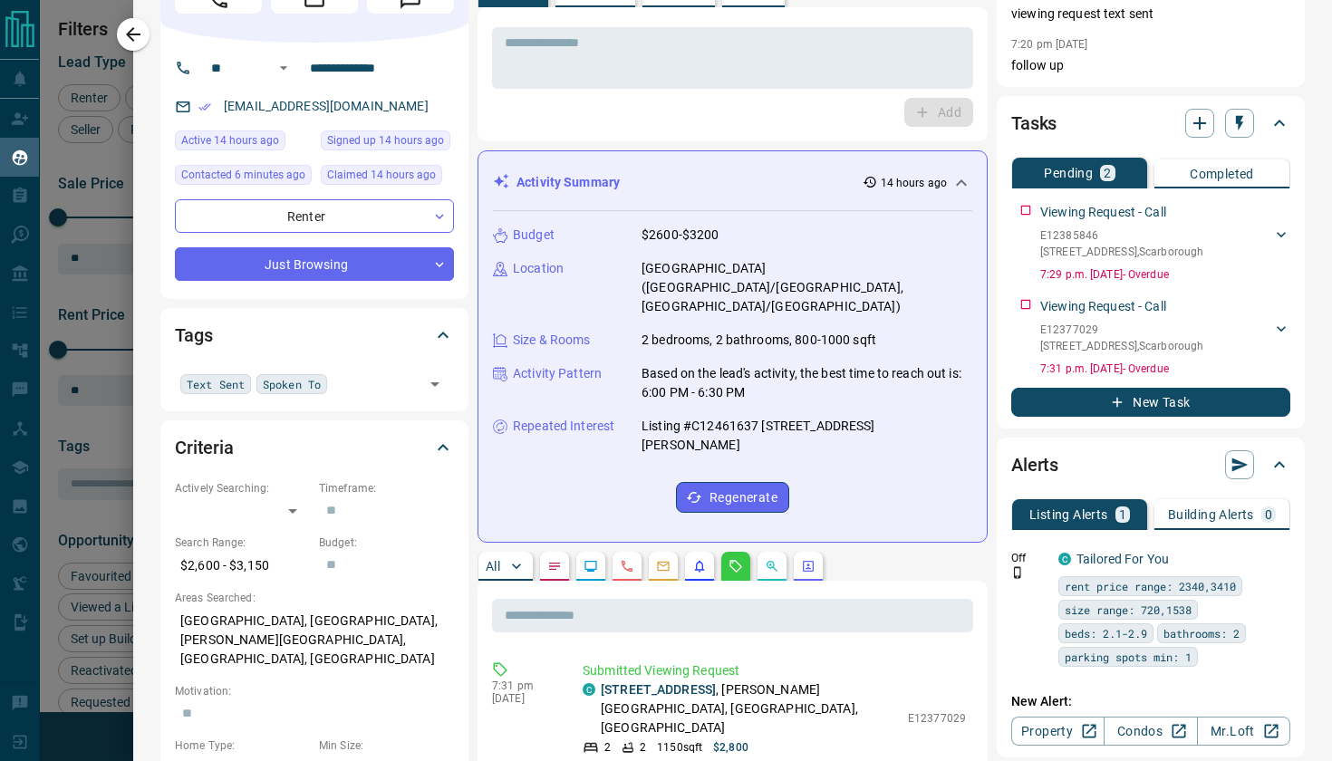
scroll to position [0, 0]
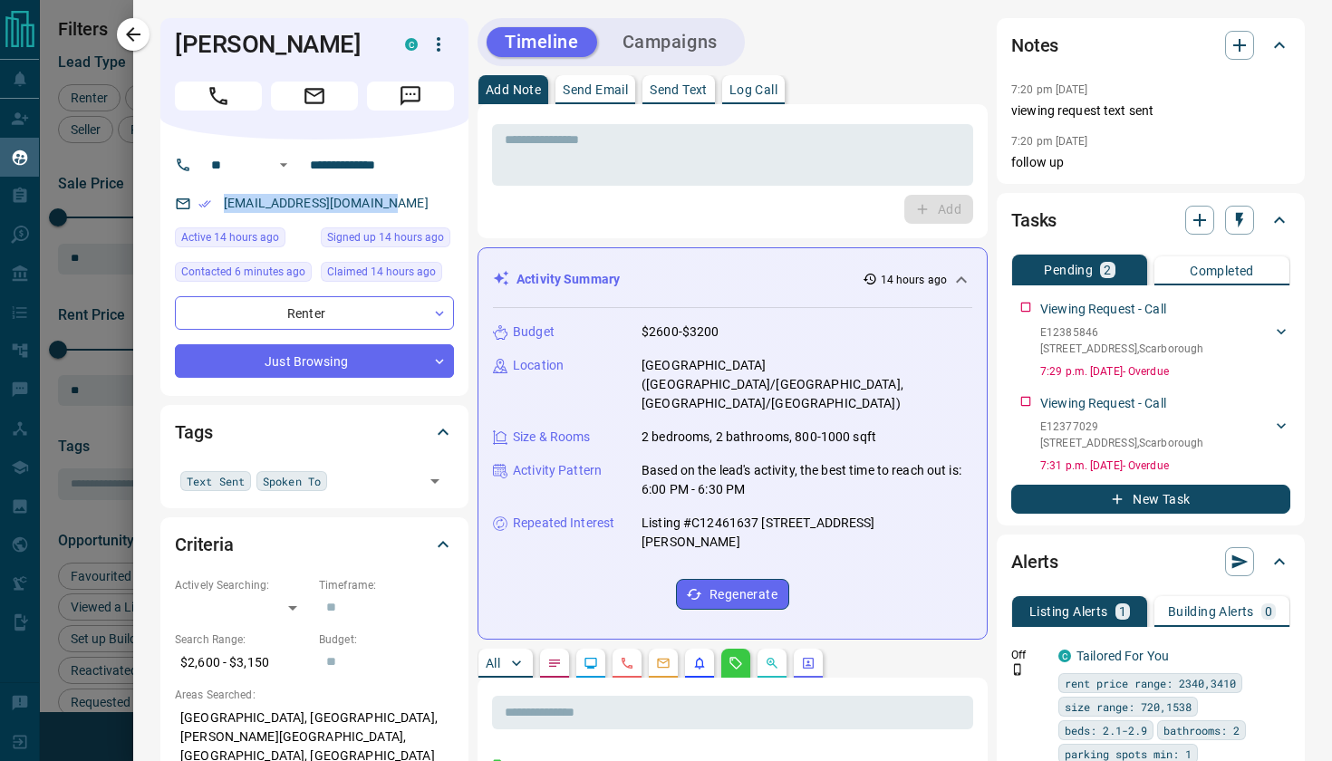
drag, startPoint x: 221, startPoint y: 207, endPoint x: 350, endPoint y: 216, distance: 128.9
click at [350, 216] on p "[EMAIL_ADDRESS][DOMAIN_NAME]" at bounding box center [326, 203] width 216 height 30
copy link "[EMAIL_ADDRESS][DOMAIN_NAME]"
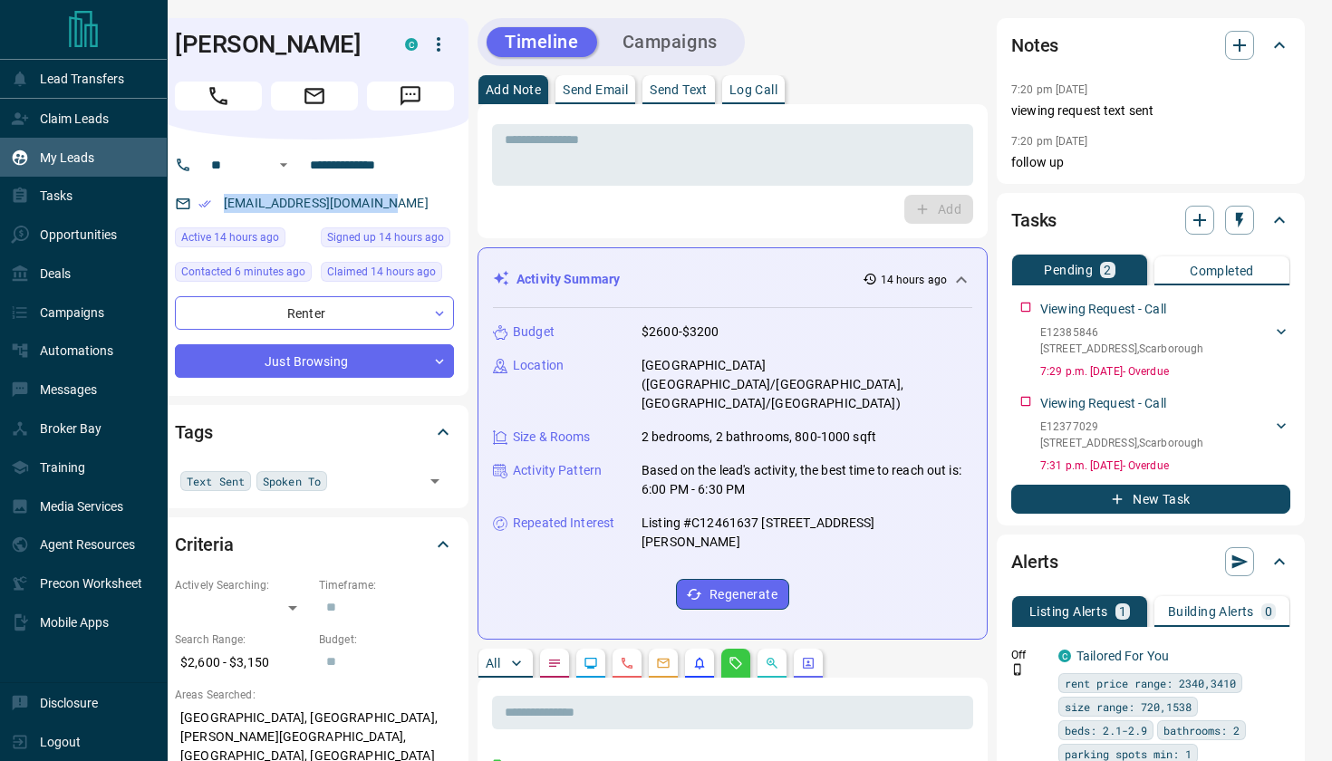
click at [55, 150] on p "My Leads" at bounding box center [67, 157] width 54 height 14
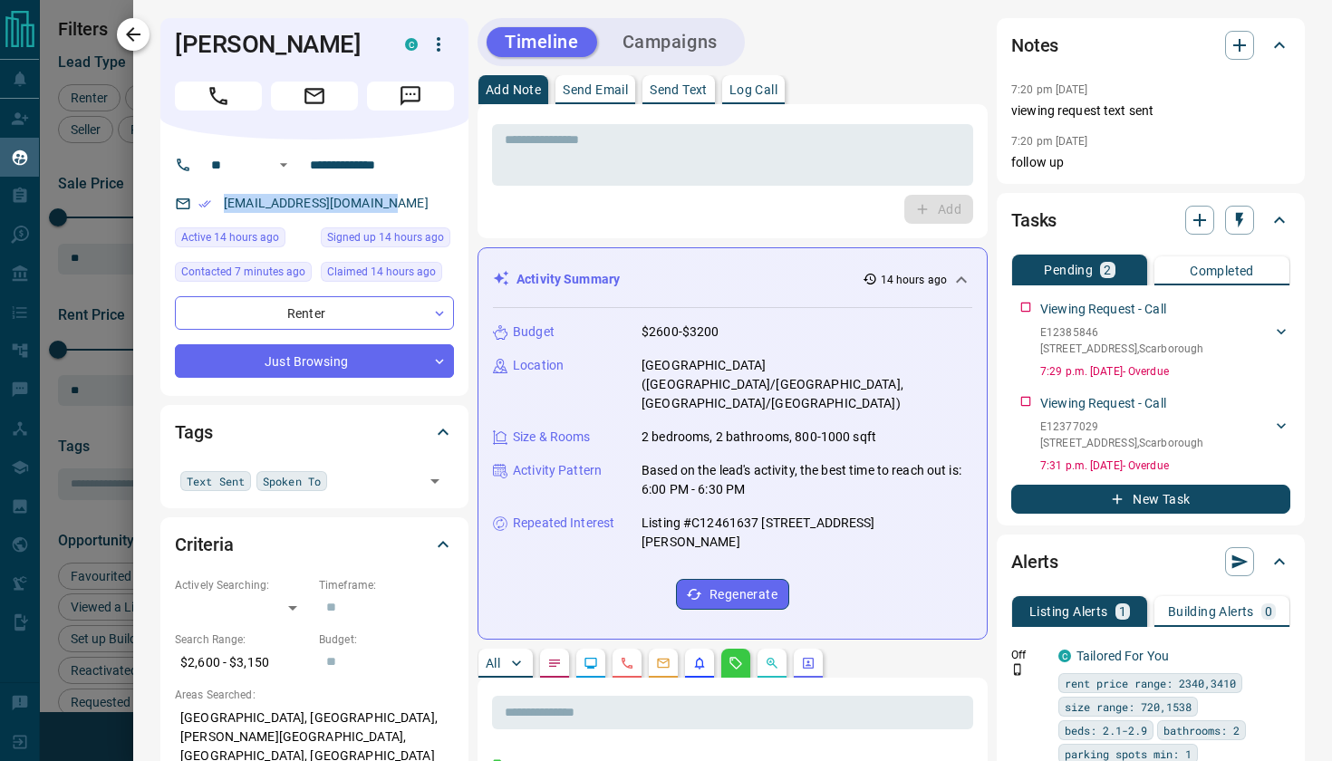
click at [140, 38] on icon "button" at bounding box center [133, 35] width 22 height 22
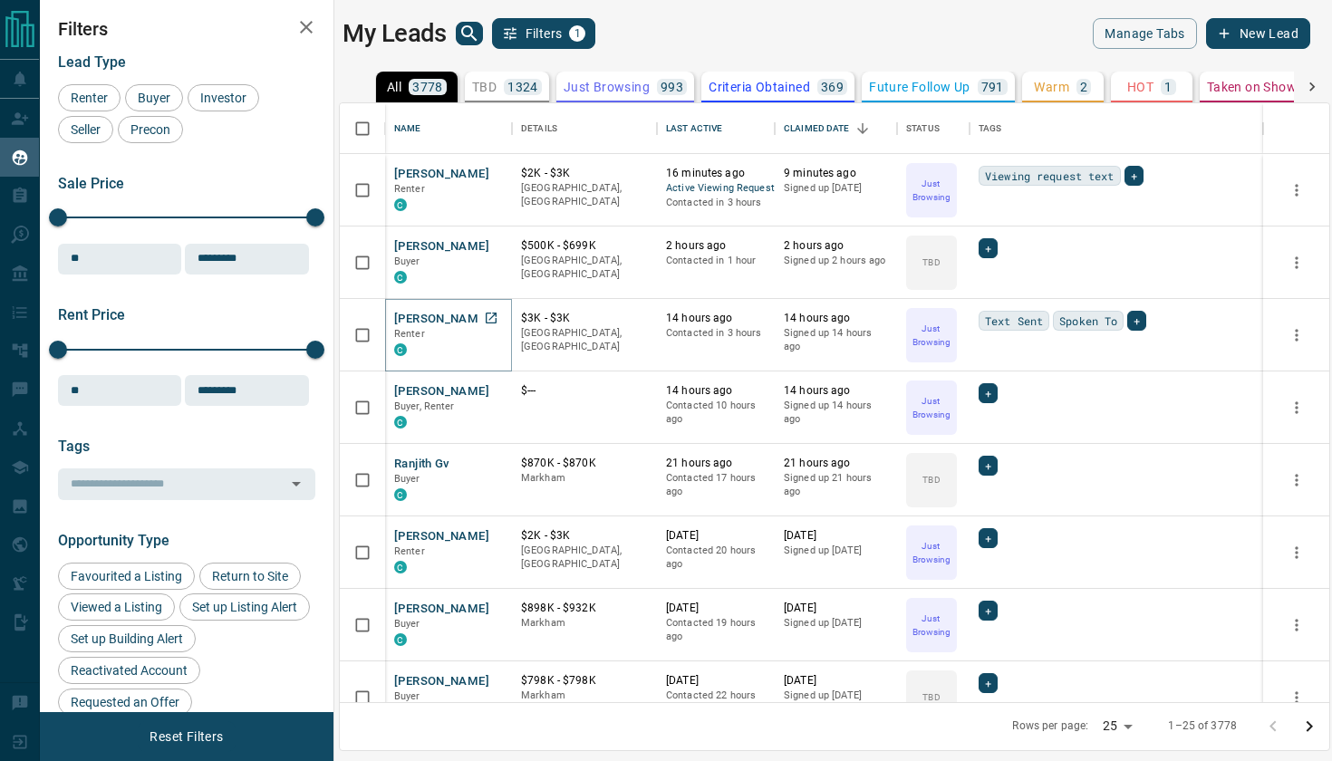
click at [434, 316] on button "[PERSON_NAME]" at bounding box center [441, 319] width 95 height 17
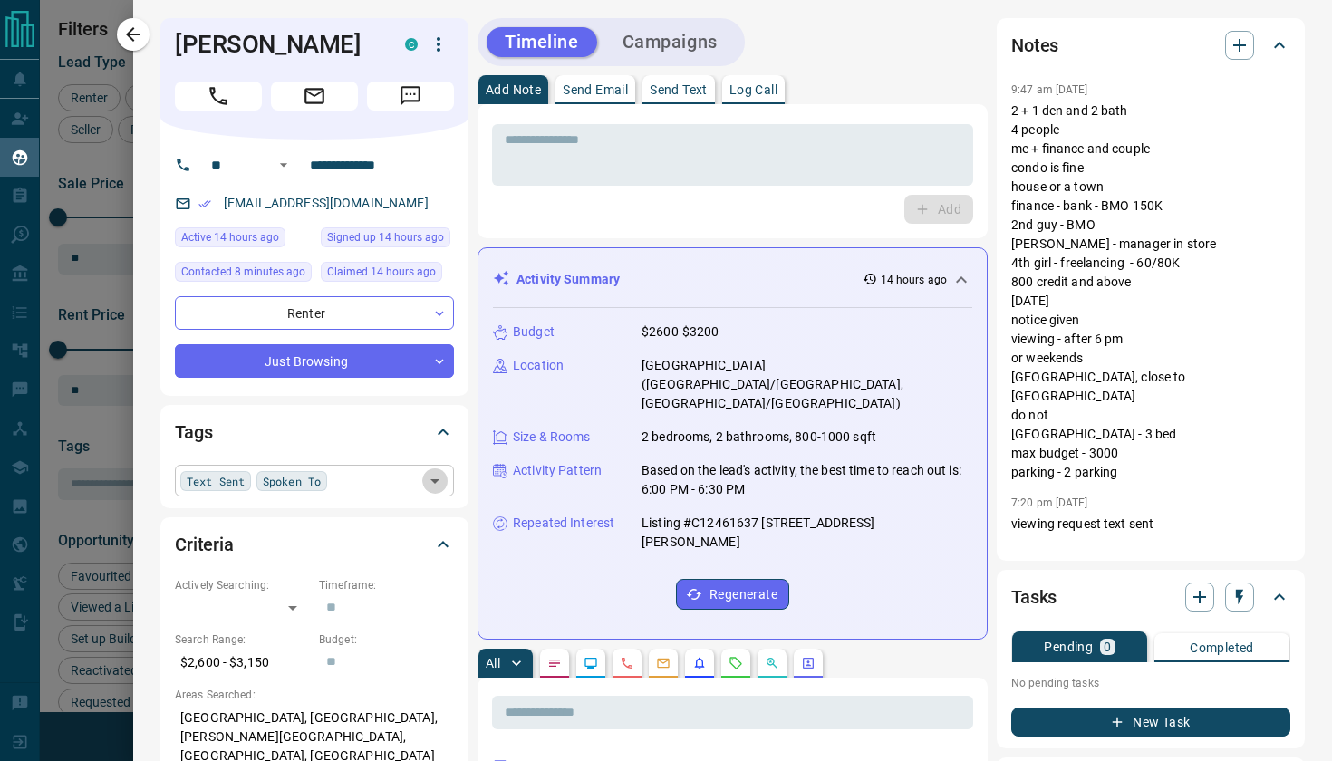
click at [436, 492] on icon "Open" at bounding box center [435, 481] width 22 height 22
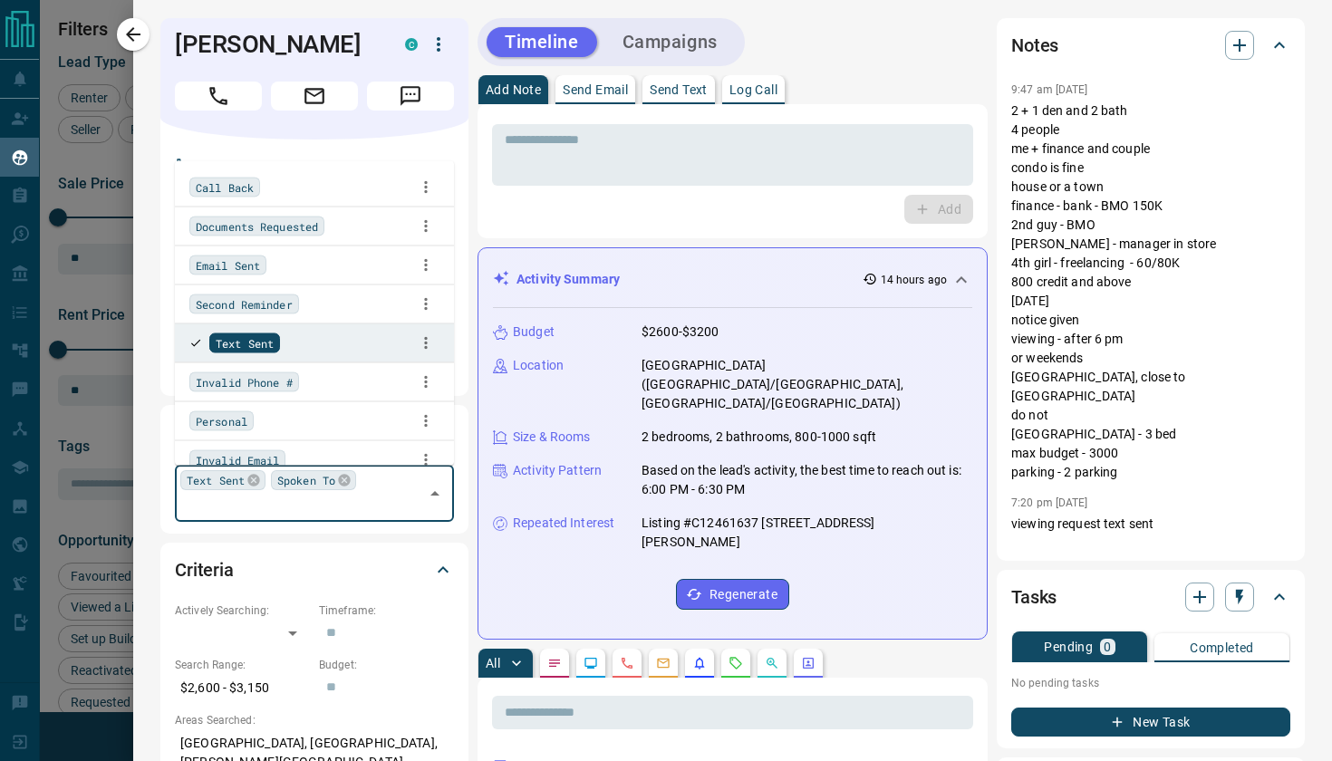
click at [255, 229] on span "Documents Requested" at bounding box center [257, 226] width 122 height 18
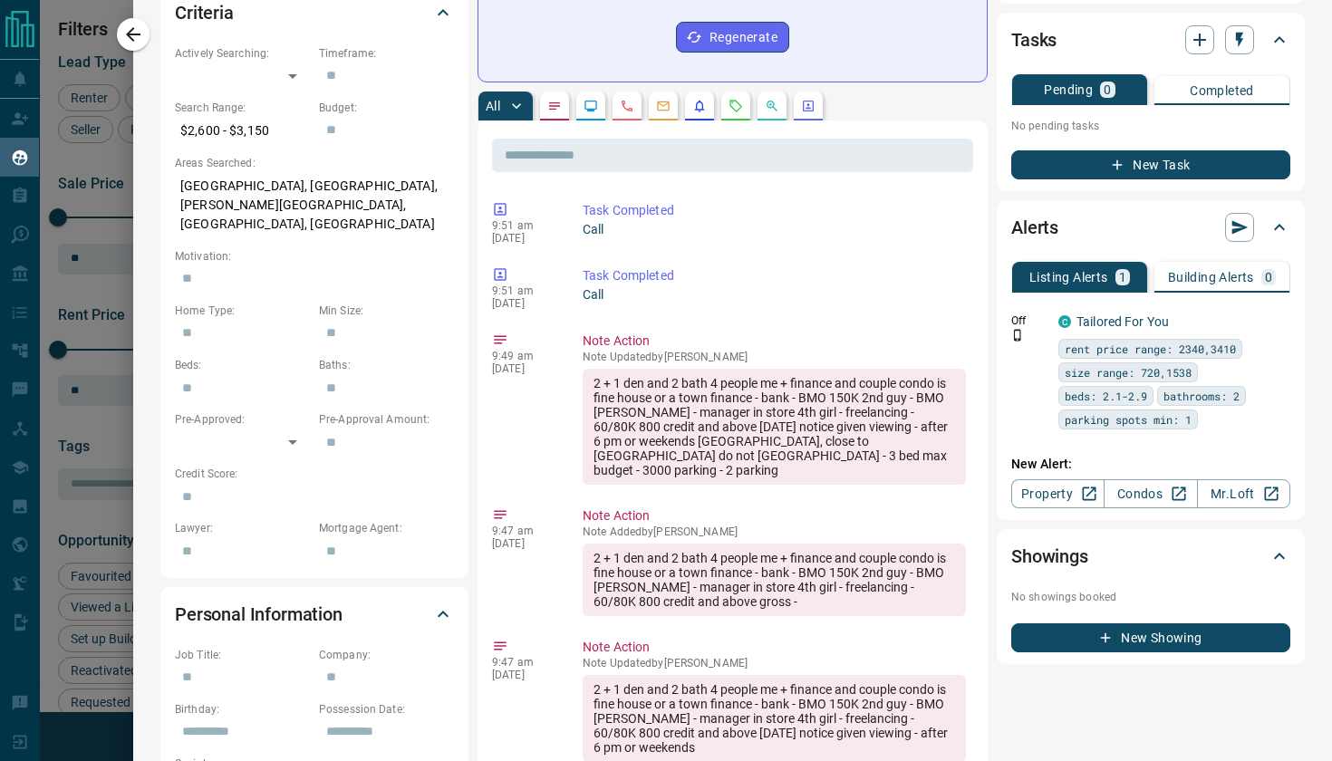
scroll to position [608, 0]
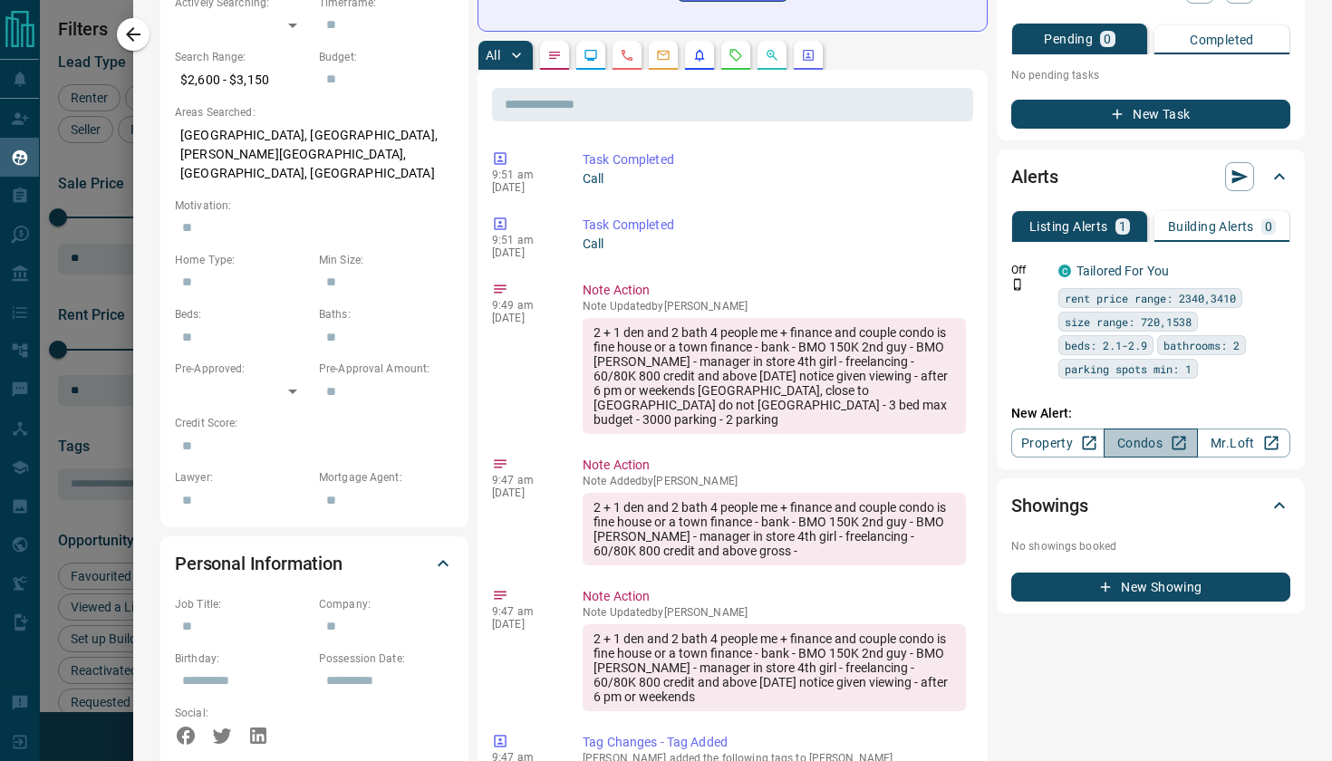
click at [1138, 447] on link "Condos" at bounding box center [1149, 442] width 93 height 29
